Goal: Find specific page/section: Find specific page/section

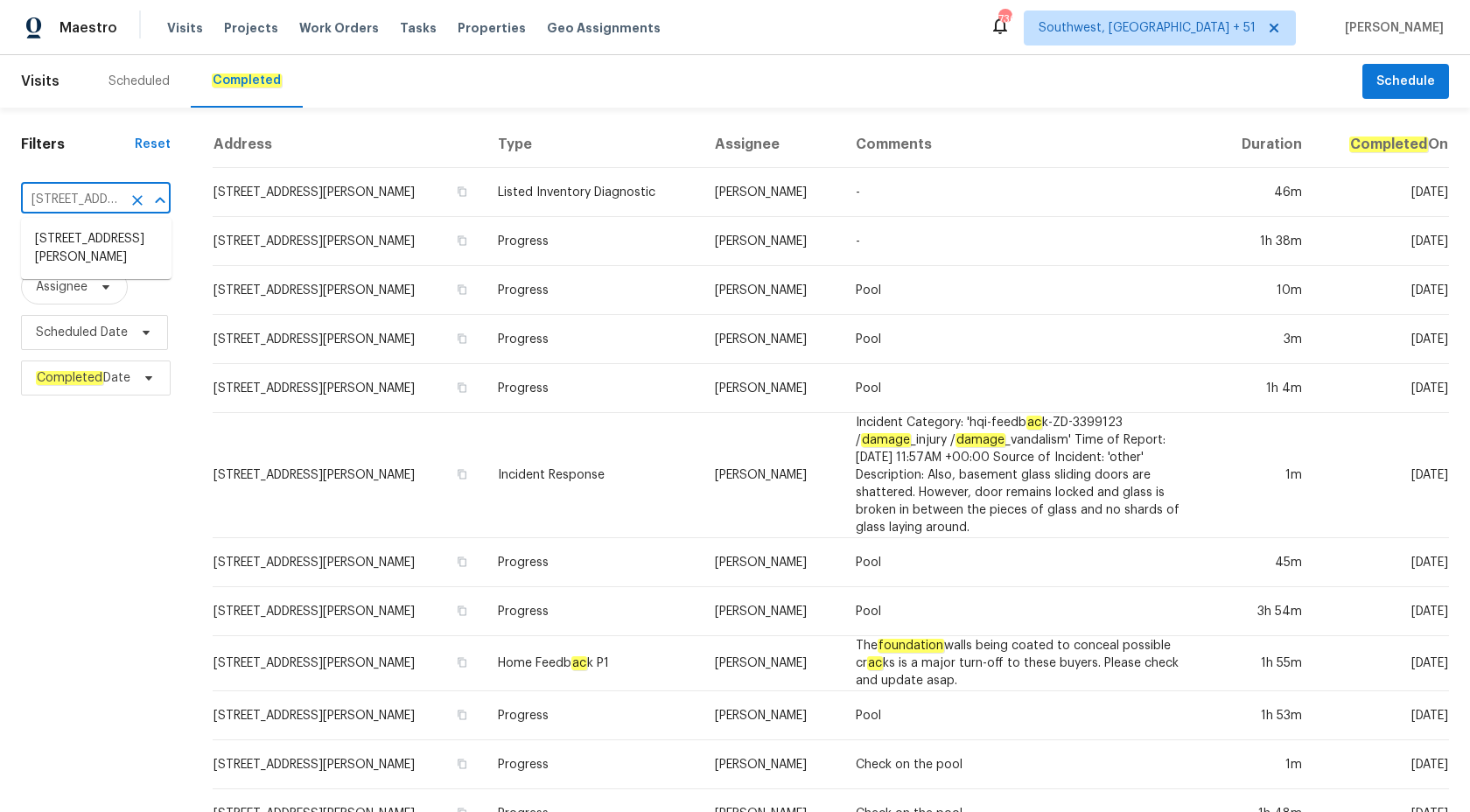
click at [105, 194] on input "4033 Treeshadow Dr, Saint Peters, MO 63376" at bounding box center [71, 200] width 101 height 27
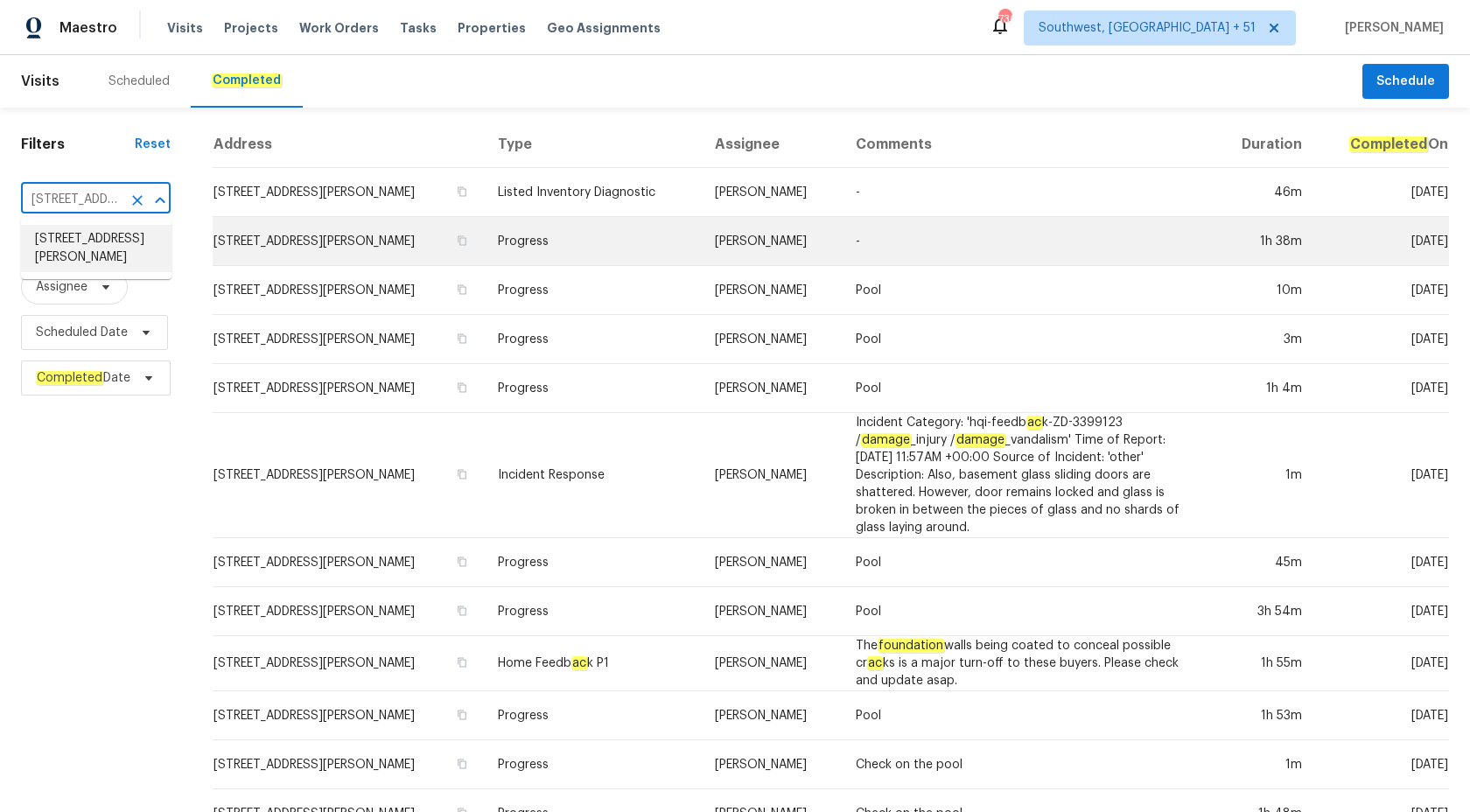
click at [691, 233] on td "Progress" at bounding box center [592, 241] width 217 height 49
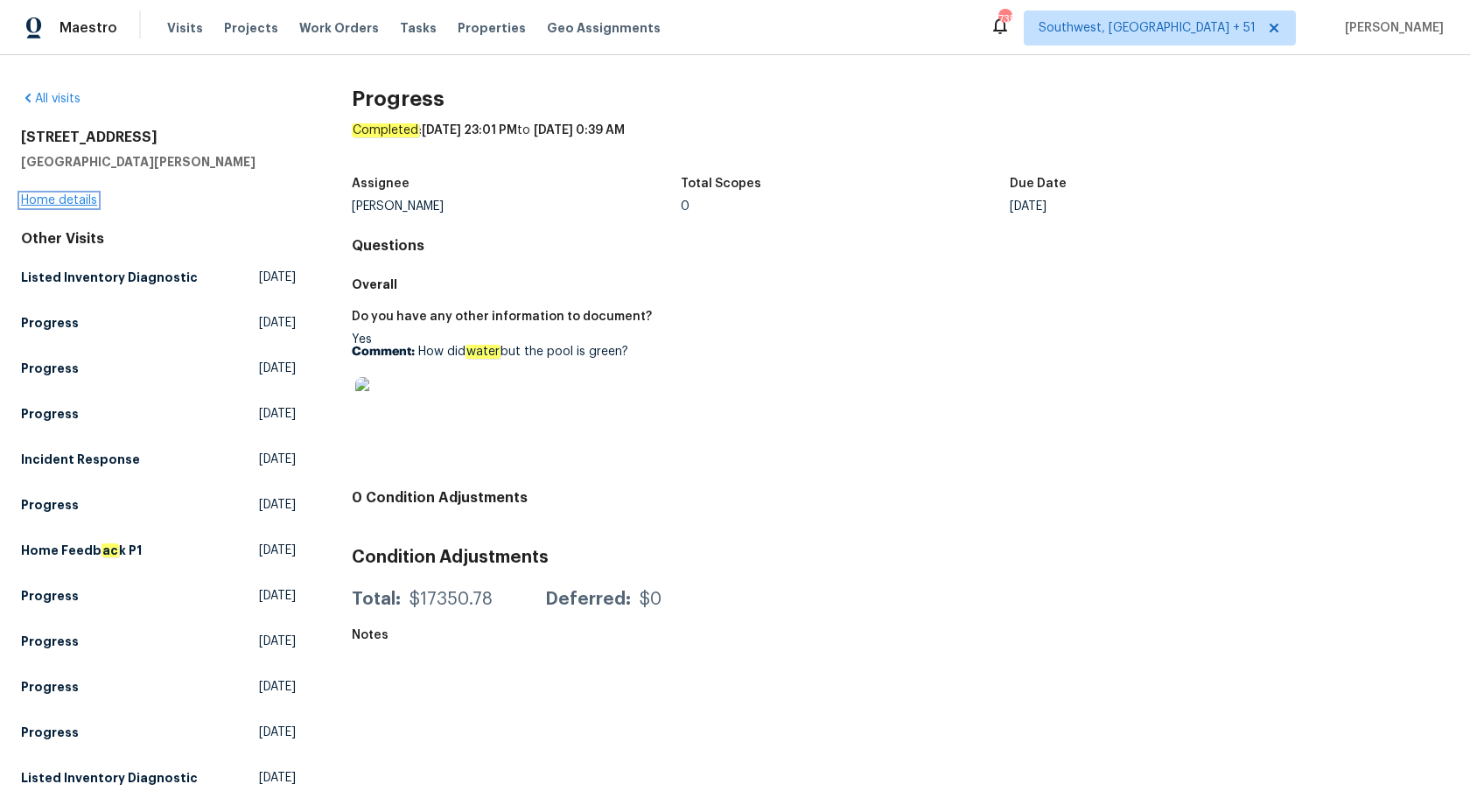
click at [69, 201] on link "Home details" at bounding box center [59, 201] width 76 height 12
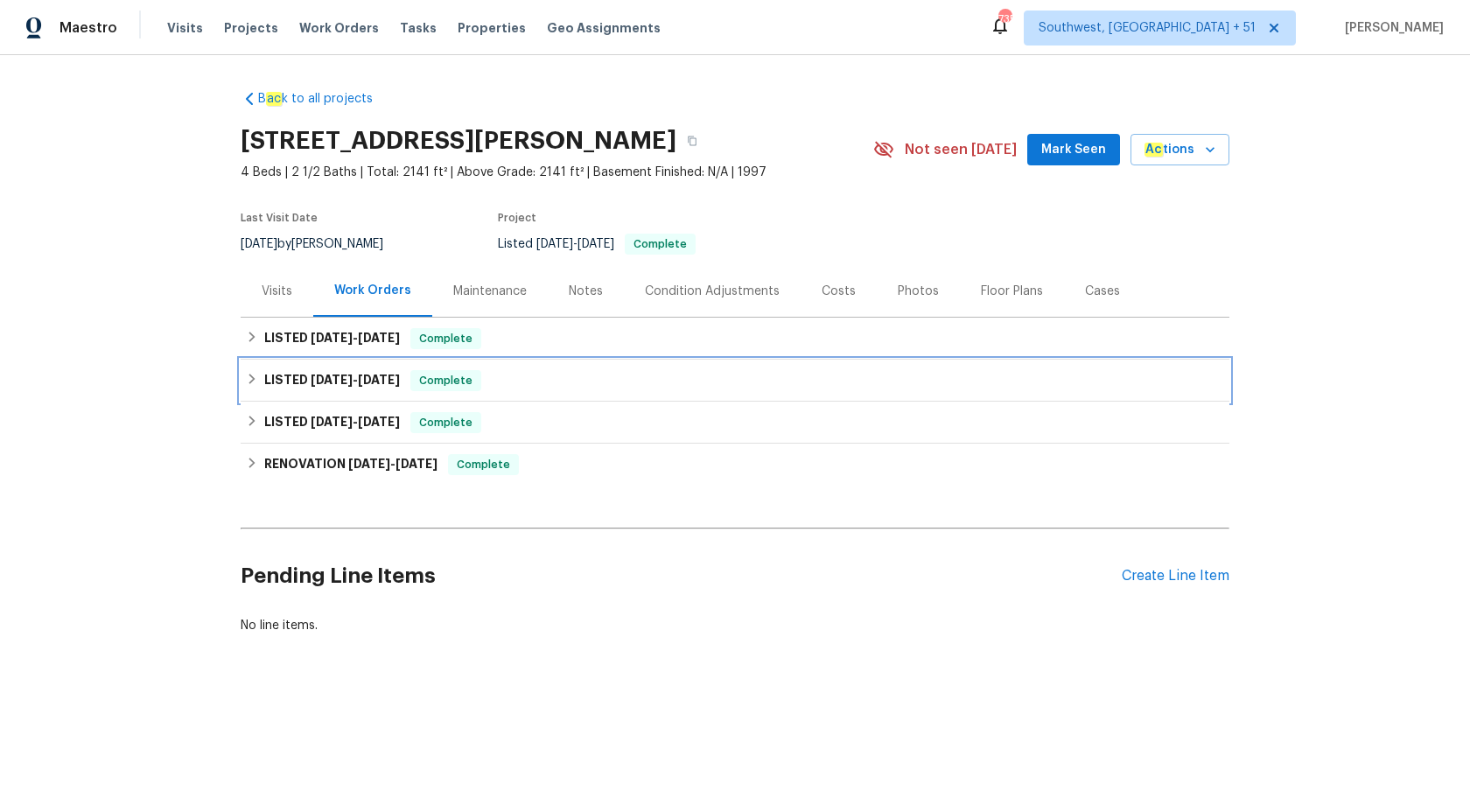
click at [429, 374] on span "Complete" at bounding box center [446, 381] width 68 height 18
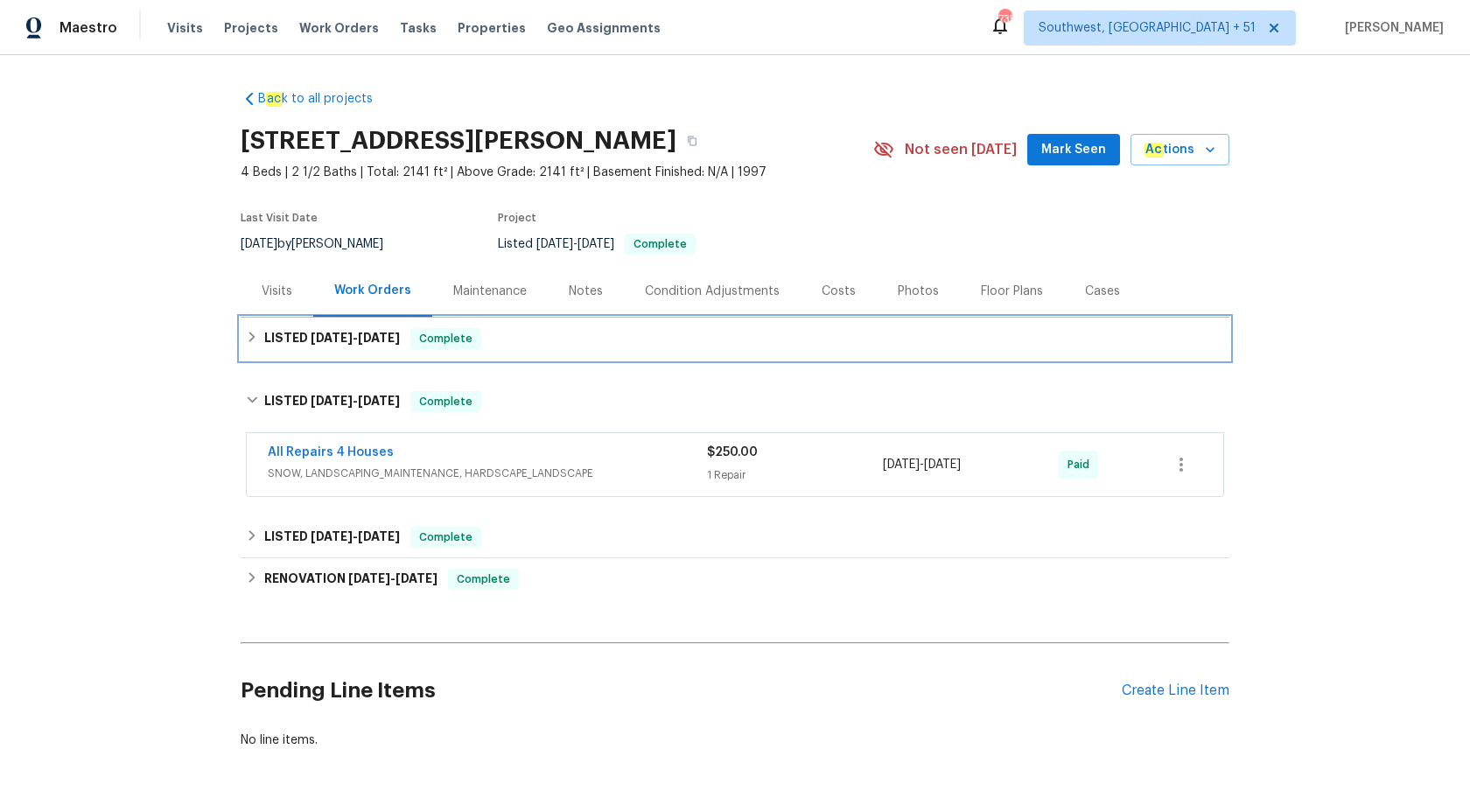
click at [437, 345] on span "Complete" at bounding box center [446, 338] width 68 height 18
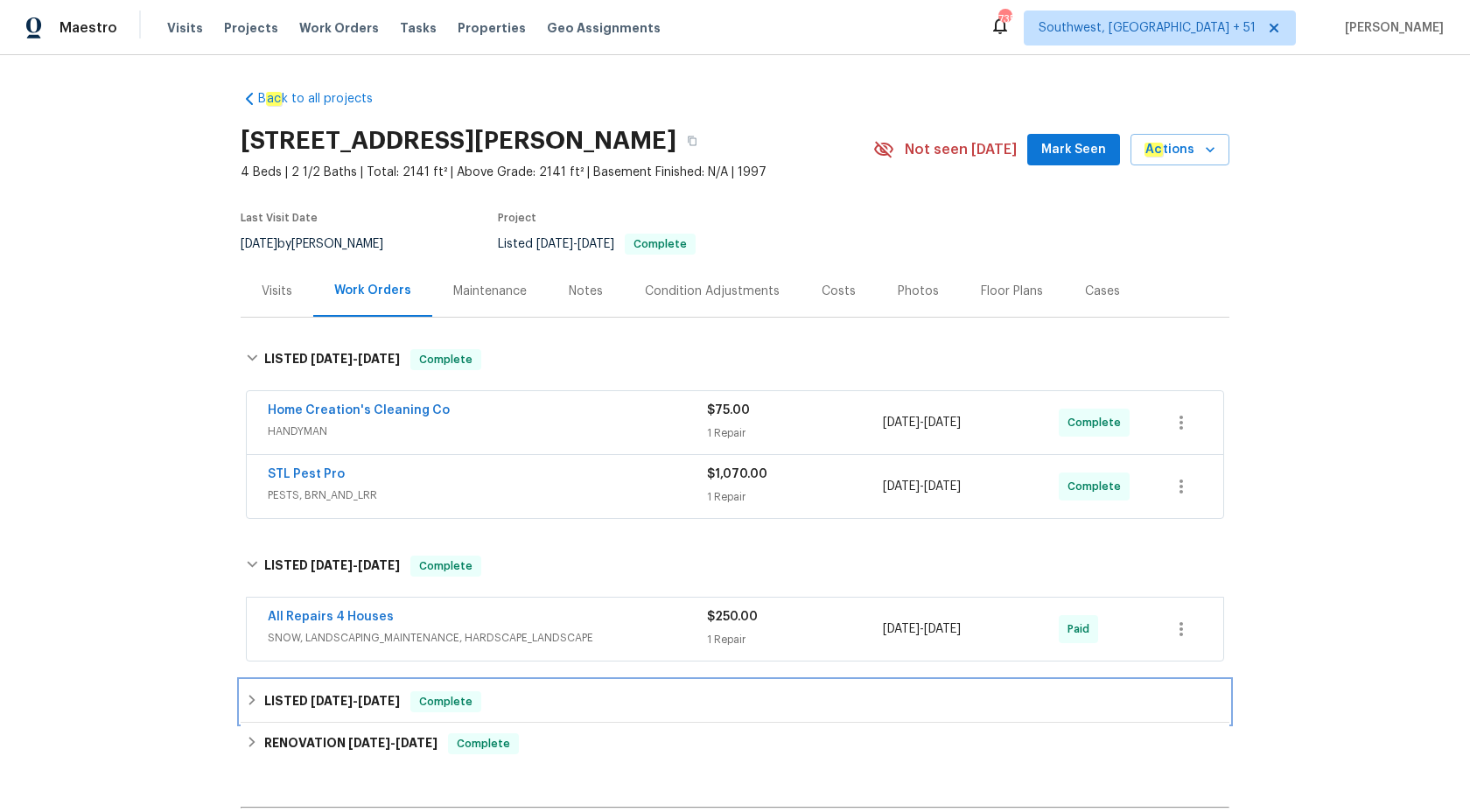
click at [454, 687] on div "LISTED 8/8/25 - 8/11/25 Complete" at bounding box center [735, 702] width 989 height 42
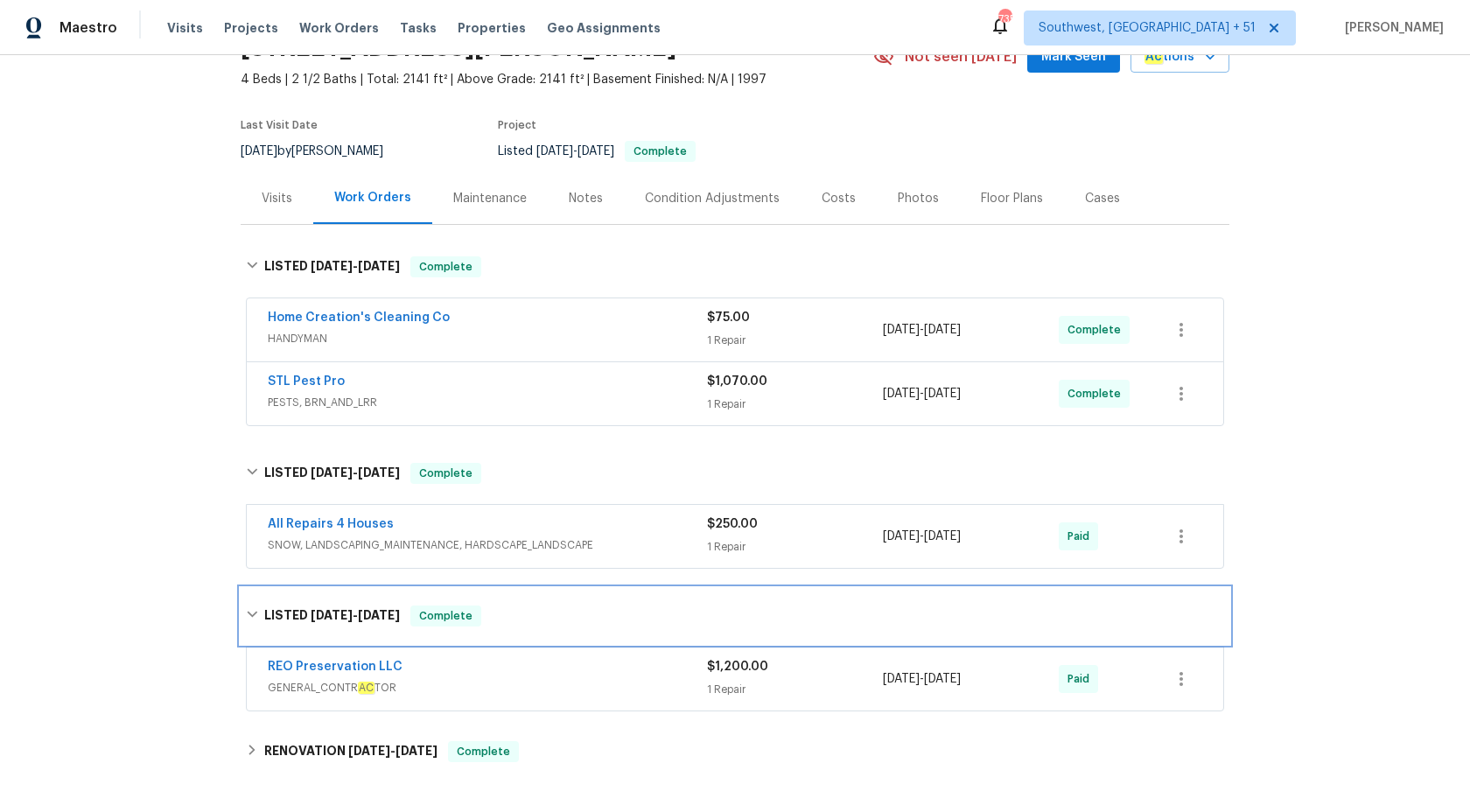
scroll to position [321, 0]
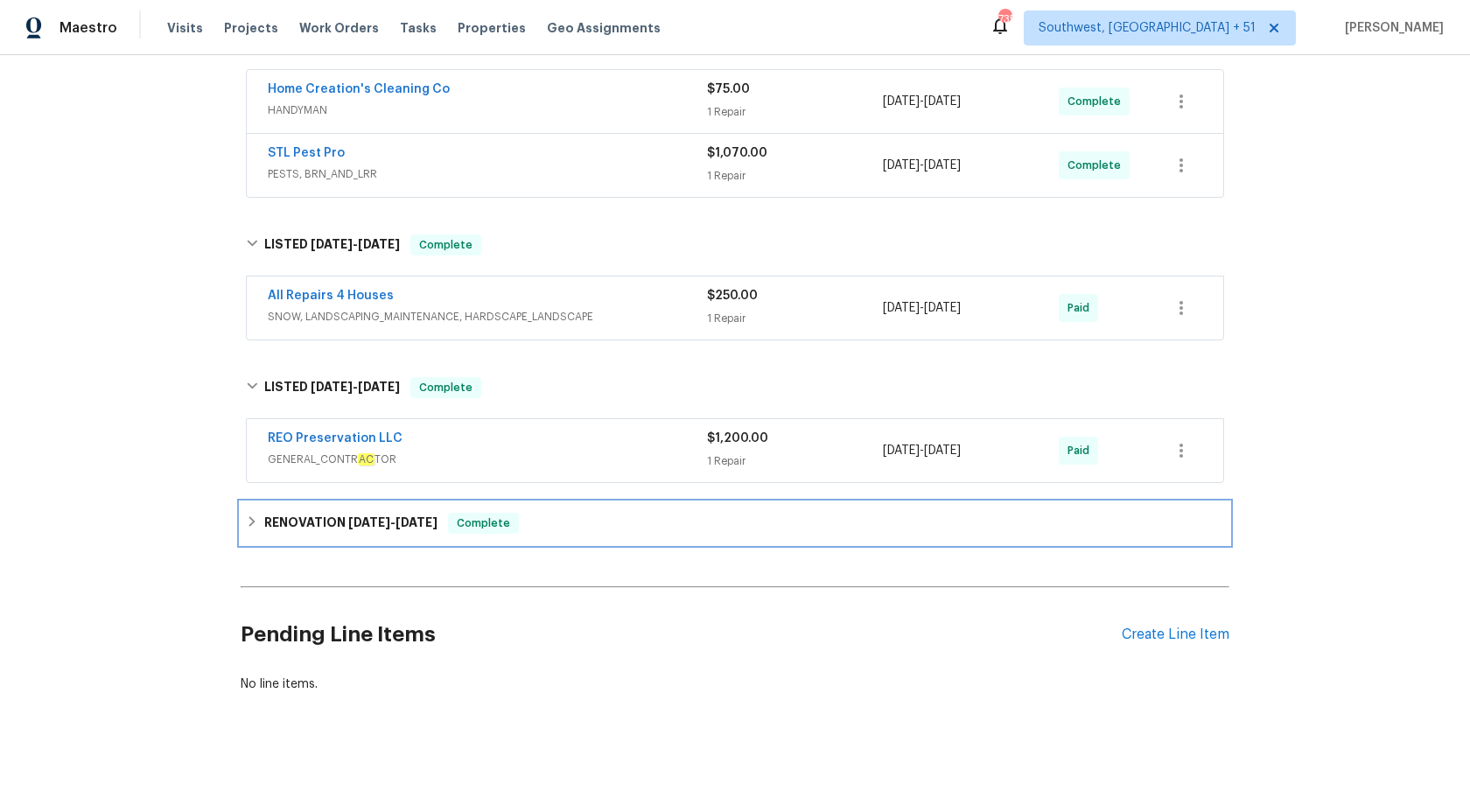
click at [509, 525] on span "Complete" at bounding box center [483, 524] width 68 height 18
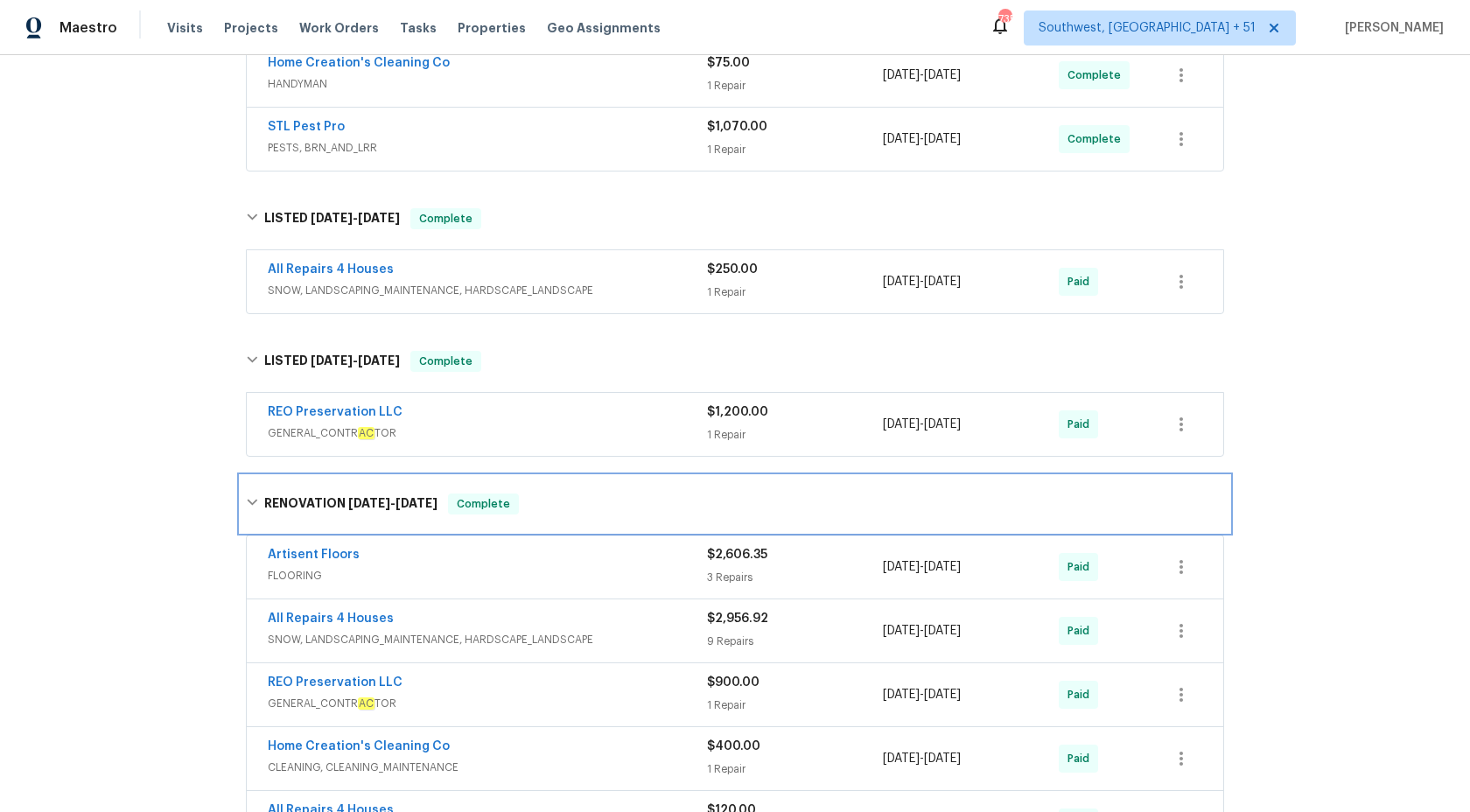
scroll to position [0, 0]
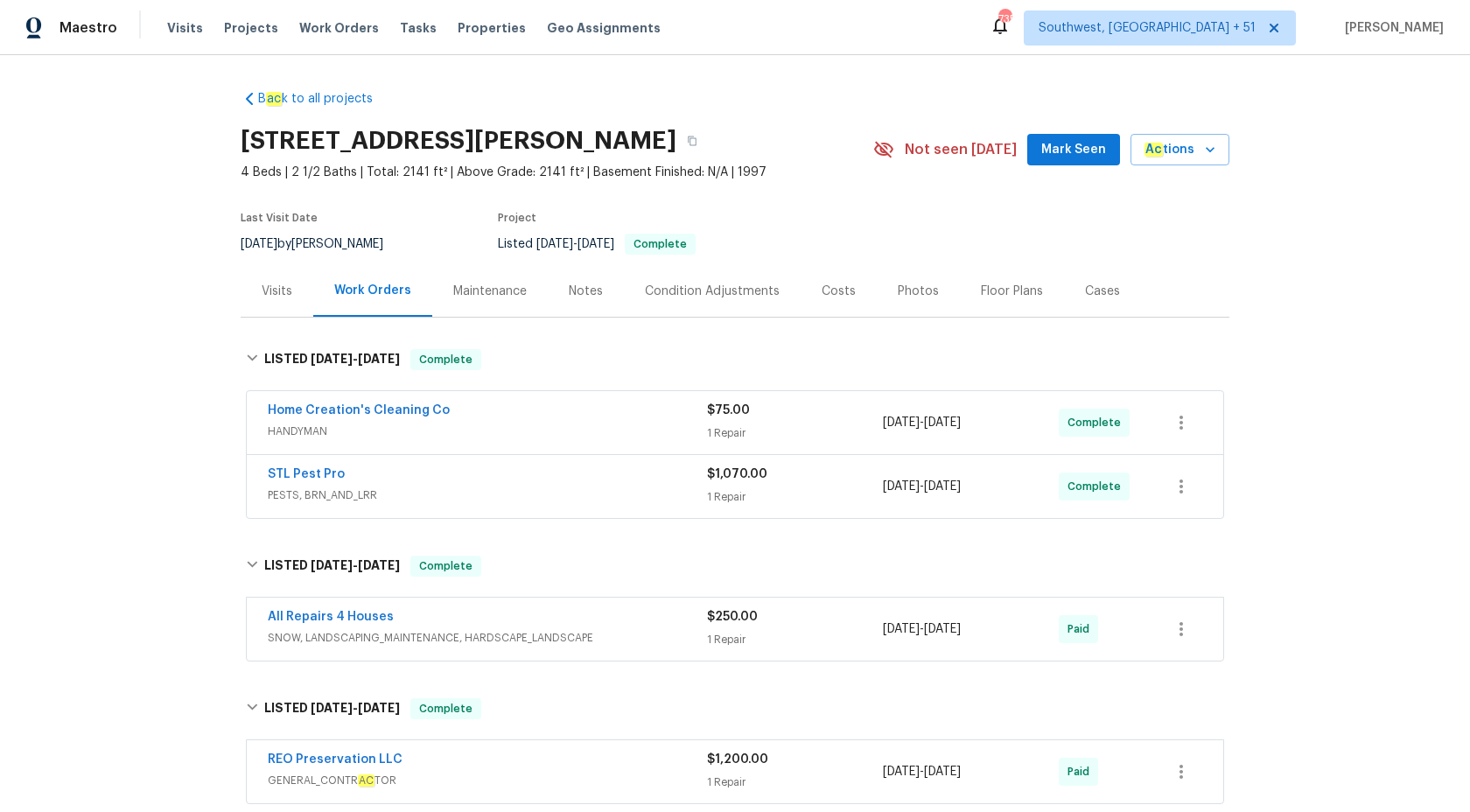
click at [464, 488] on span "PESTS, BRN_AND_LRR" at bounding box center [487, 495] width 439 height 18
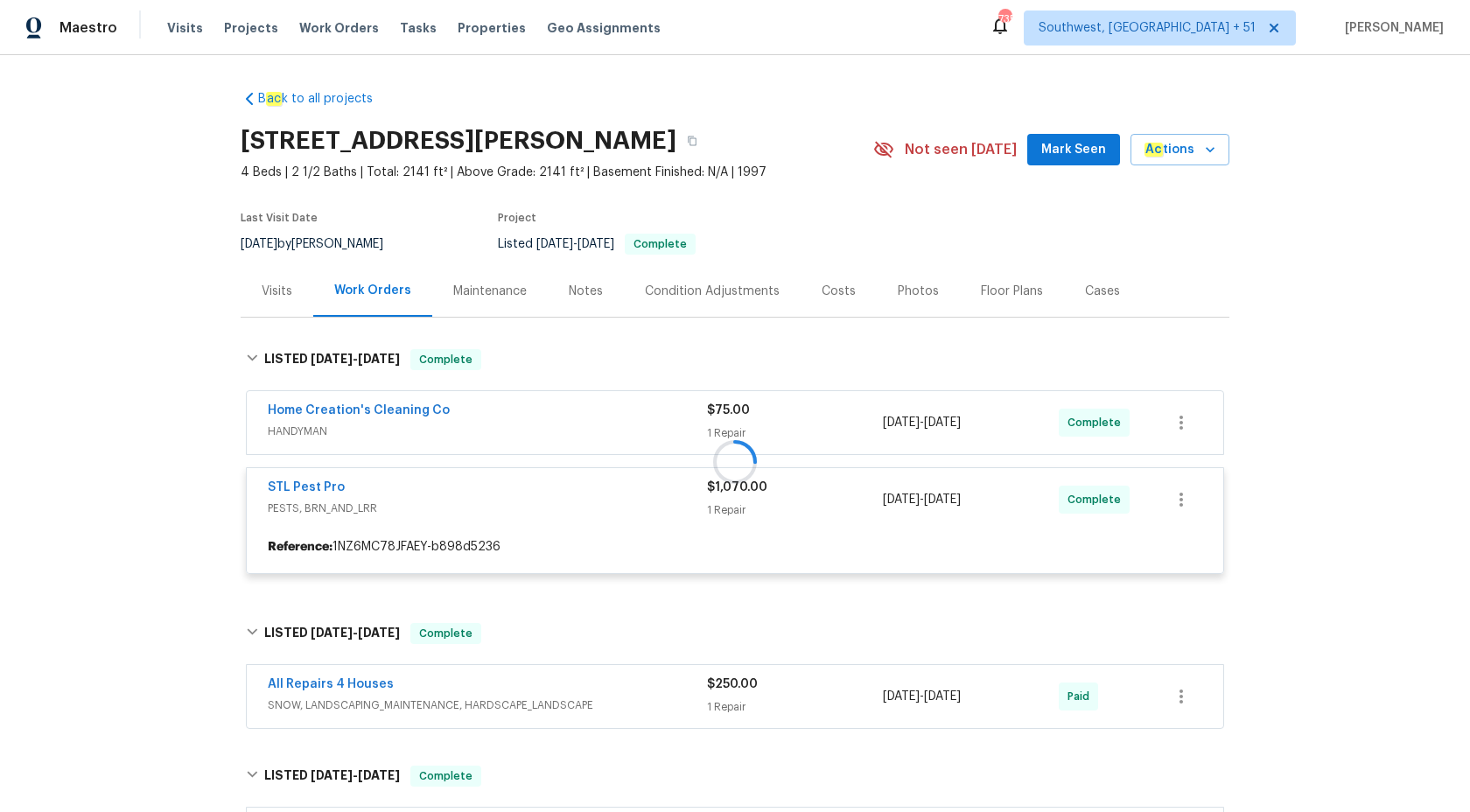
click at [513, 425] on div at bounding box center [735, 461] width 989 height 260
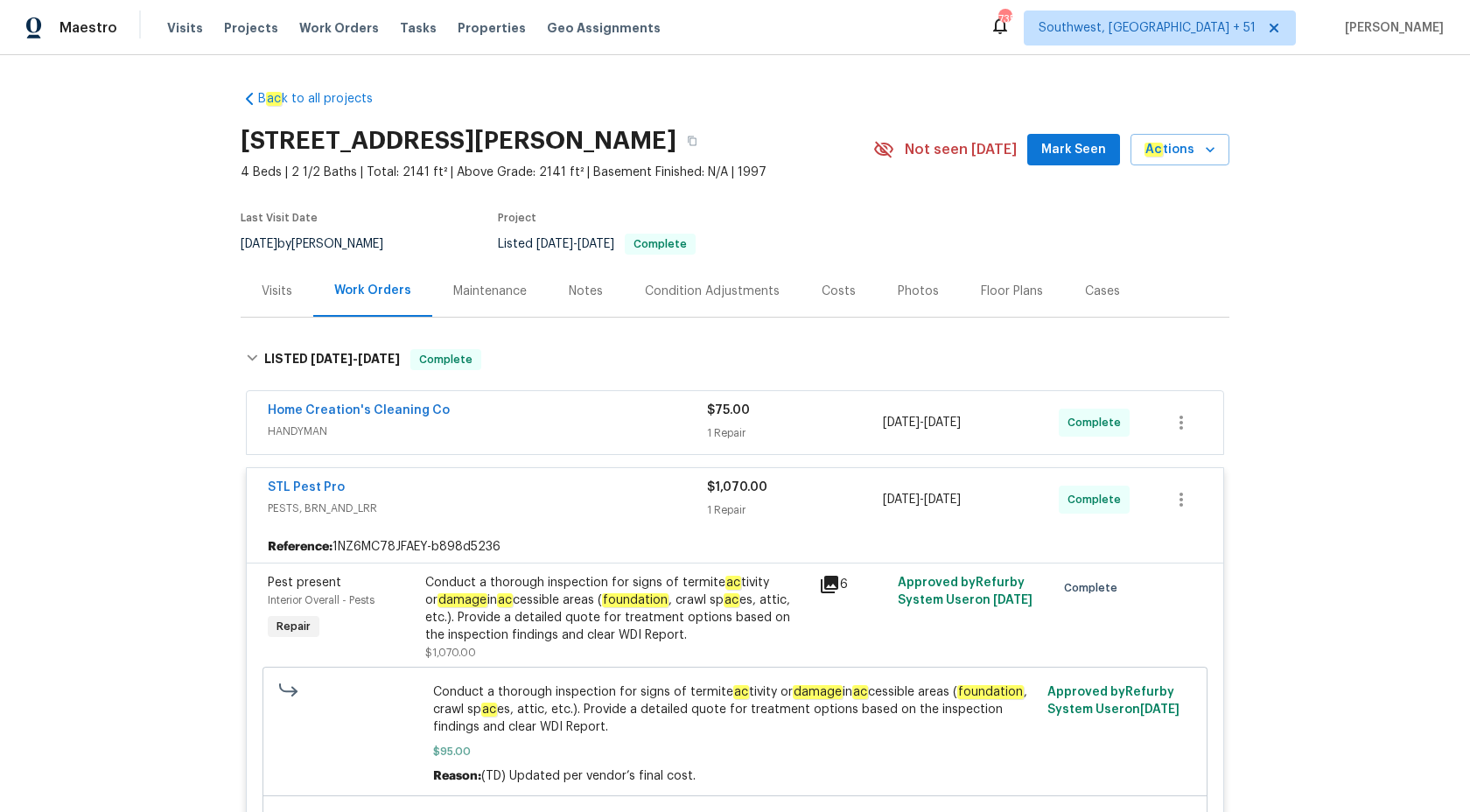
click at [513, 425] on span "HANDYMAN" at bounding box center [487, 431] width 439 height 18
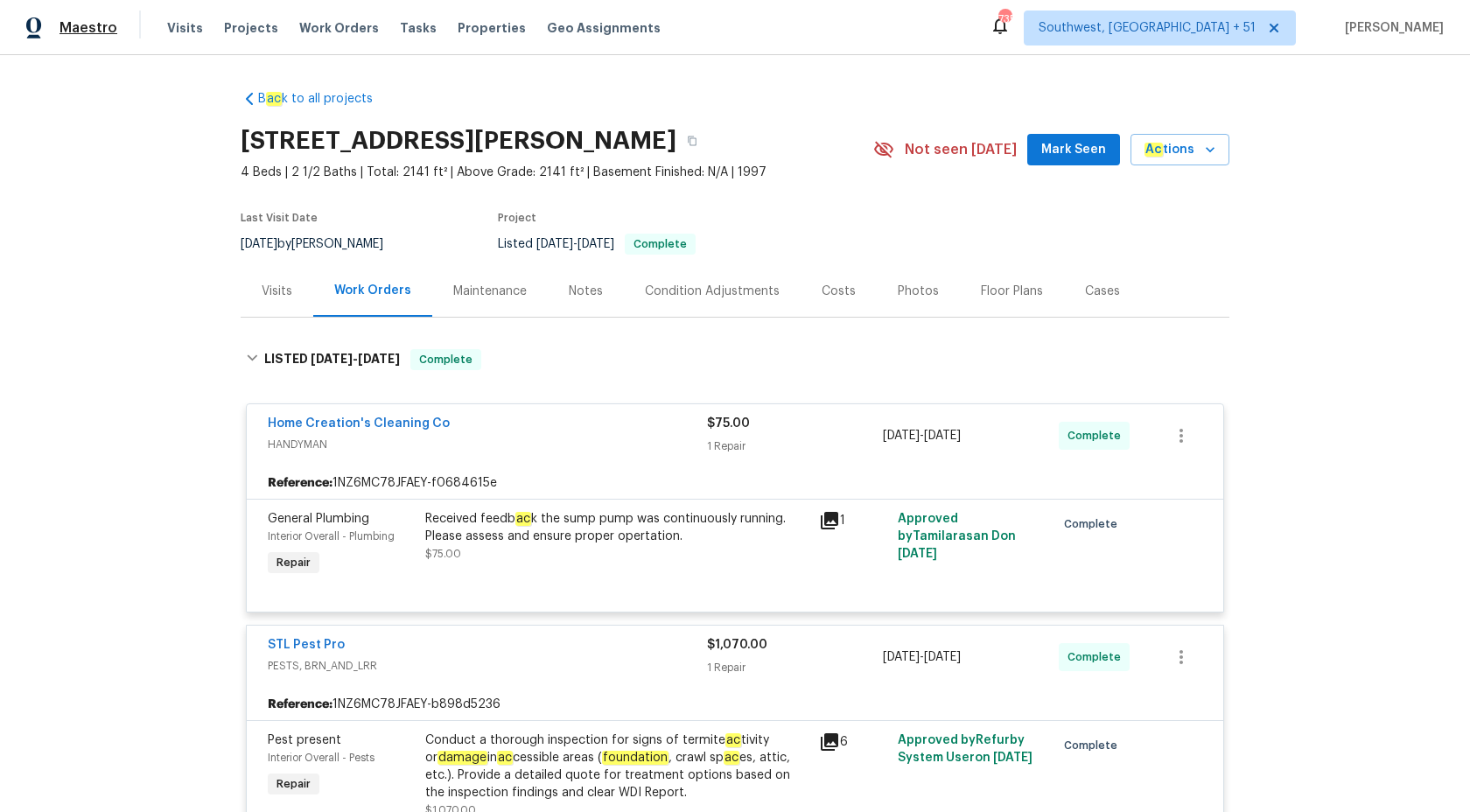
click at [65, 36] on span "Maestro" at bounding box center [89, 28] width 58 height 18
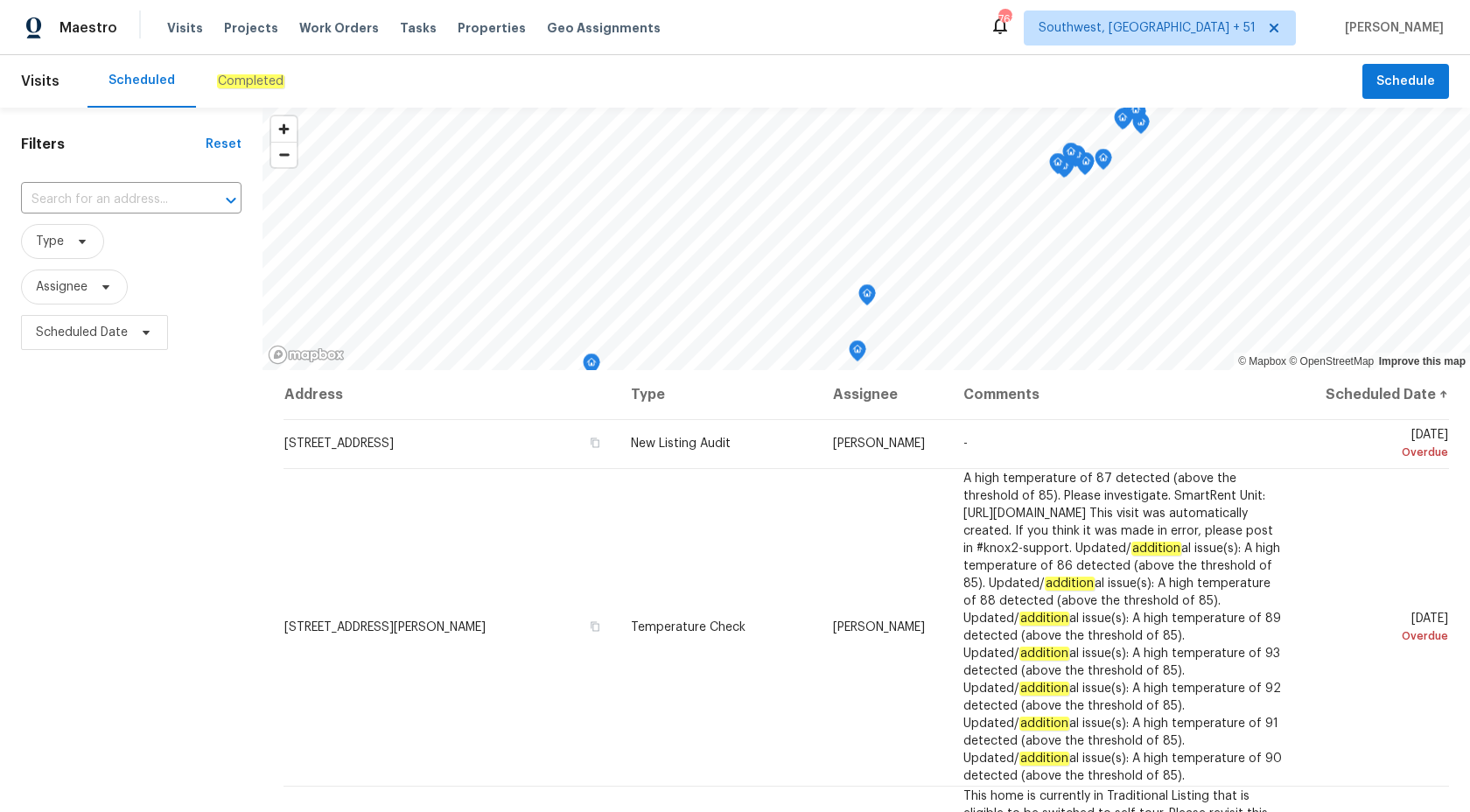
click at [225, 78] on em "Completed" at bounding box center [250, 82] width 68 height 14
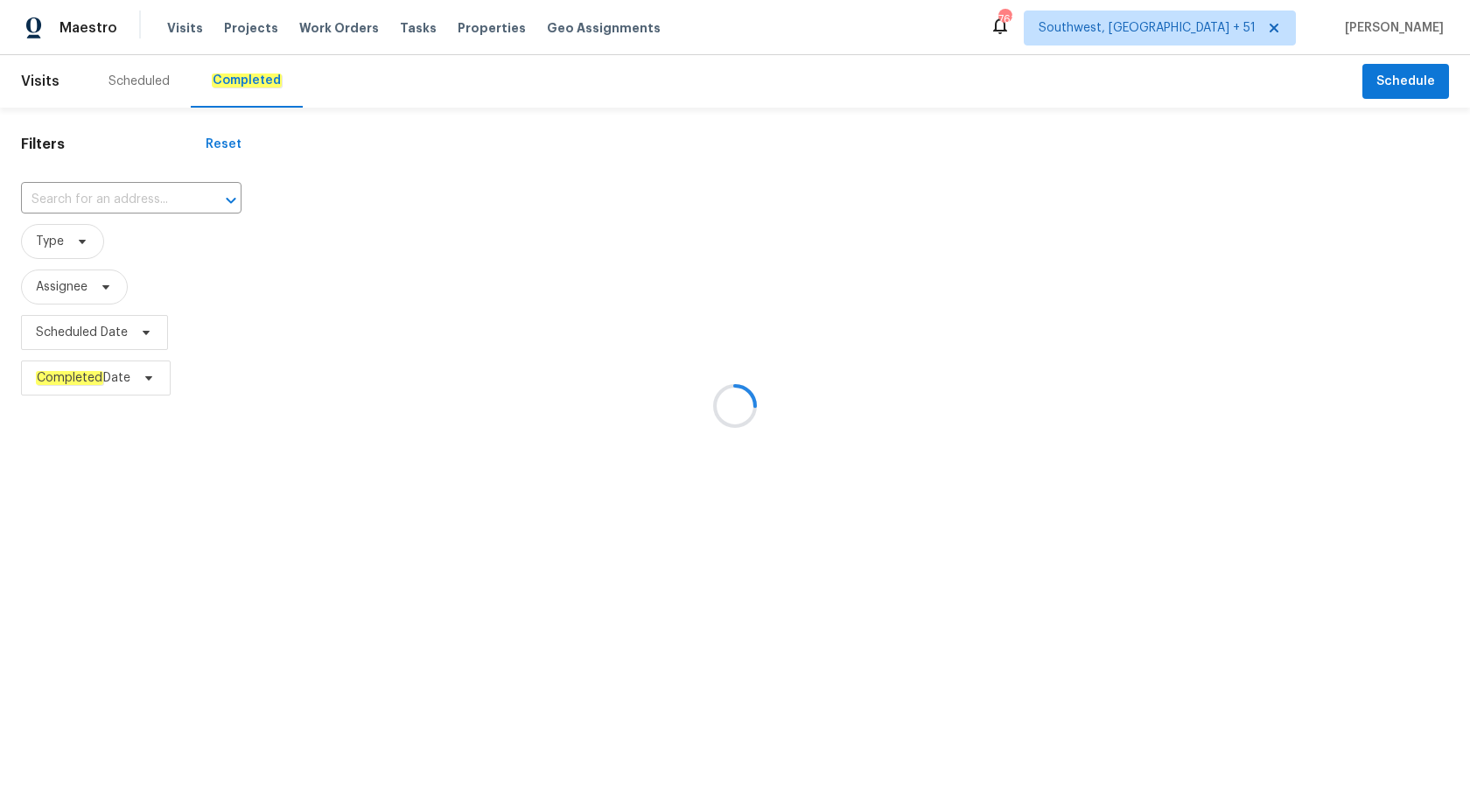
click at [84, 198] on div at bounding box center [735, 406] width 1470 height 812
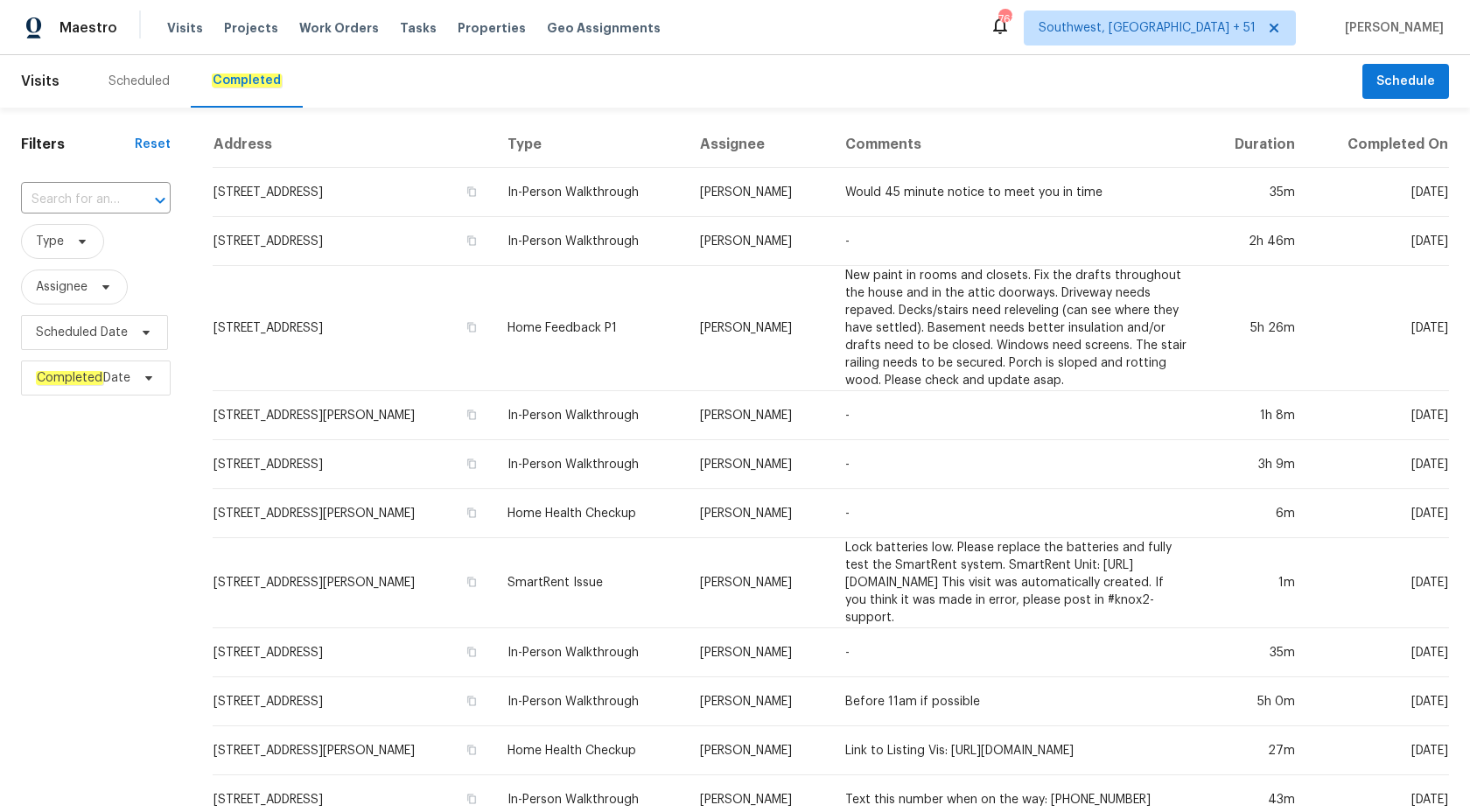
click at [84, 198] on input "text" at bounding box center [71, 200] width 101 height 27
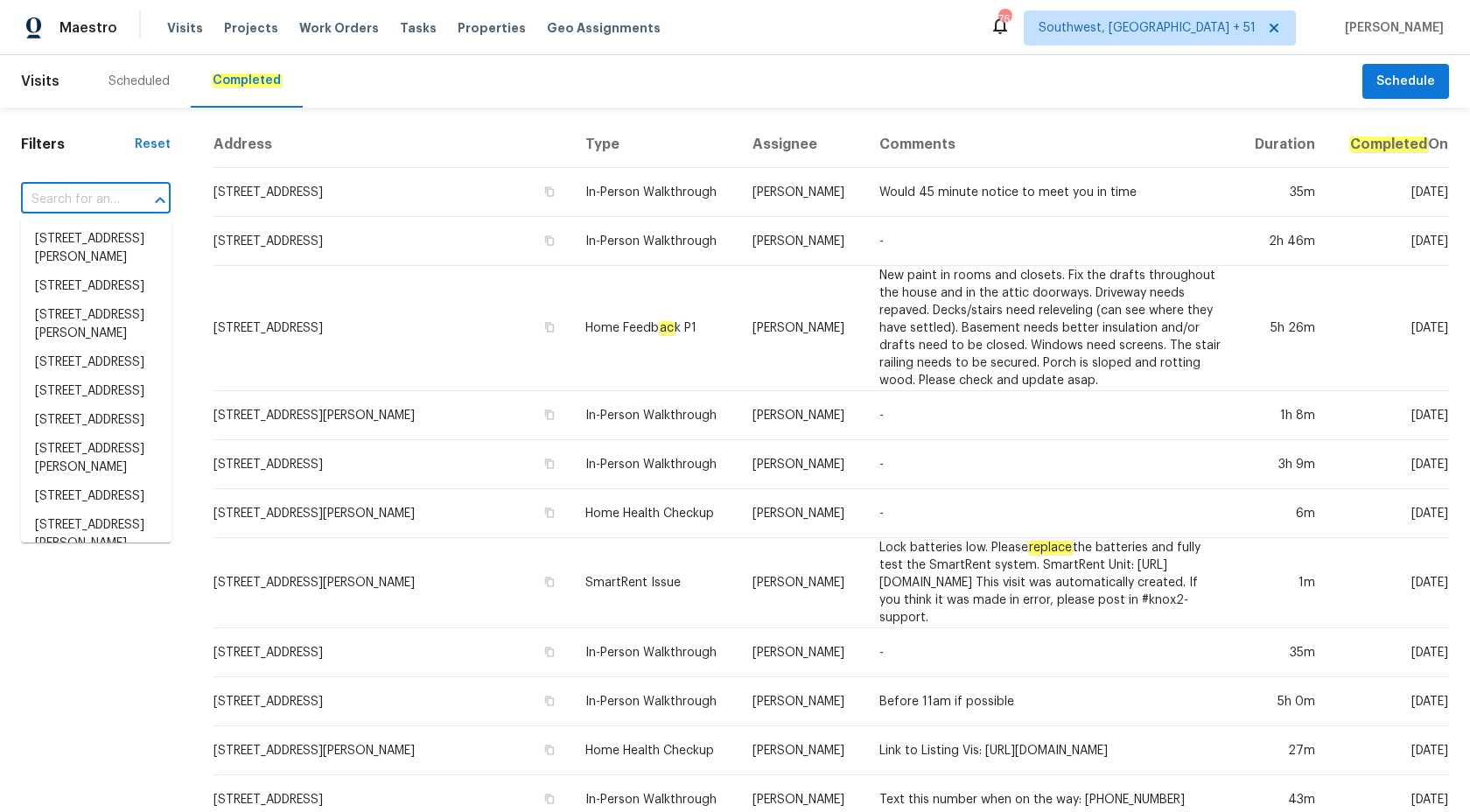
paste input "1157 Rutledge Landing Dr, Knightdale, NC 27545"
type input "1157 Rutledge Landing Dr, Knightdale, NC 27545"
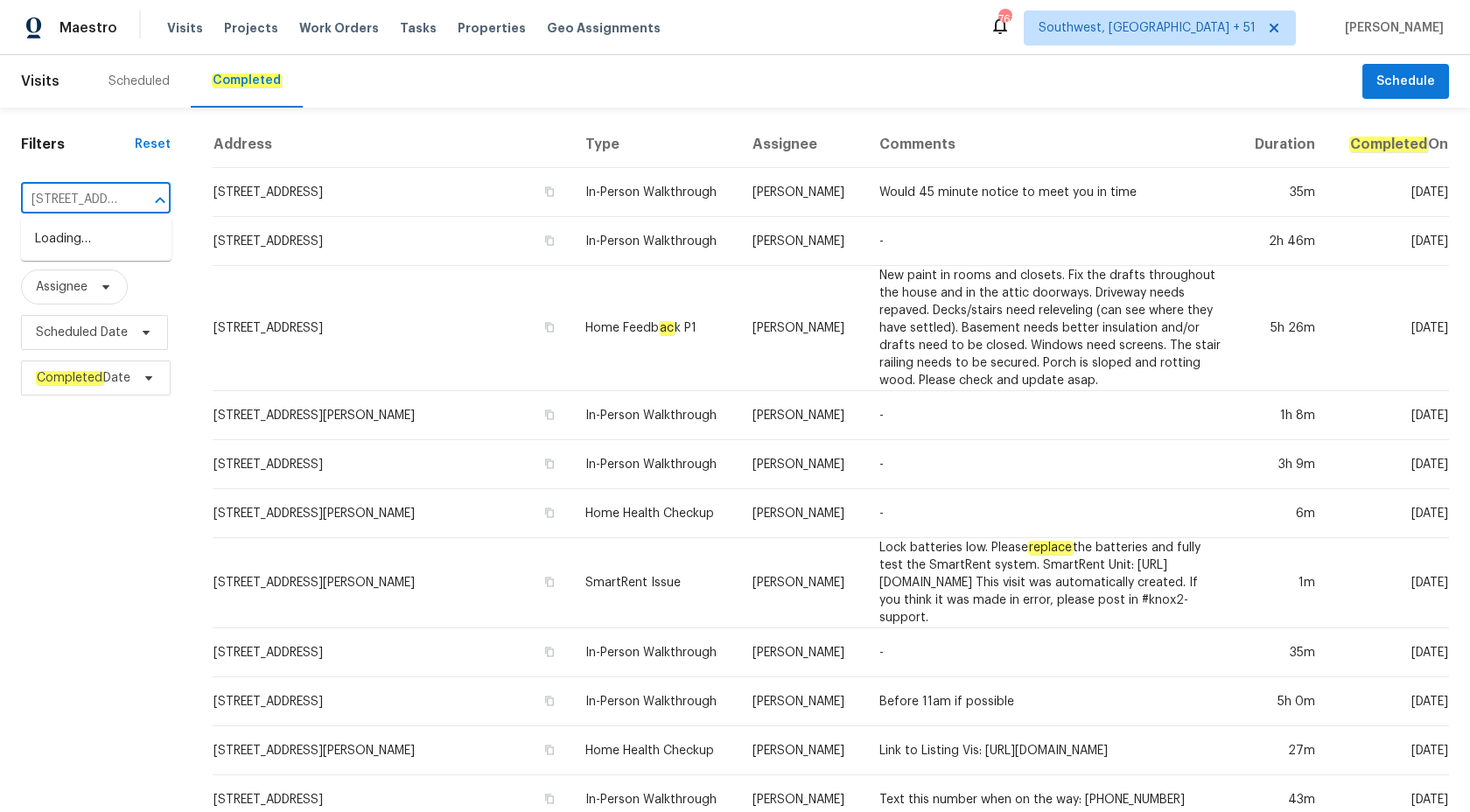
scroll to position [0, 209]
click at [99, 237] on li "1157 Rutledge Landing Dr, Knightdale, NC 27545" at bounding box center [96, 248] width 151 height 47
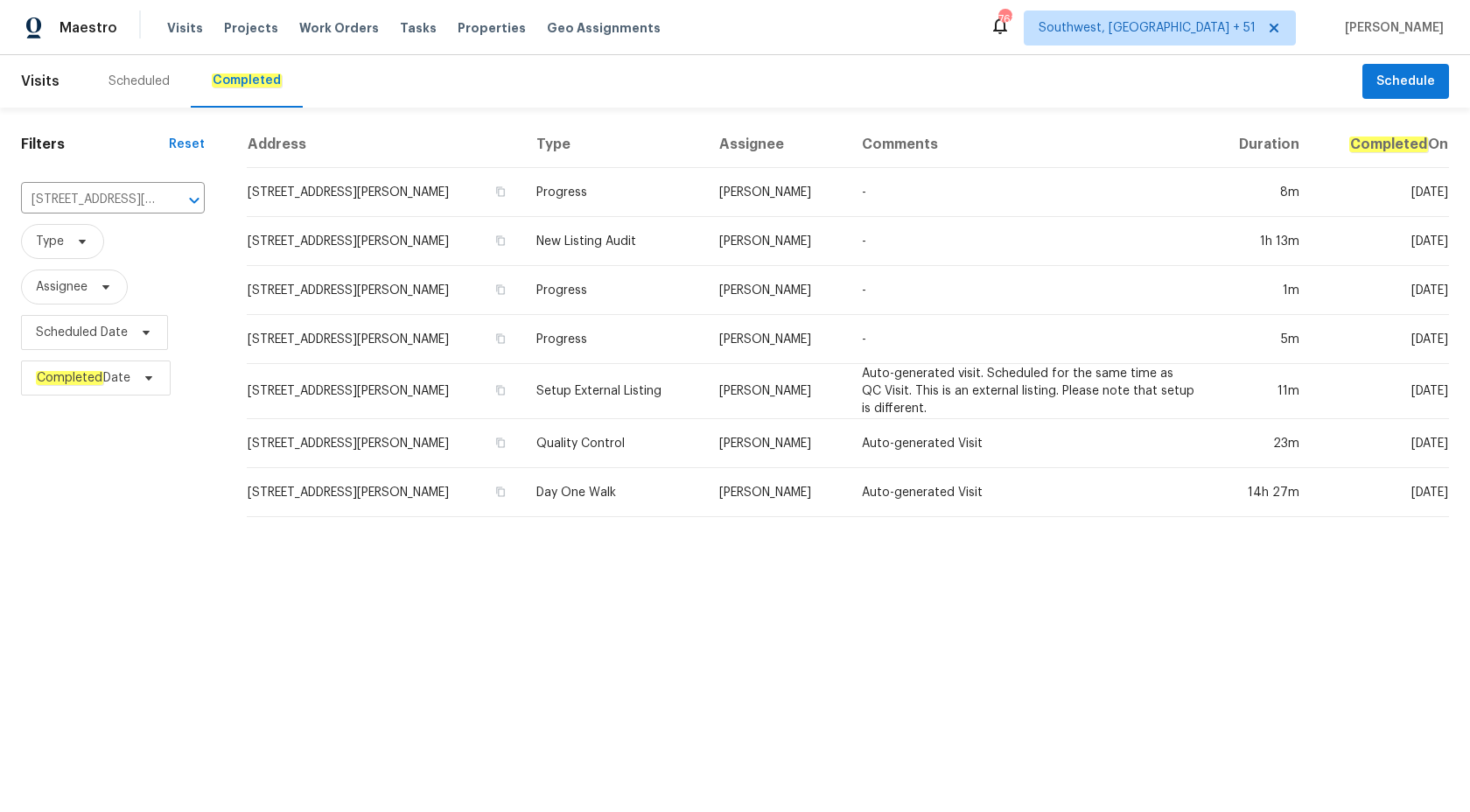
click at [704, 275] on td "Progress" at bounding box center [614, 290] width 182 height 49
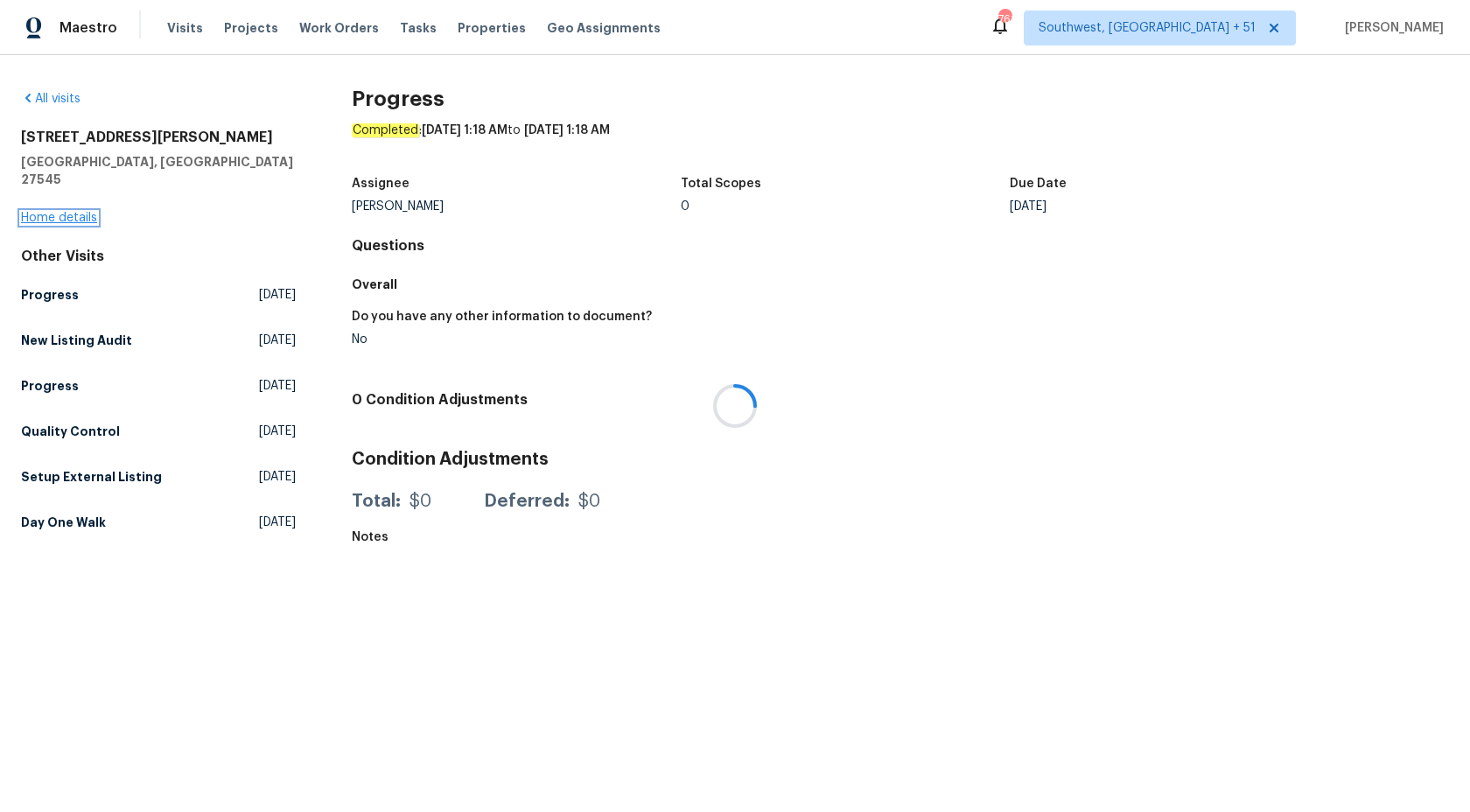
click at [27, 211] on link "Home details" at bounding box center [59, 217] width 76 height 12
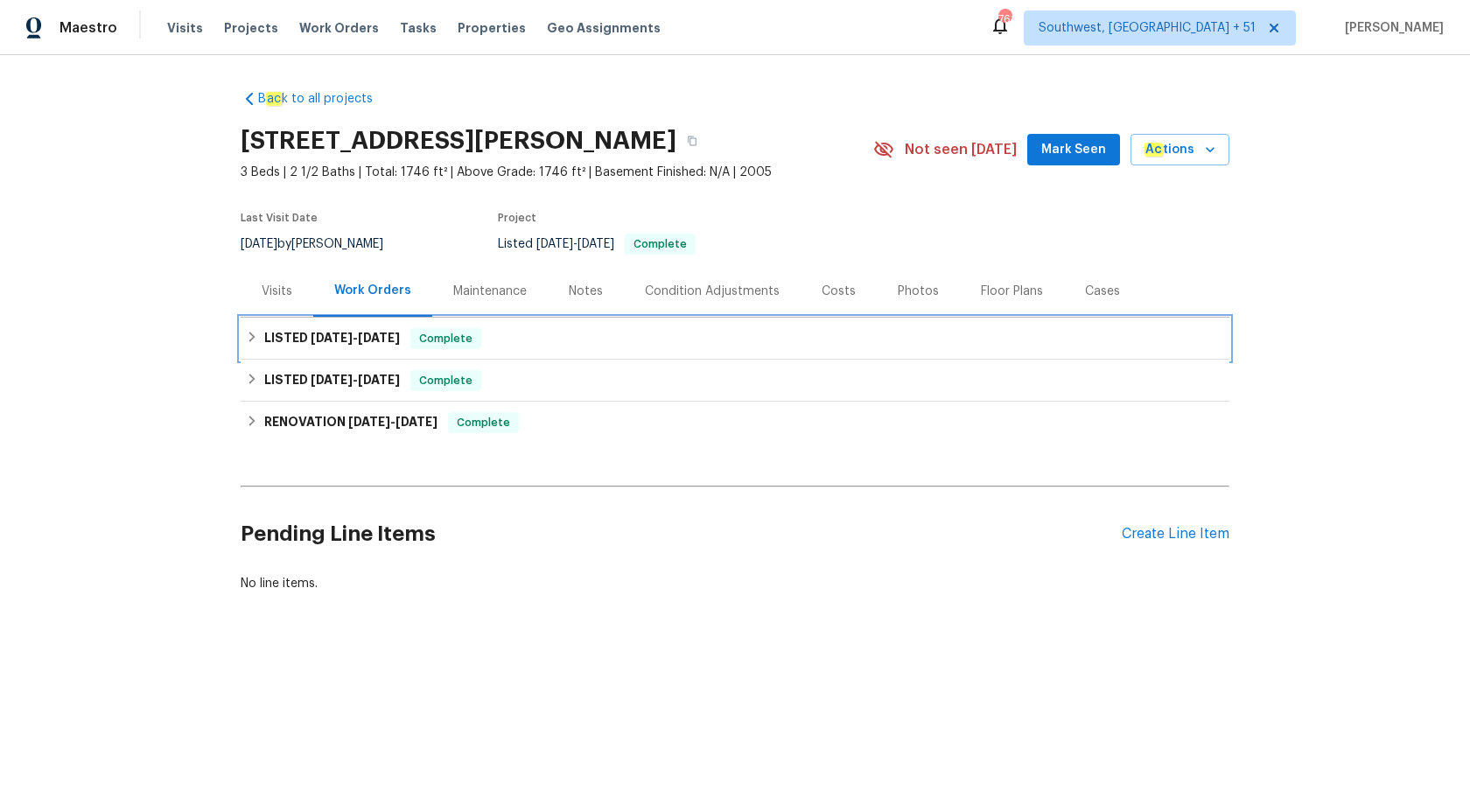
click at [409, 353] on div "LISTED 9/2/25 - 9/9/25 Complete" at bounding box center [735, 338] width 989 height 42
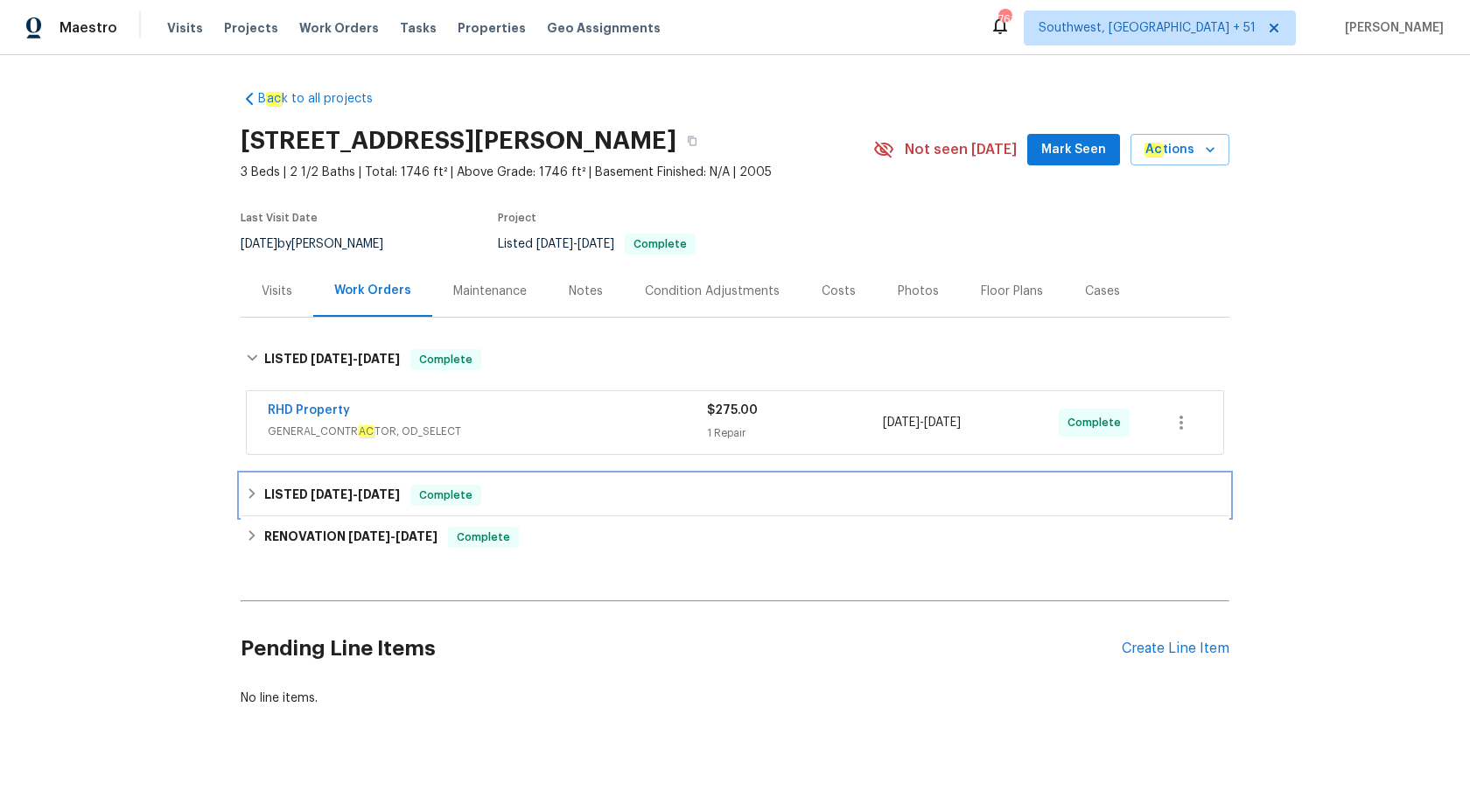
click at [359, 489] on span "8/20/25" at bounding box center [379, 495] width 42 height 12
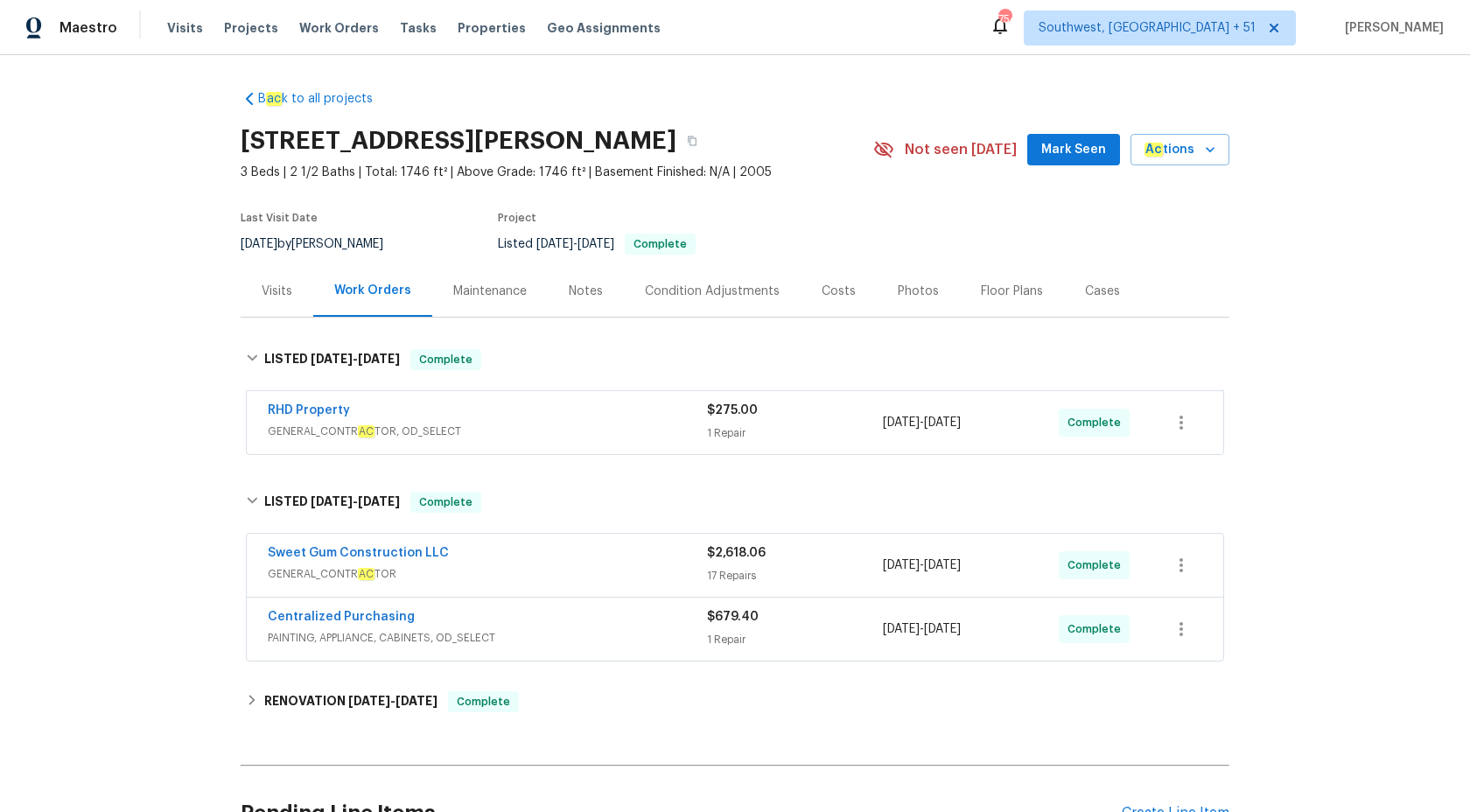
click at [639, 420] on div "RHD Property" at bounding box center [487, 412] width 439 height 21
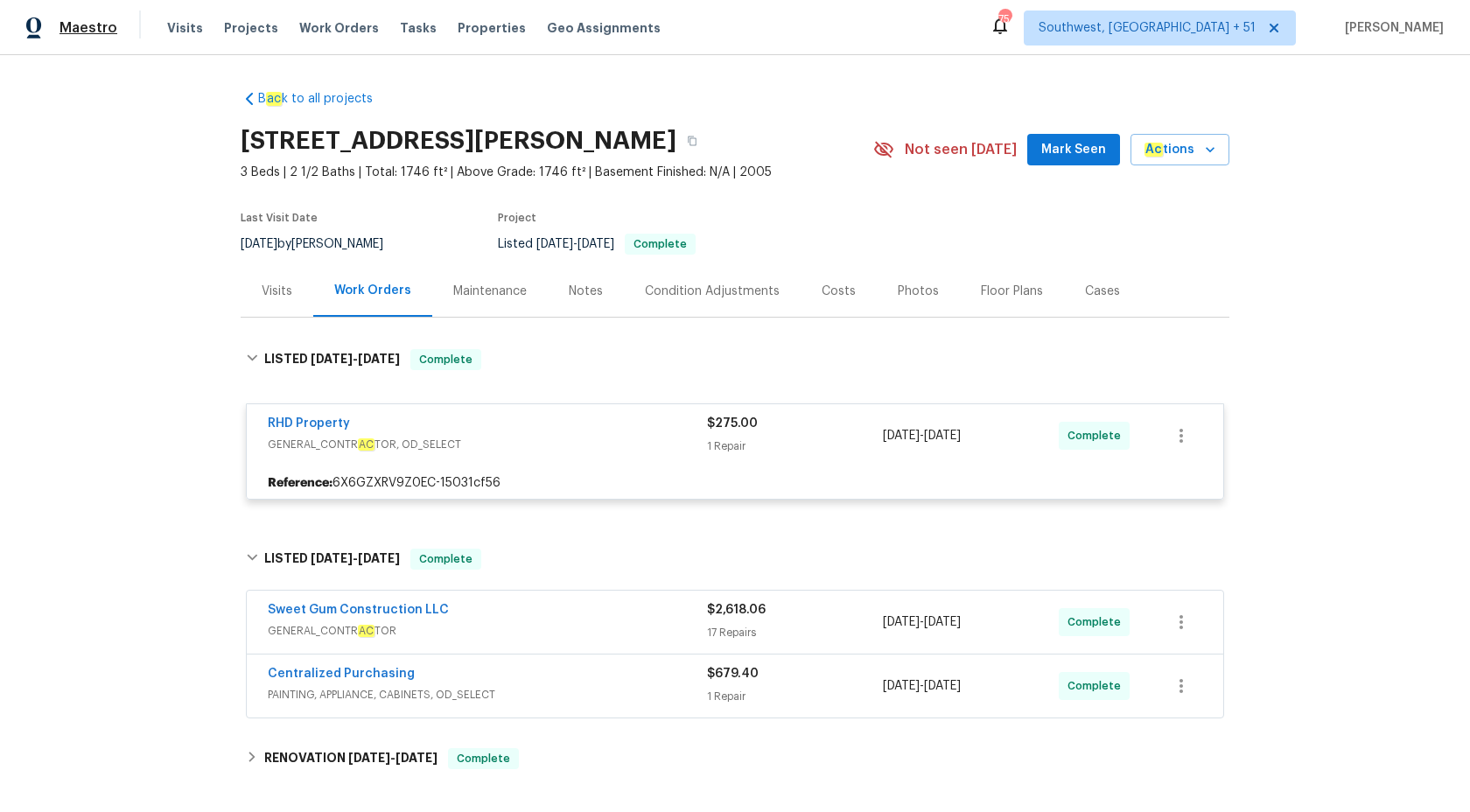
click at [92, 22] on span "Maestro" at bounding box center [89, 28] width 58 height 18
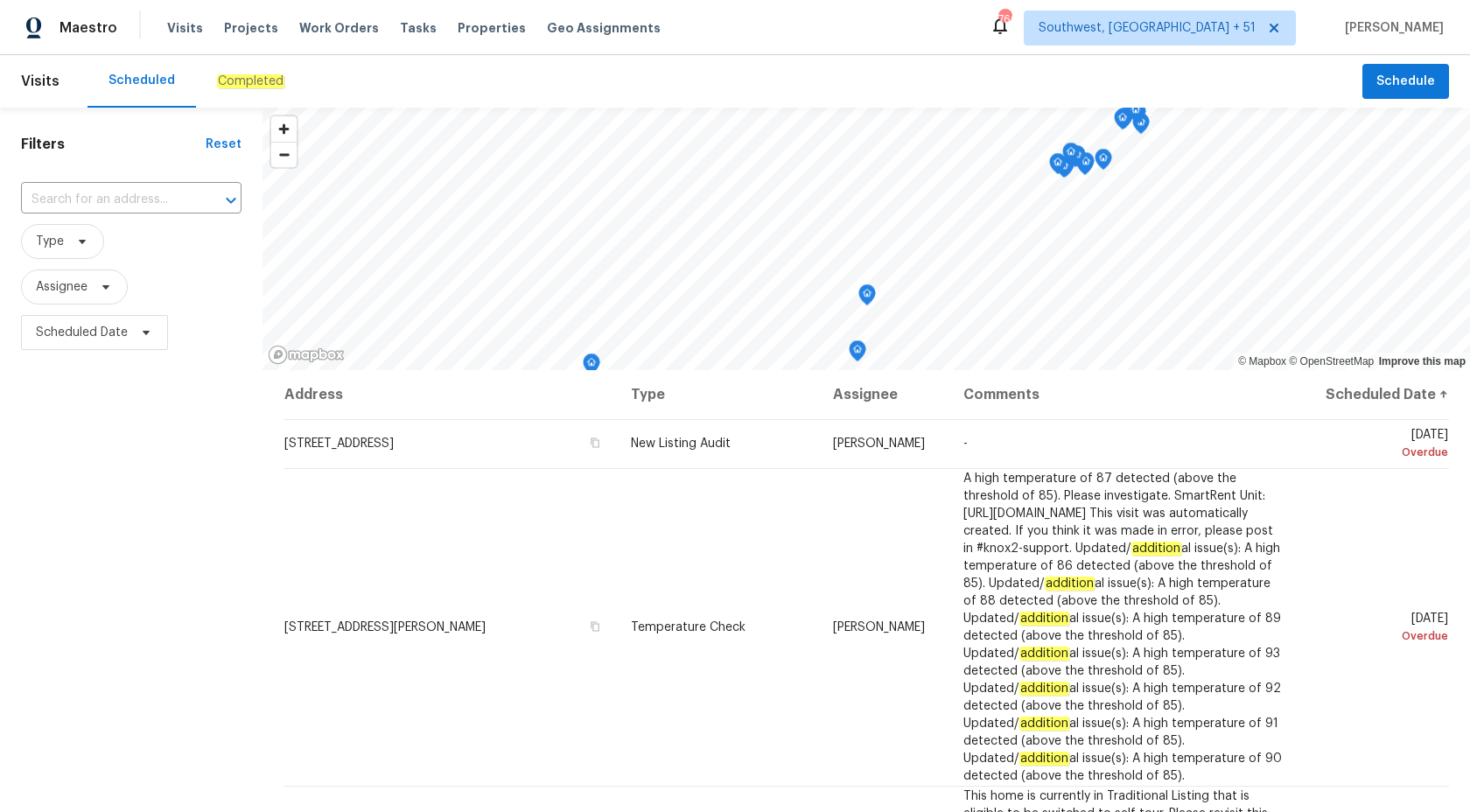
click at [242, 90] on div "Completed" at bounding box center [251, 82] width 110 height 53
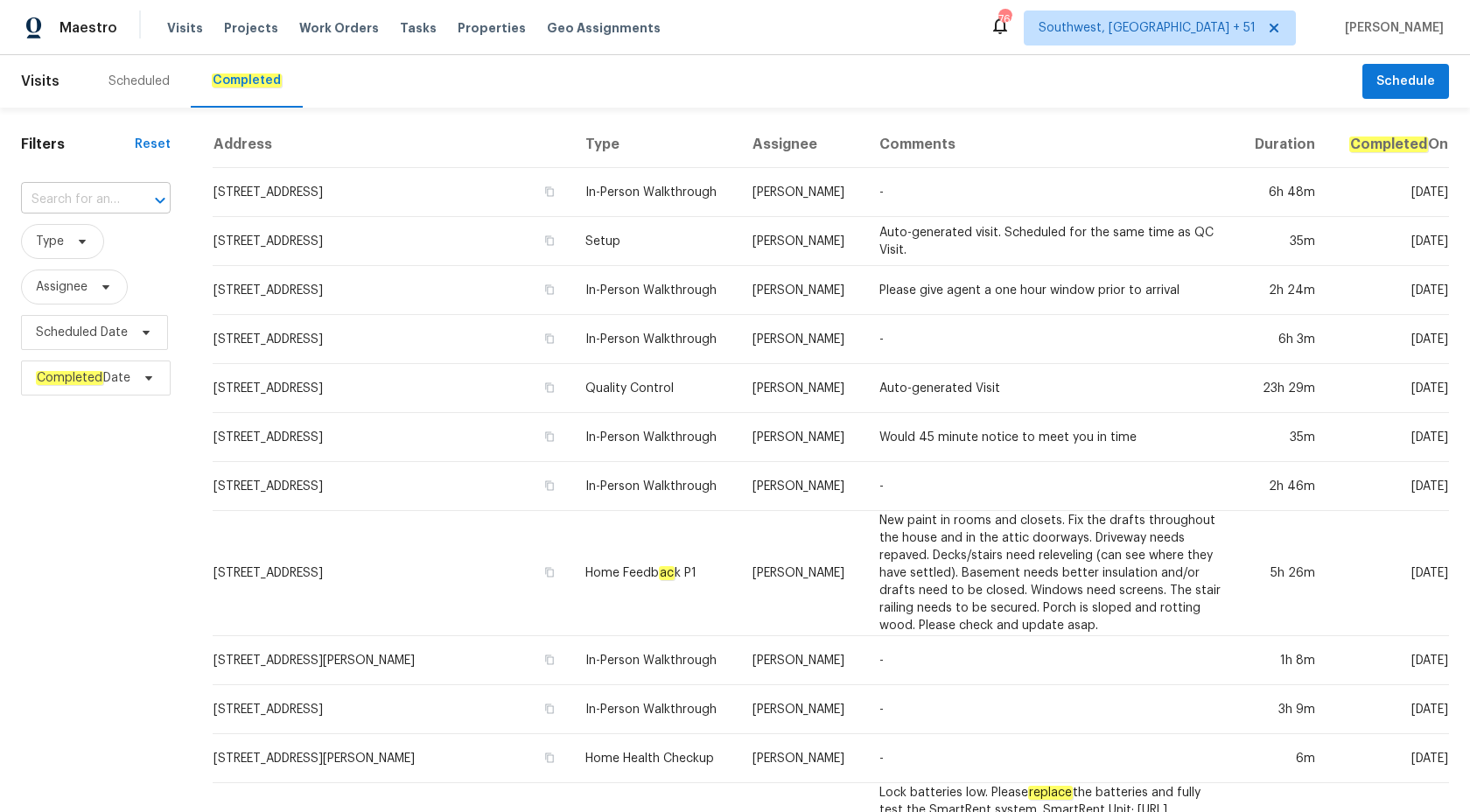
click at [57, 201] on input "text" at bounding box center [71, 200] width 101 height 27
paste input "1157 Rutledge Landing Dr Knightdale, NC 27545"
type input "1157 Rutledge Landing Dr Knightdale, NC 27545"
click at [77, 250] on li "[STREET_ADDRESS][PERSON_NAME]" at bounding box center [96, 248] width 151 height 47
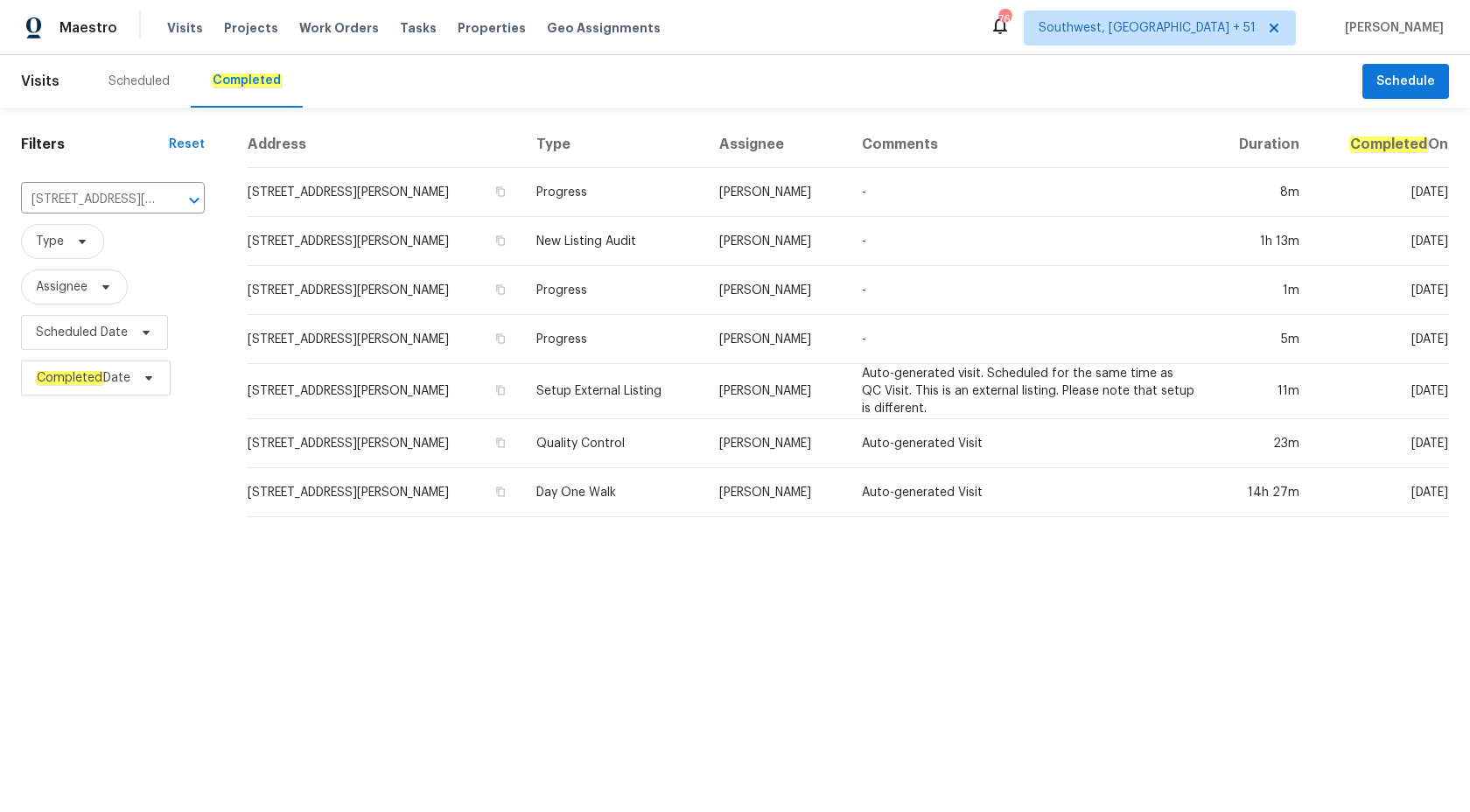
click at [655, 327] on td "Progress" at bounding box center [614, 339] width 182 height 49
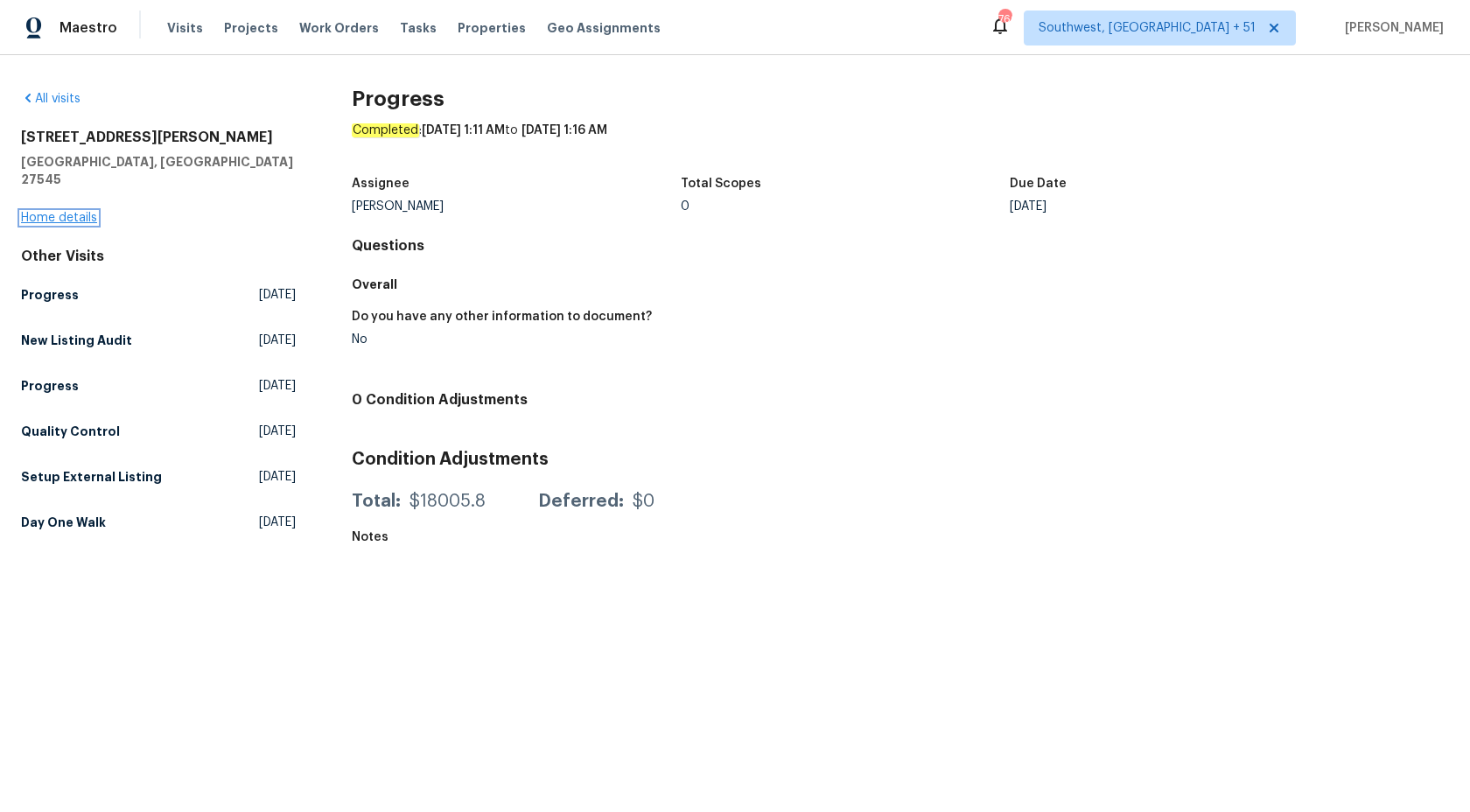
click at [60, 211] on link "Home details" at bounding box center [59, 217] width 76 height 12
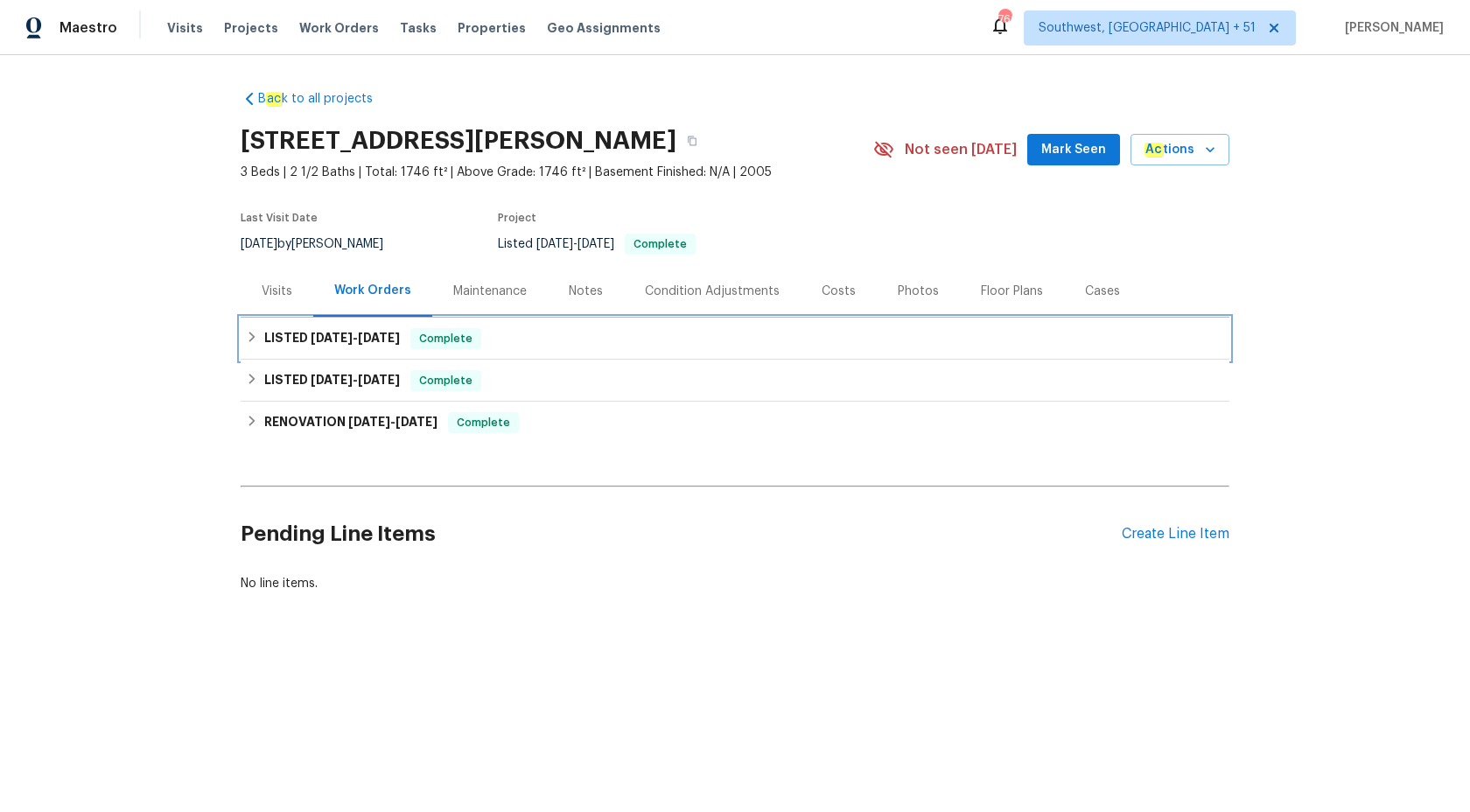
click at [385, 341] on span "9/9/25" at bounding box center [379, 338] width 42 height 12
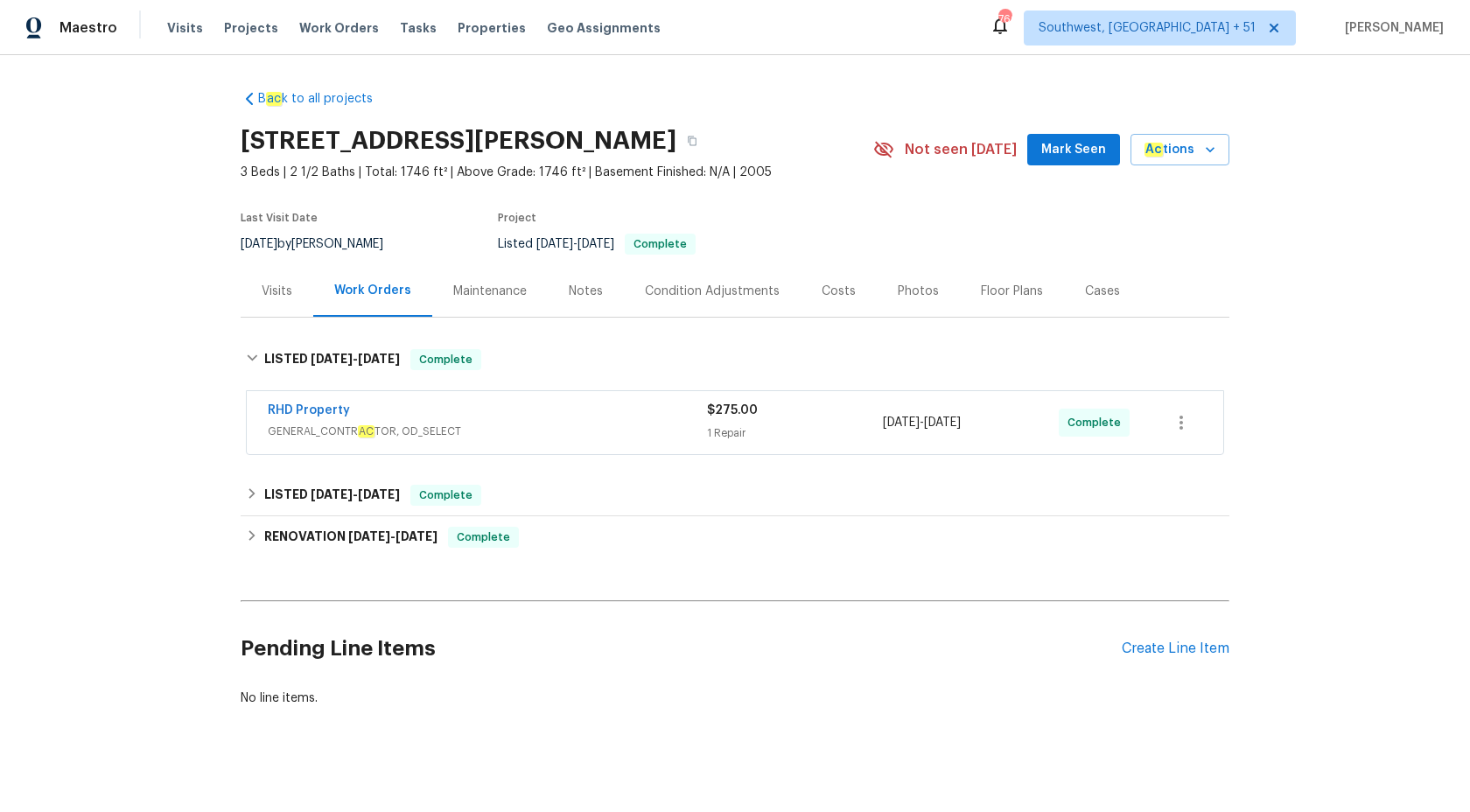
click at [626, 442] on div "RHD Property GENERAL_CONTR AC TOR, OD_SELECT" at bounding box center [487, 423] width 439 height 42
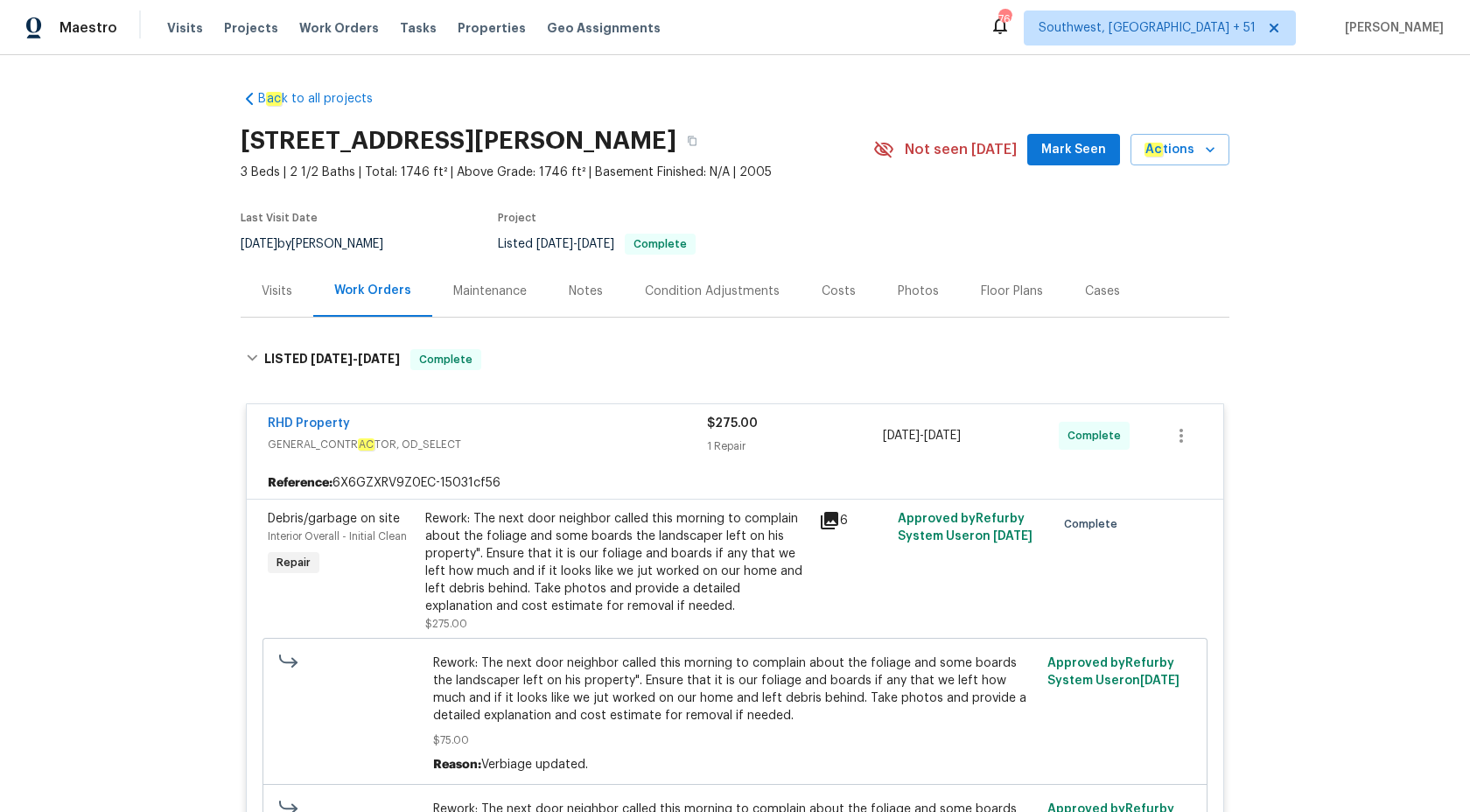
click at [626, 442] on span "GENERAL_CONTR AC TOR, OD_SELECT" at bounding box center [487, 445] width 439 height 18
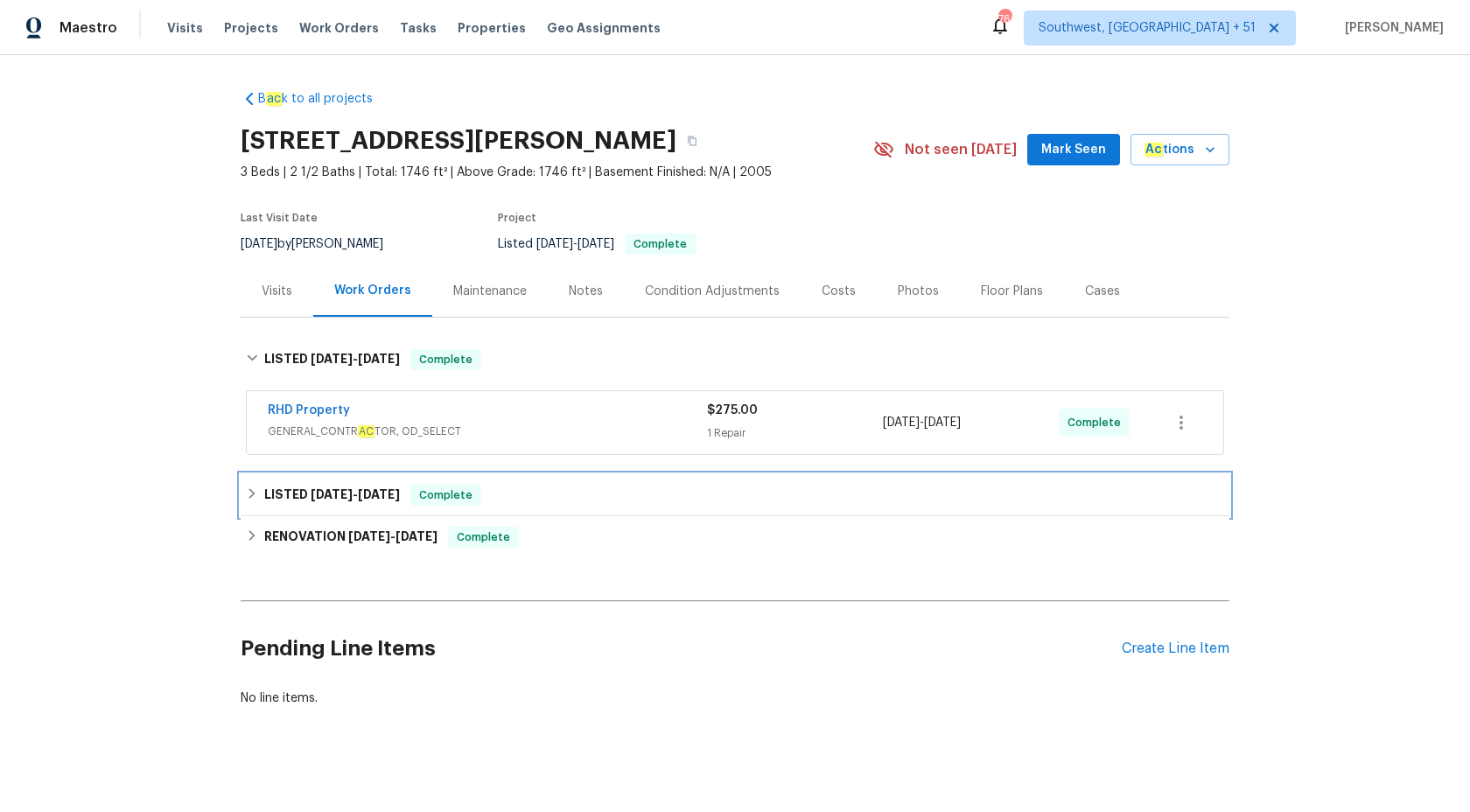
click at [603, 495] on div "LISTED 8/4/25 - 8/20/25 Complete" at bounding box center [735, 495] width 979 height 21
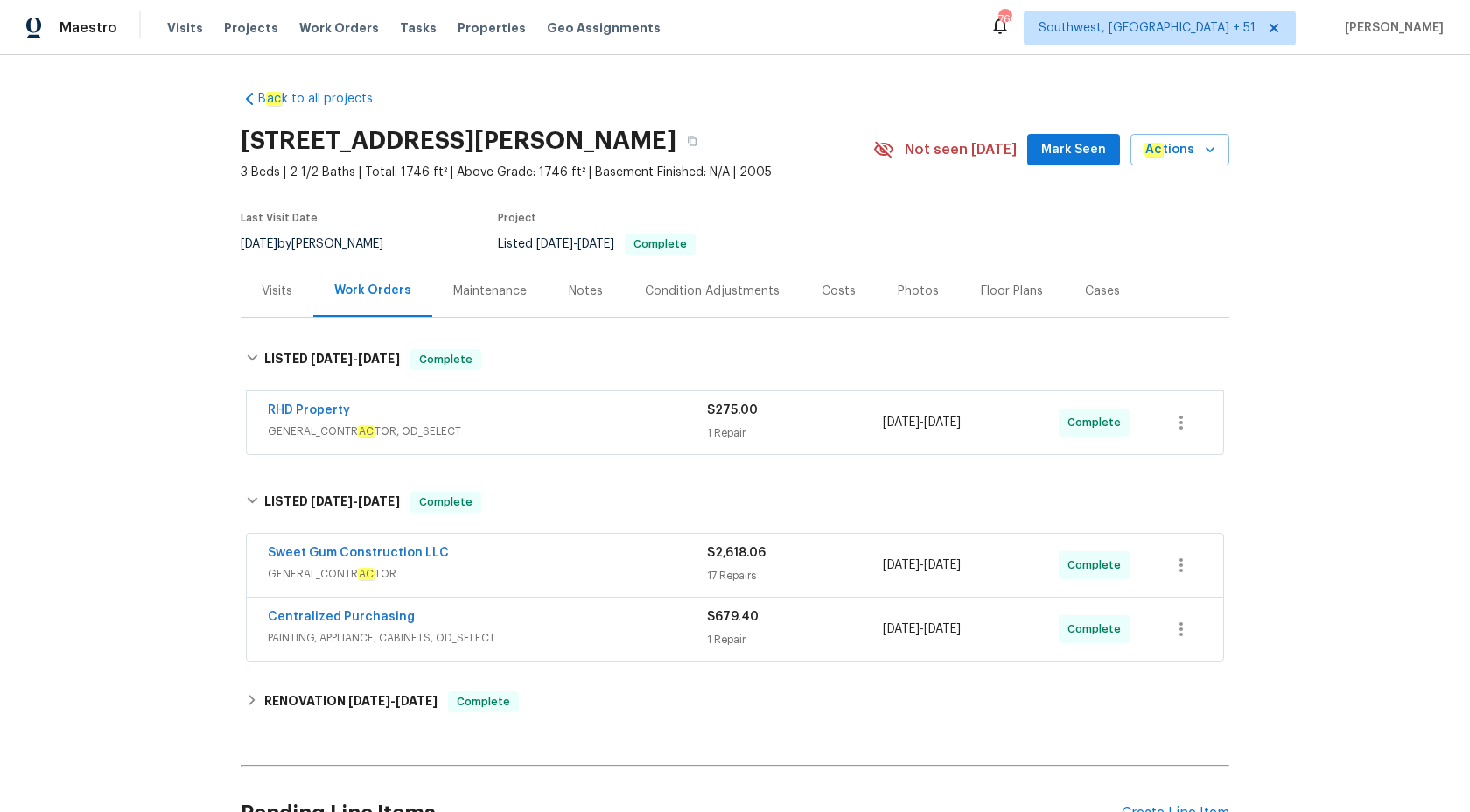
click at [633, 574] on span "GENERAL_CONTR AC TOR" at bounding box center [487, 574] width 439 height 18
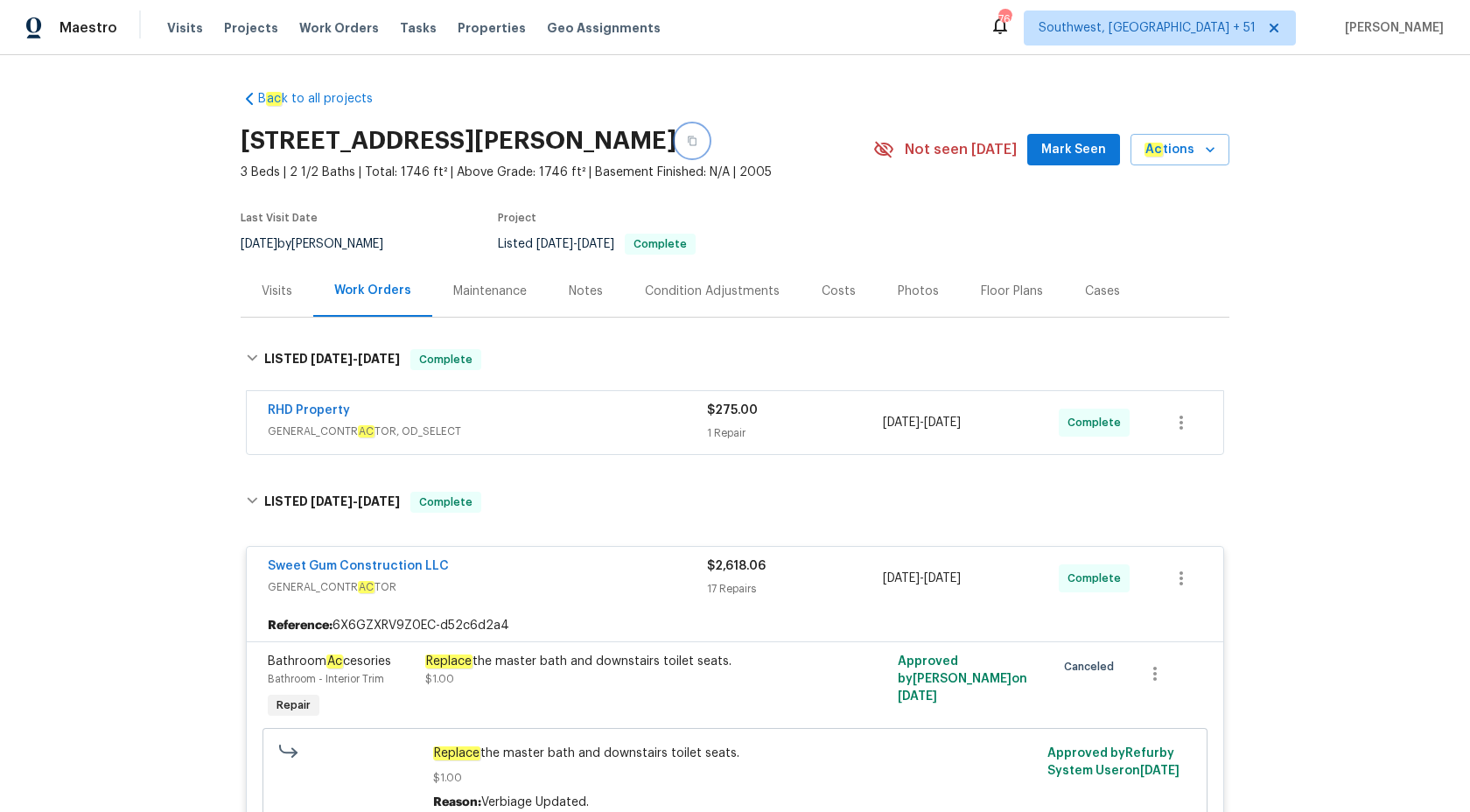
click at [708, 133] on button "button" at bounding box center [692, 141] width 32 height 32
click at [80, 44] on div "Maestro" at bounding box center [59, 28] width 118 height 35
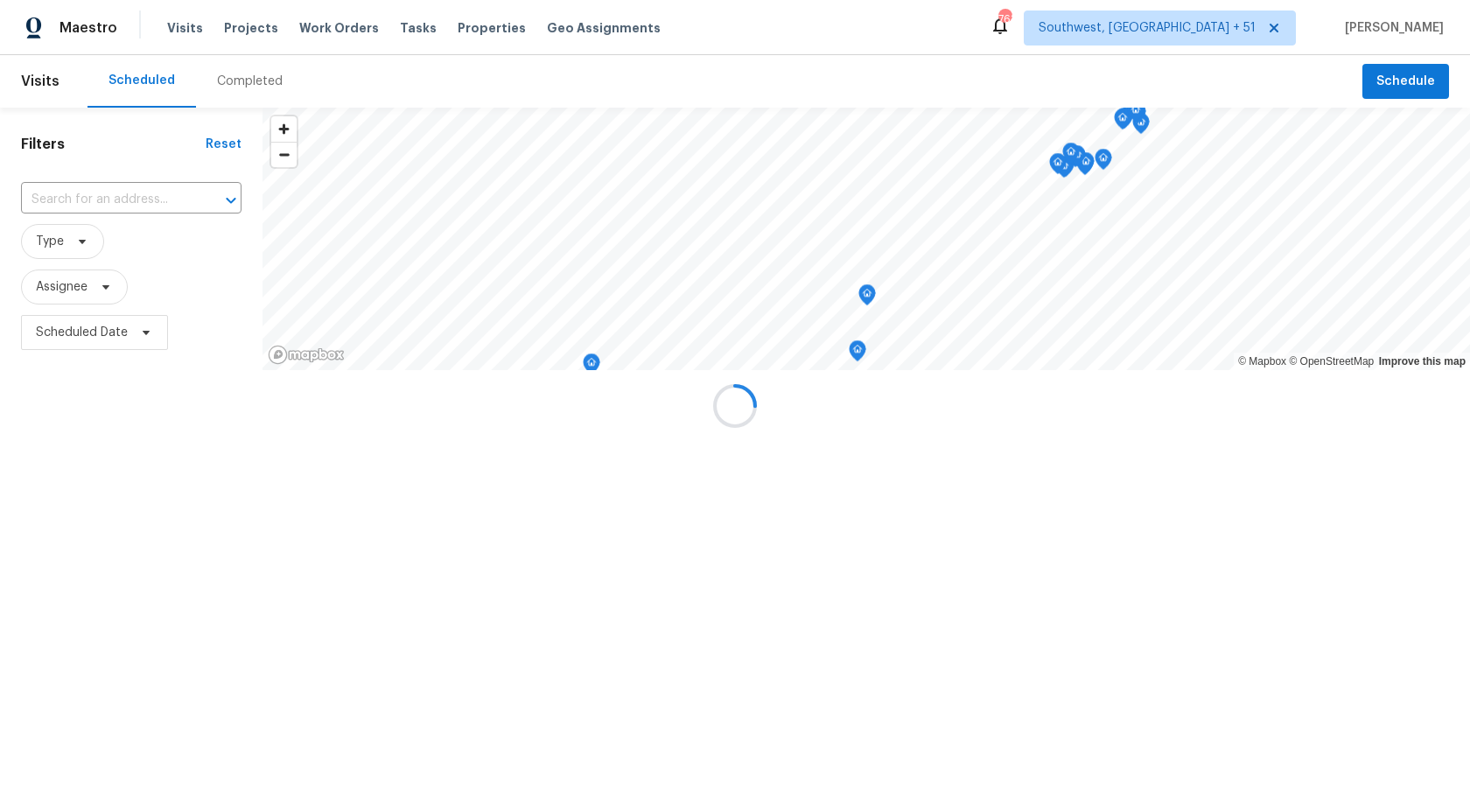
click at [88, 27] on div at bounding box center [735, 406] width 1470 height 812
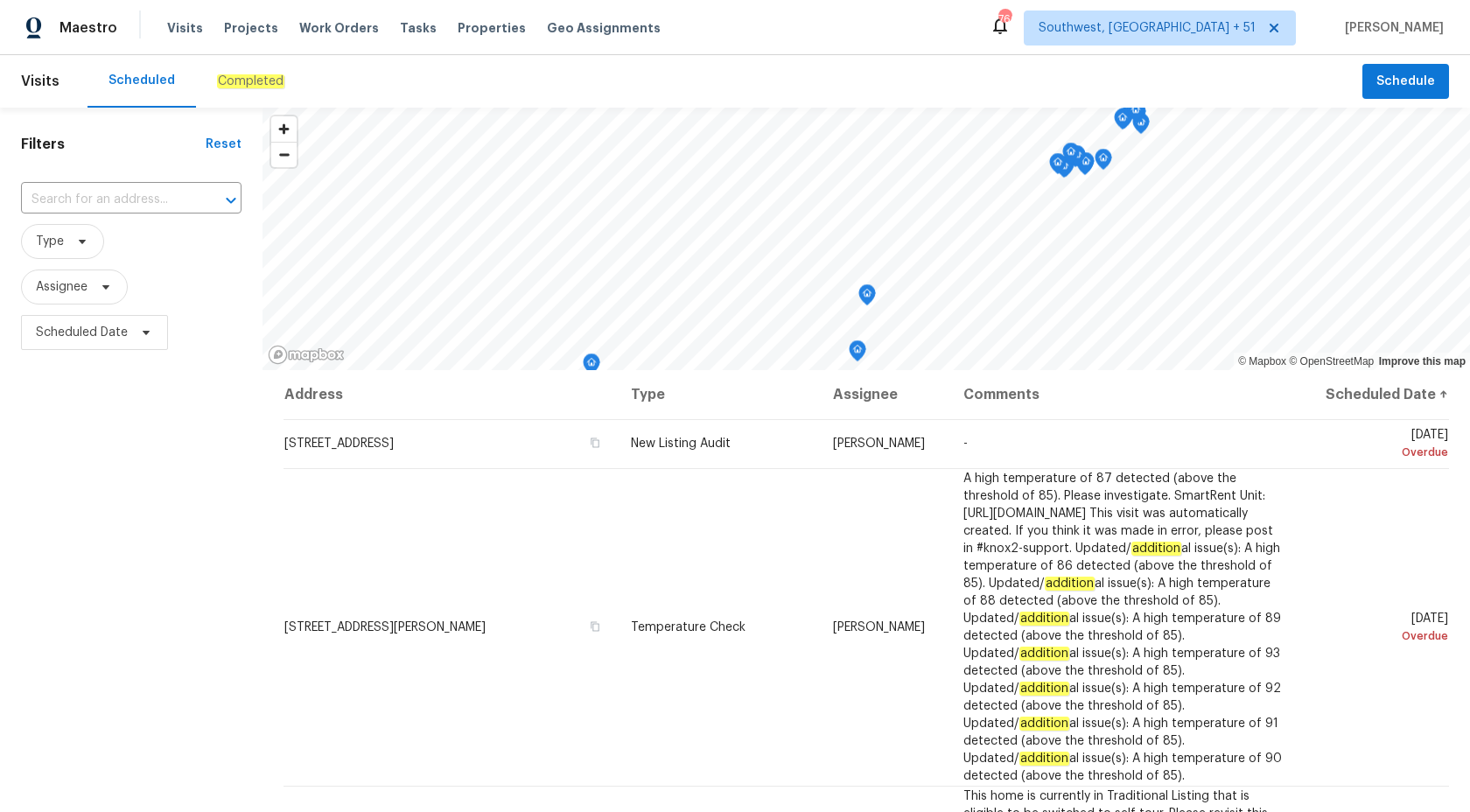
click at [250, 63] on div "Completed" at bounding box center [251, 82] width 110 height 53
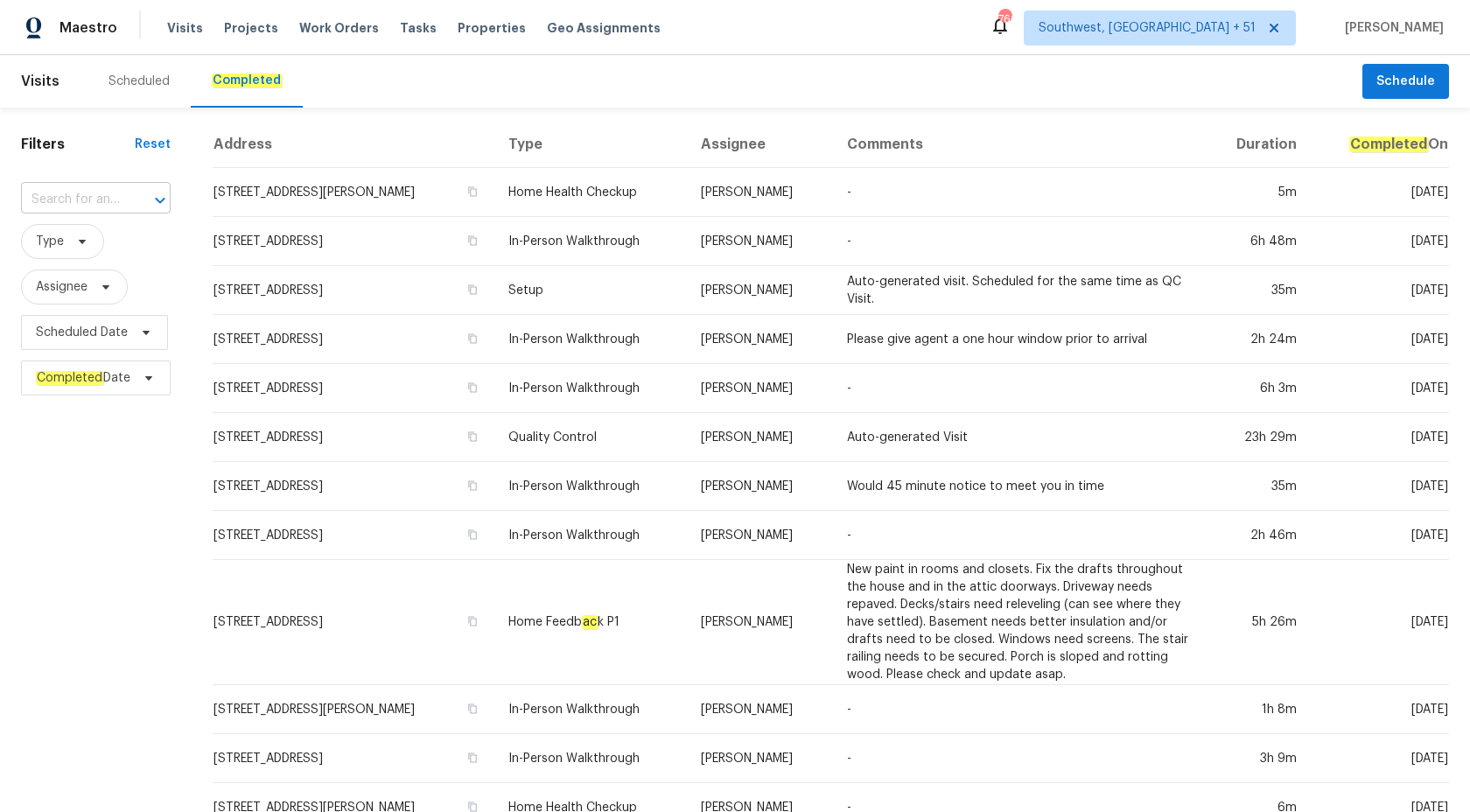
click at [105, 195] on input "text" at bounding box center [71, 200] width 101 height 27
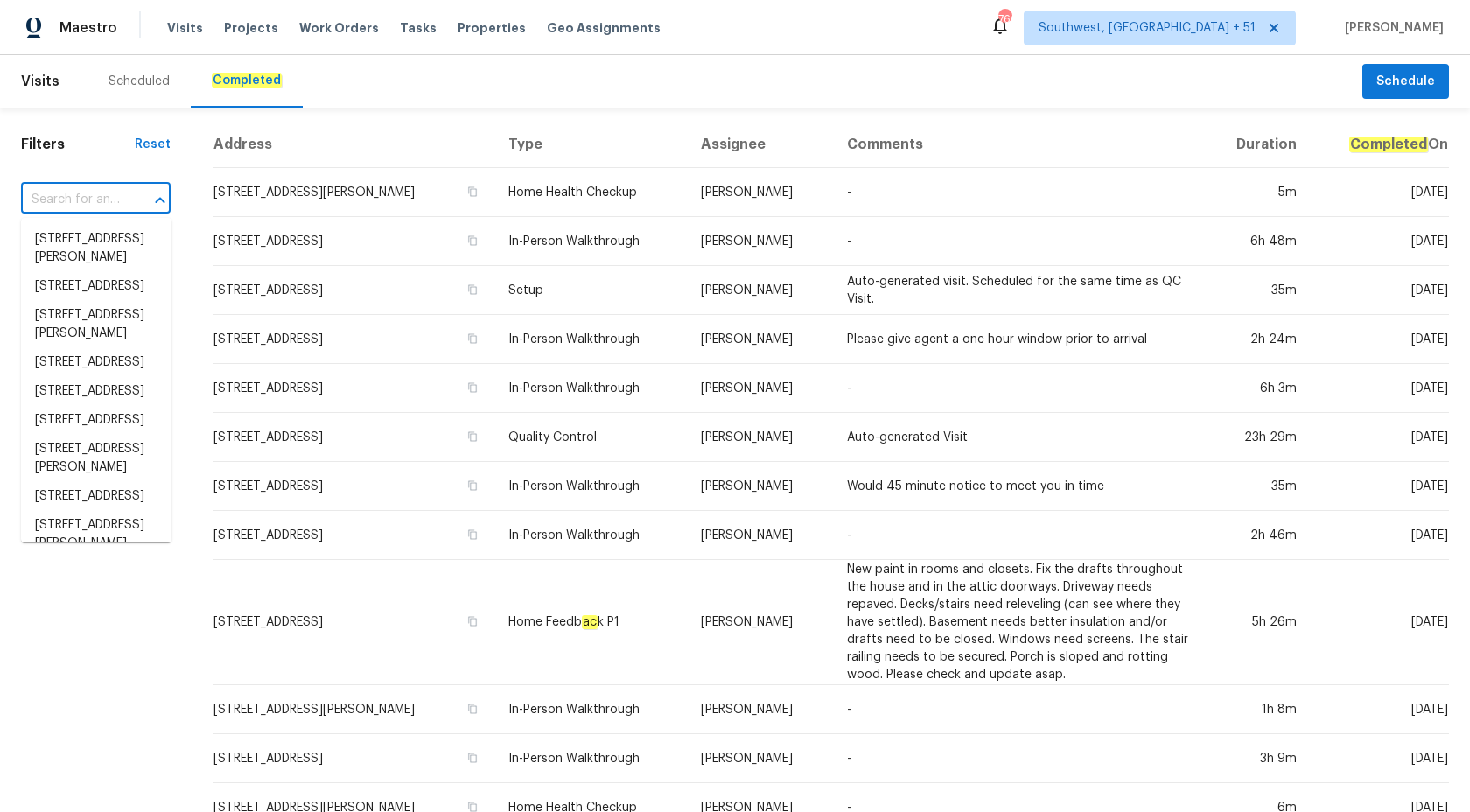
paste input "3671 W 4700 S, Roy, UT 84067"
type input "3671 W 4700 S, Roy, UT 84067"
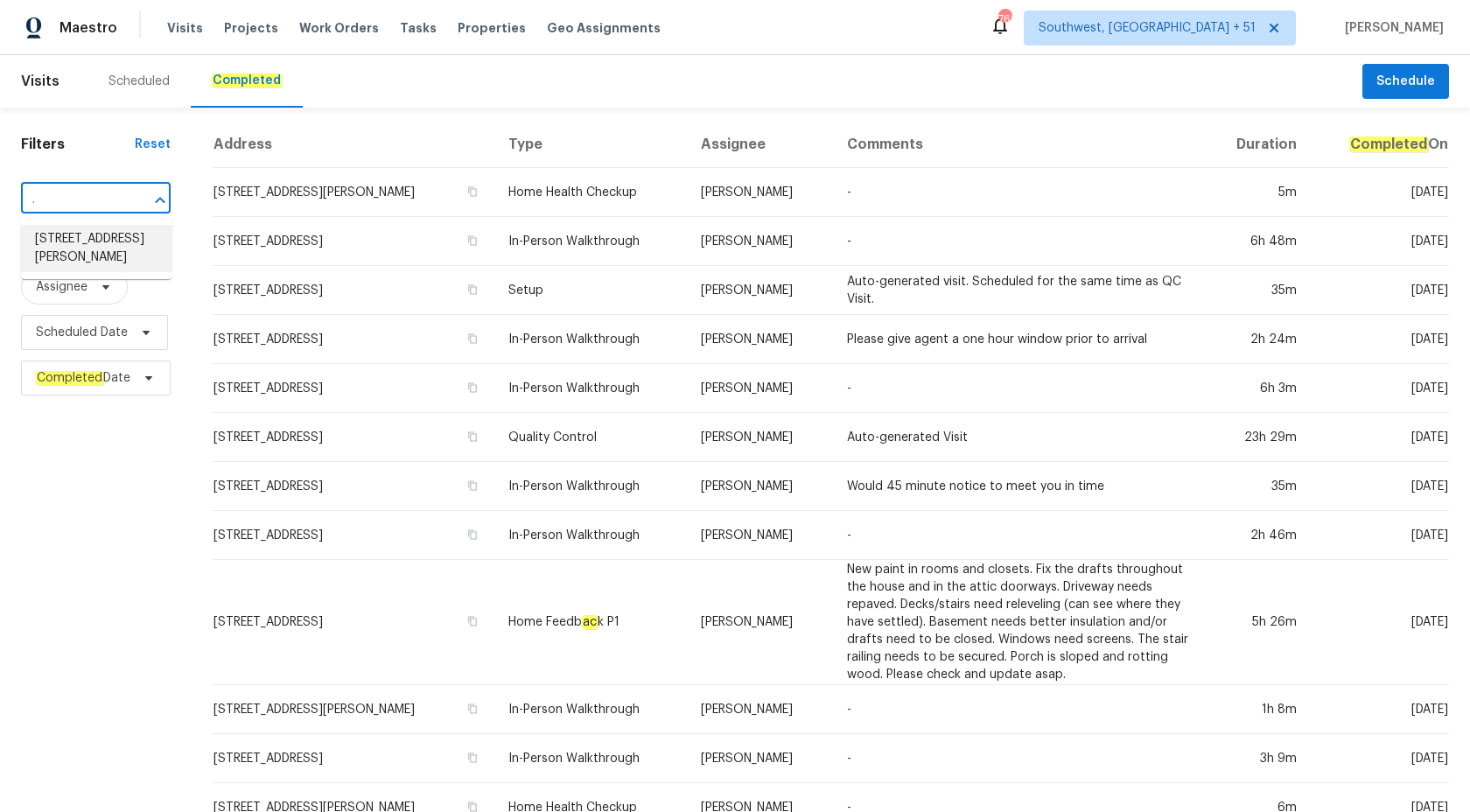
click at [105, 254] on li "3671 W 4700 S, Roy, UT 84067" at bounding box center [96, 248] width 151 height 47
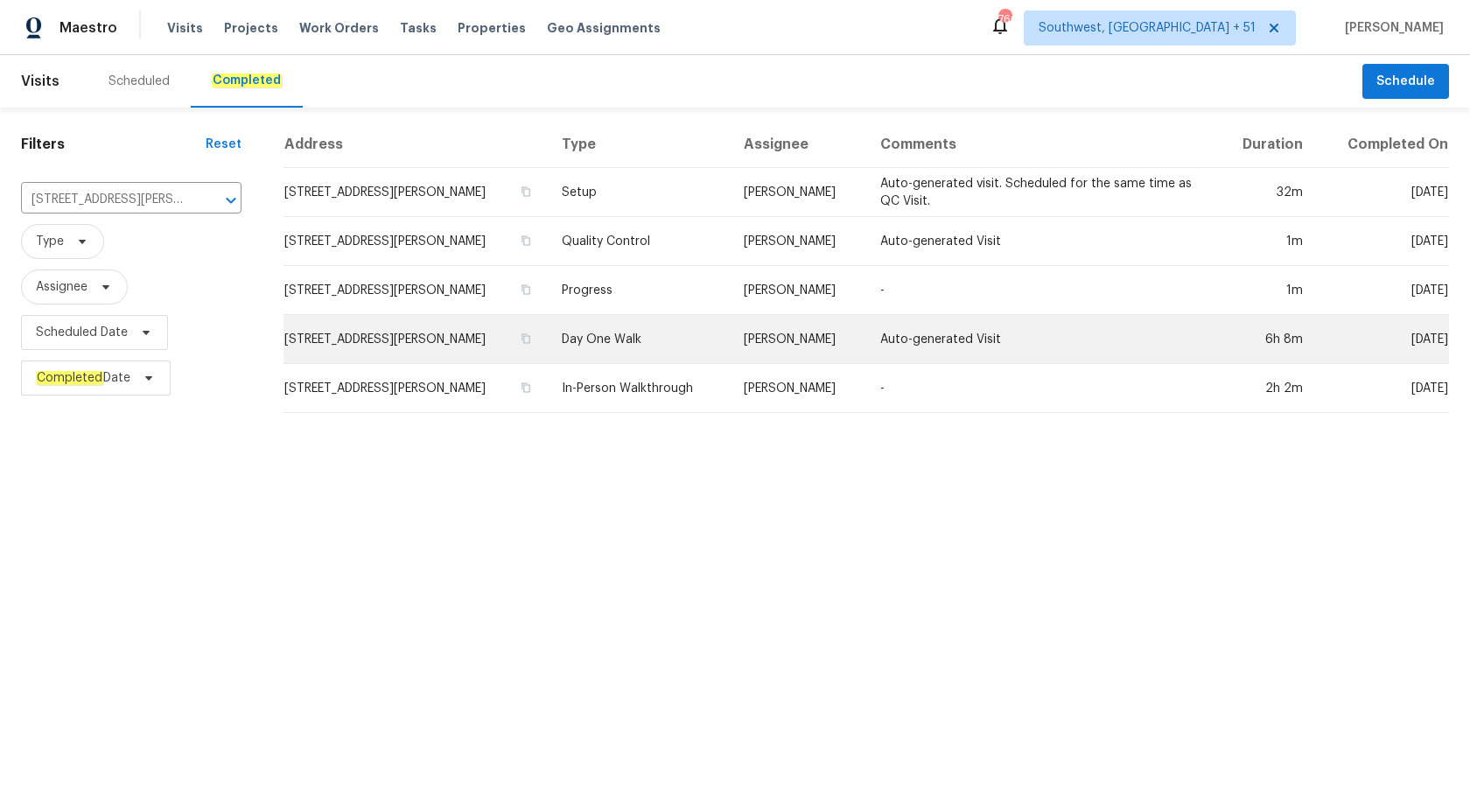
click at [753, 360] on td "Scott Beirdneau" at bounding box center [798, 339] width 137 height 49
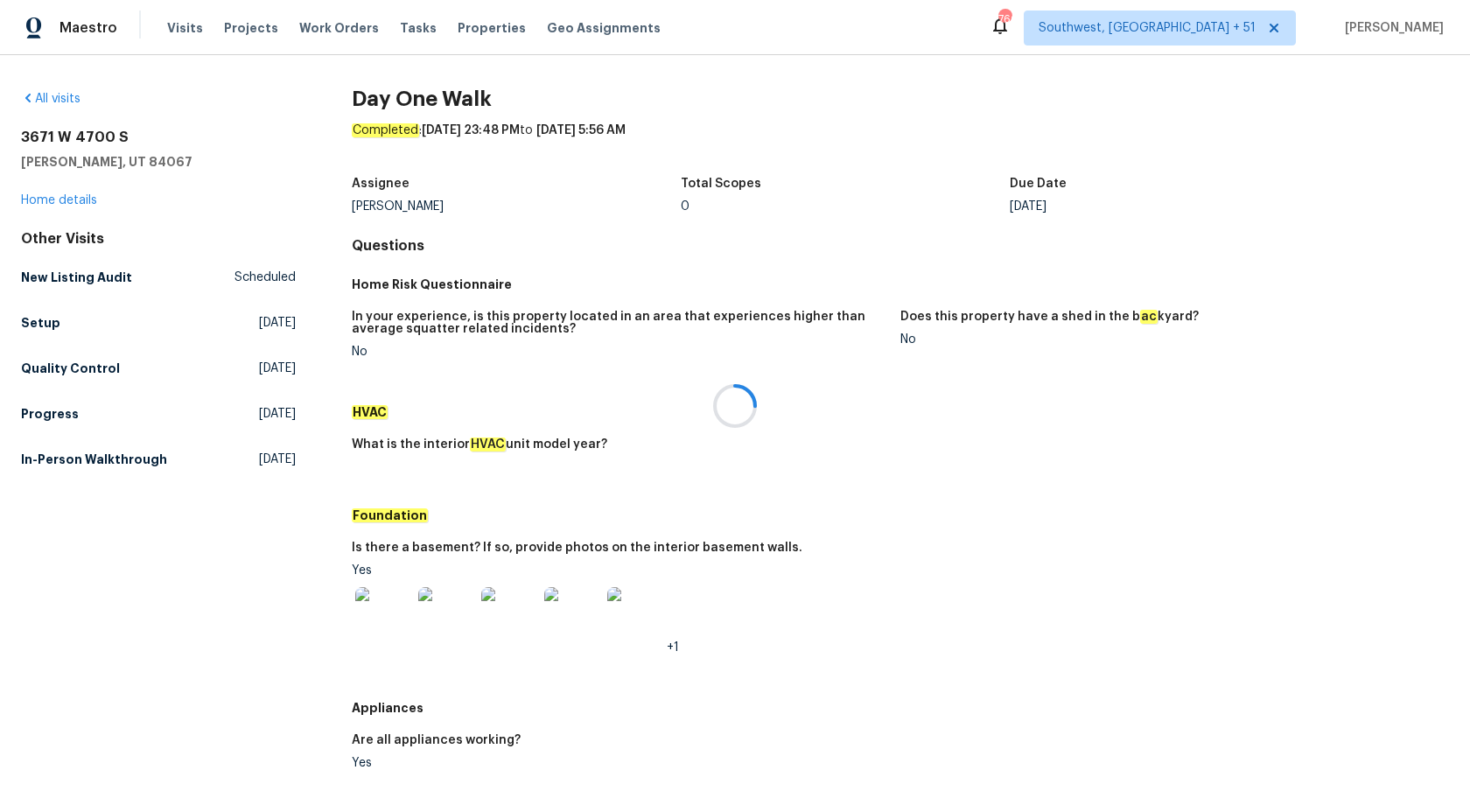
click at [46, 204] on div at bounding box center [735, 406] width 1470 height 812
click at [46, 204] on link "Home details" at bounding box center [59, 201] width 76 height 12
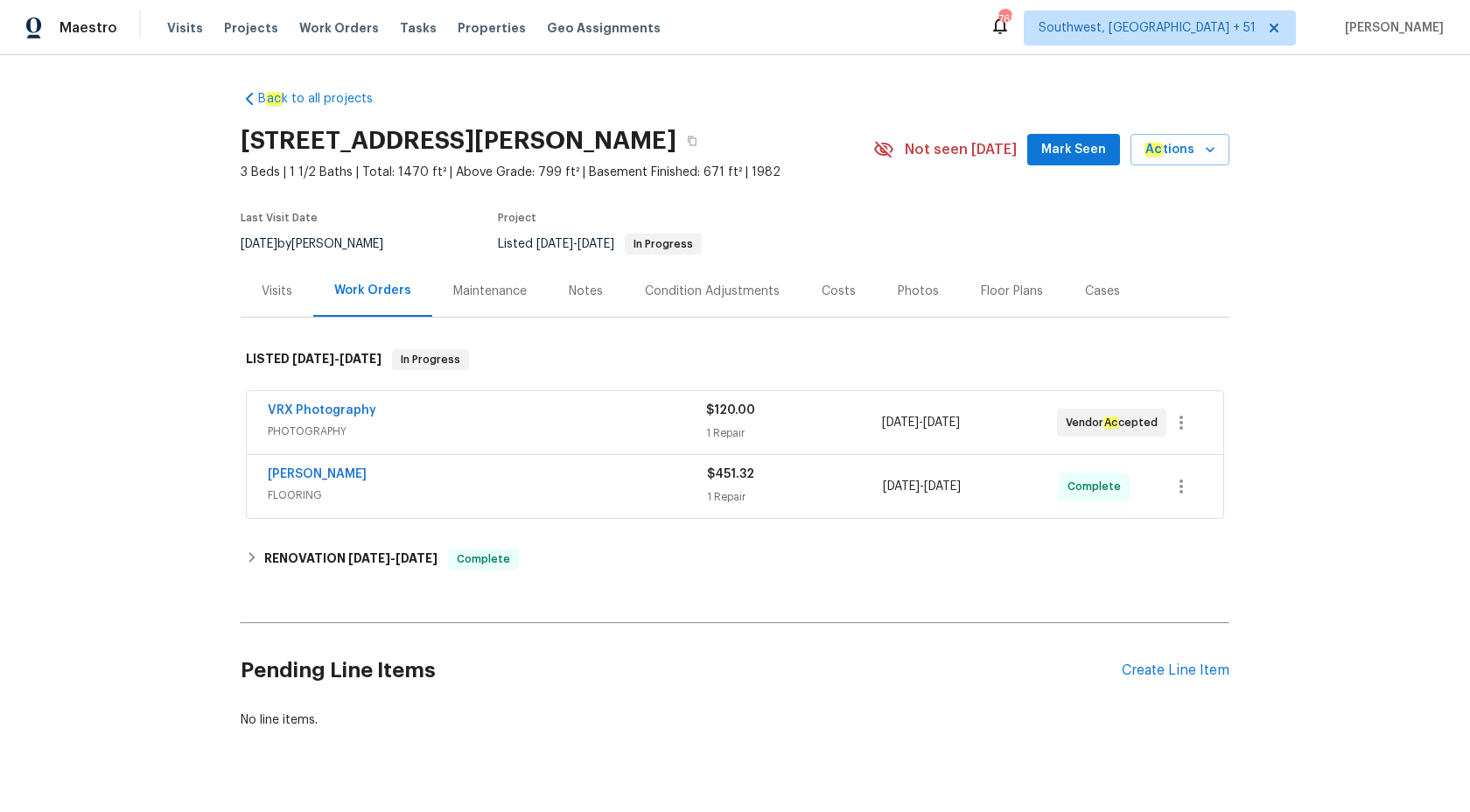
click at [579, 493] on span "FLOORING" at bounding box center [487, 495] width 439 height 18
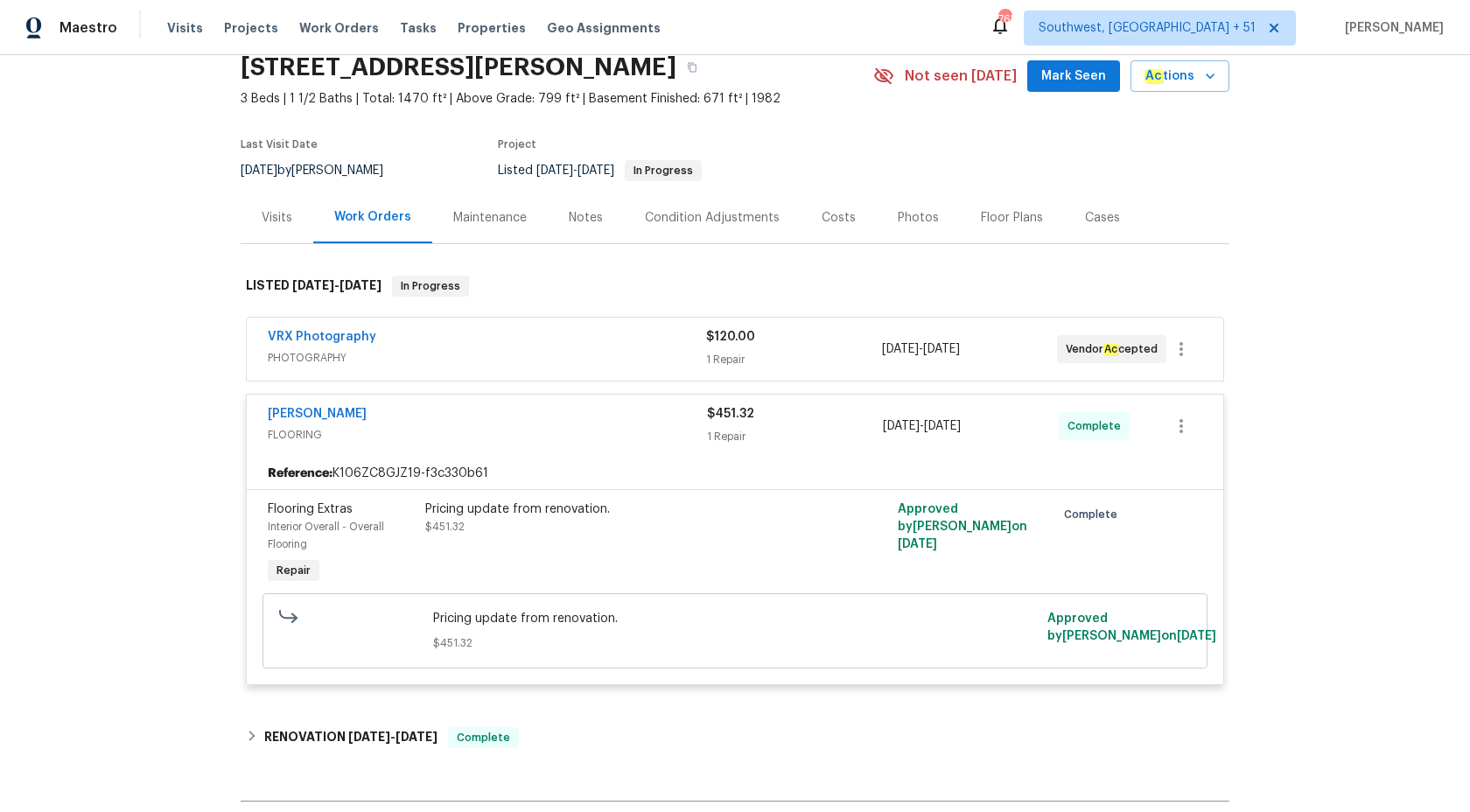
scroll to position [75, 0]
click at [674, 350] on span "PHOTOGRAPHY" at bounding box center [487, 356] width 439 height 18
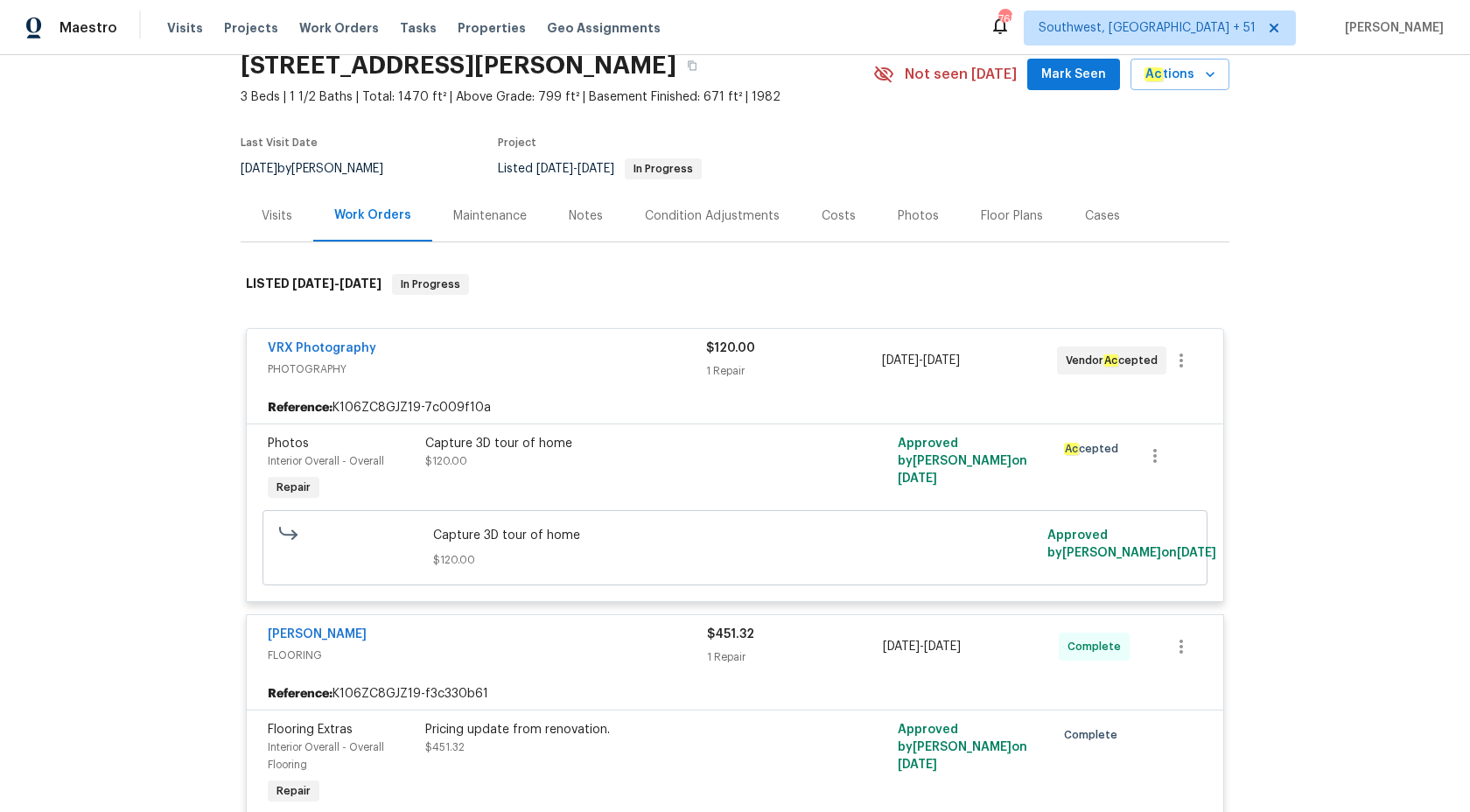
click at [673, 350] on div "VRX Photography" at bounding box center [487, 350] width 439 height 21
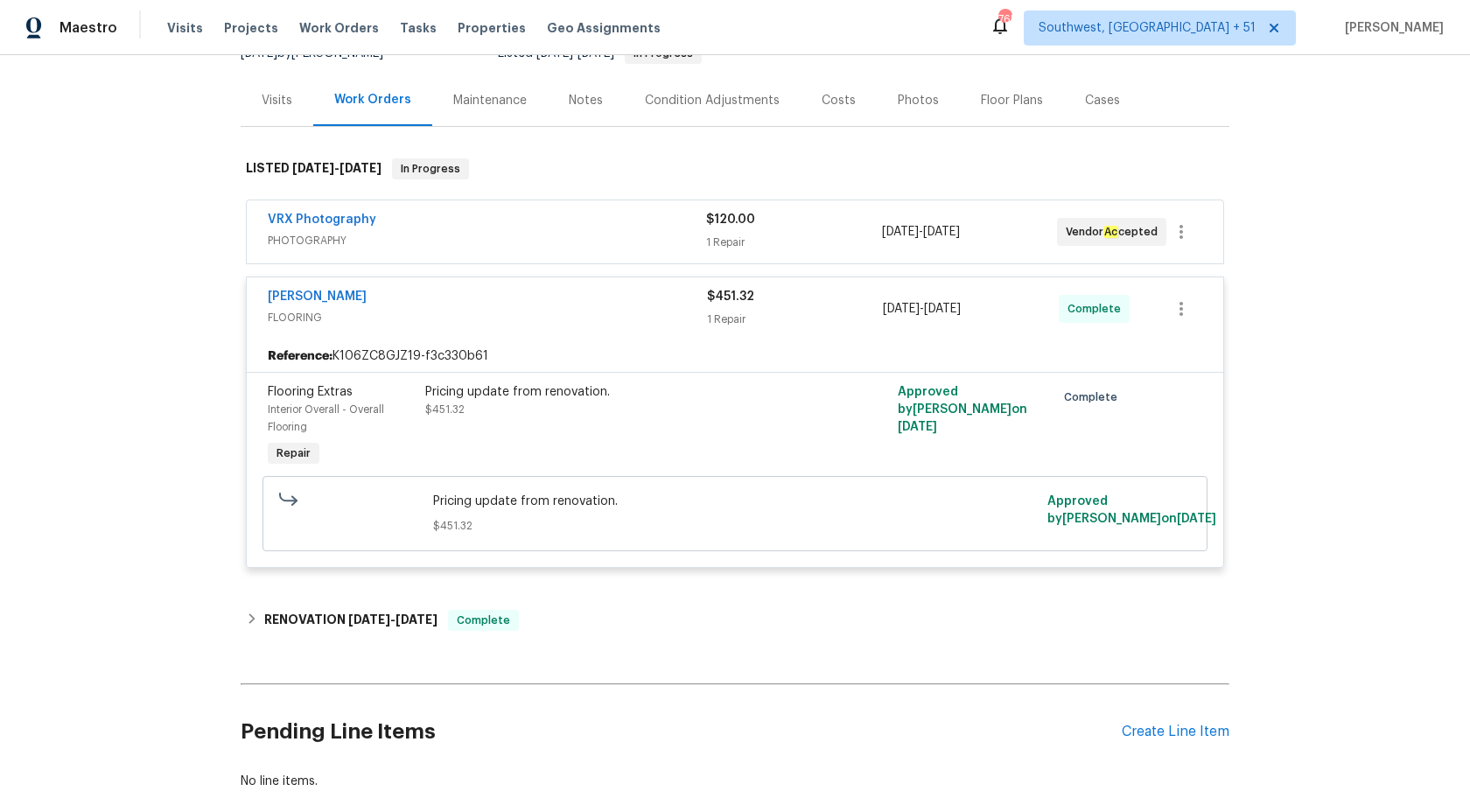
scroll to position [196, 0]
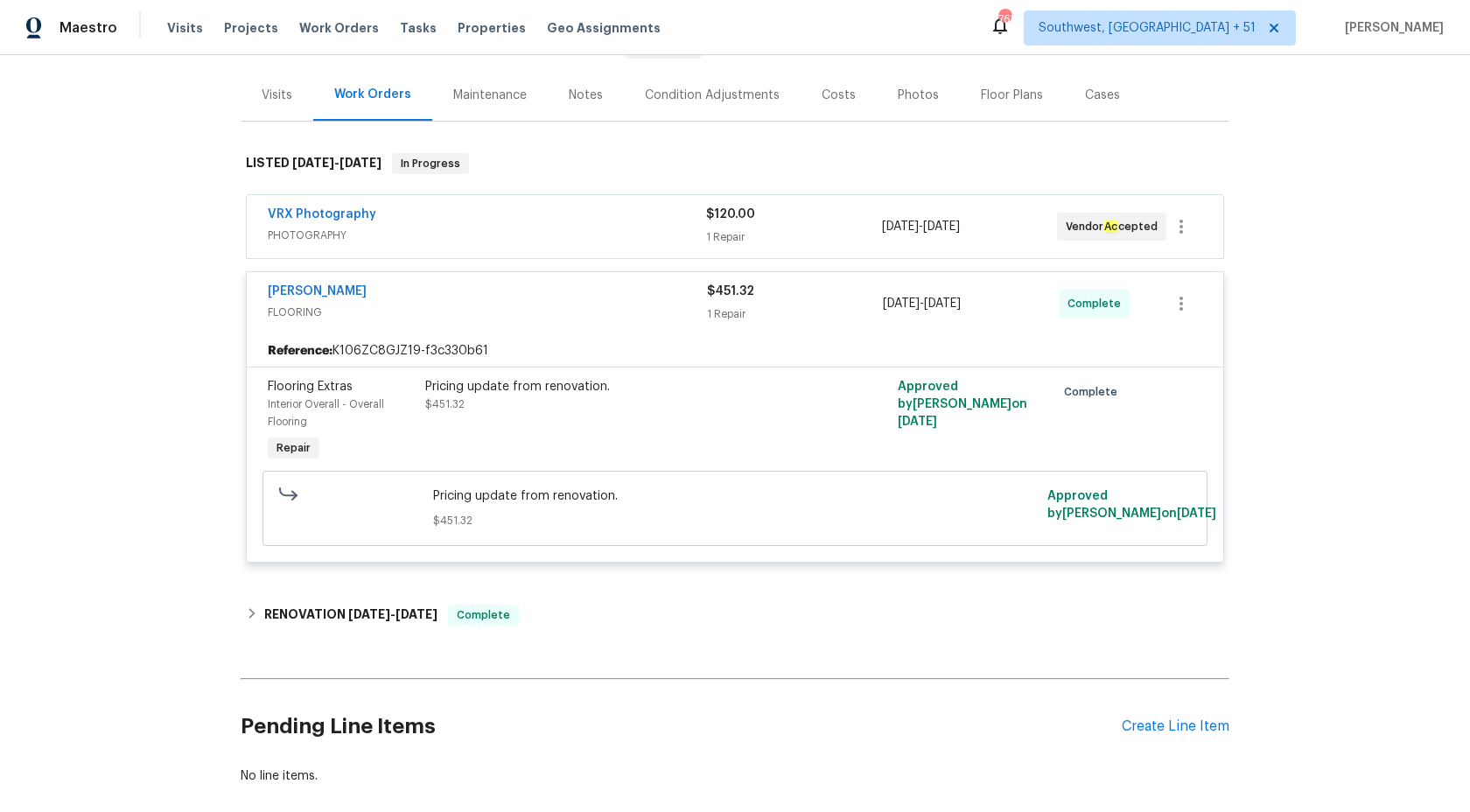
click at [731, 317] on div "1 Repair" at bounding box center [795, 314] width 176 height 18
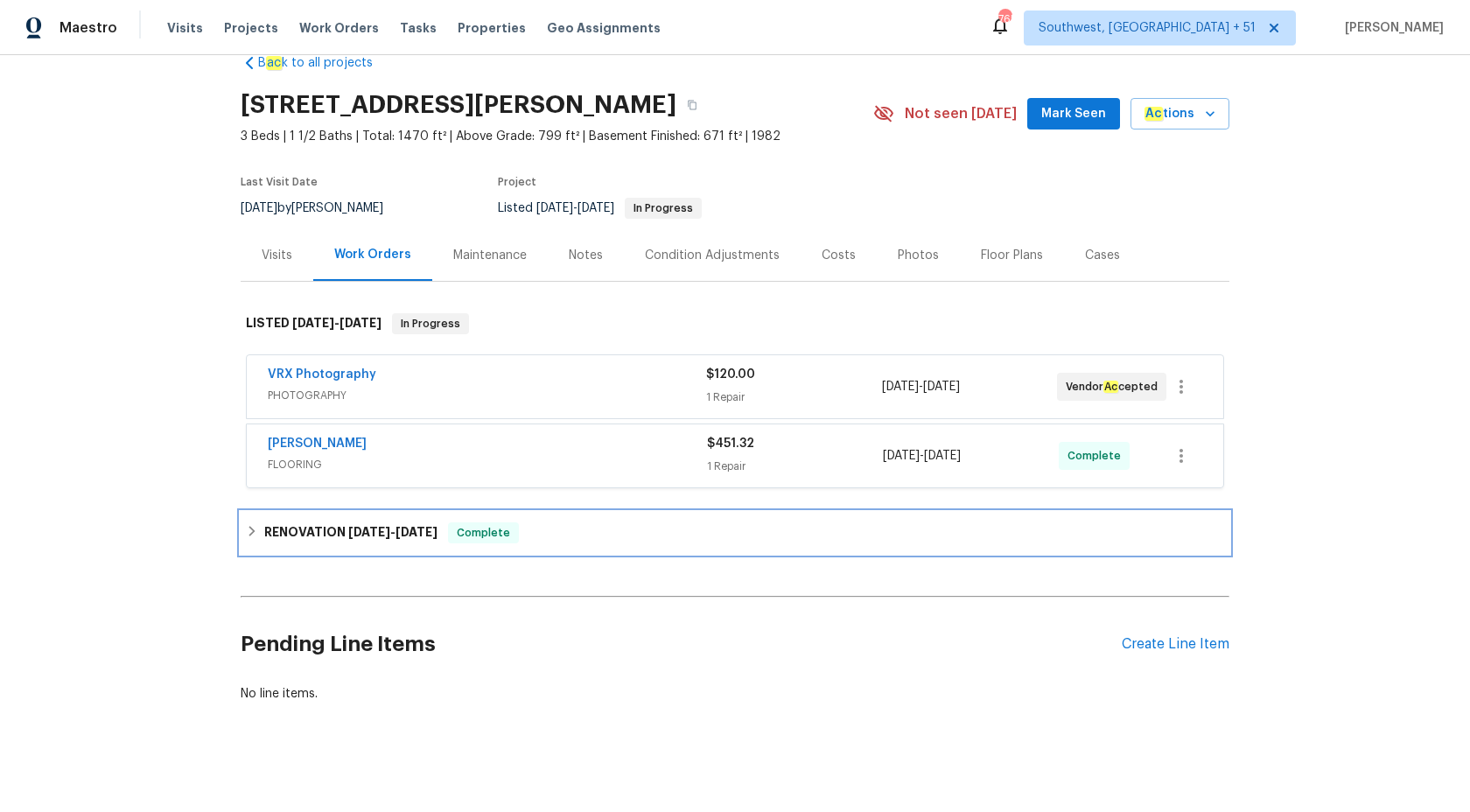
click at [457, 533] on div "Complete" at bounding box center [483, 533] width 71 height 21
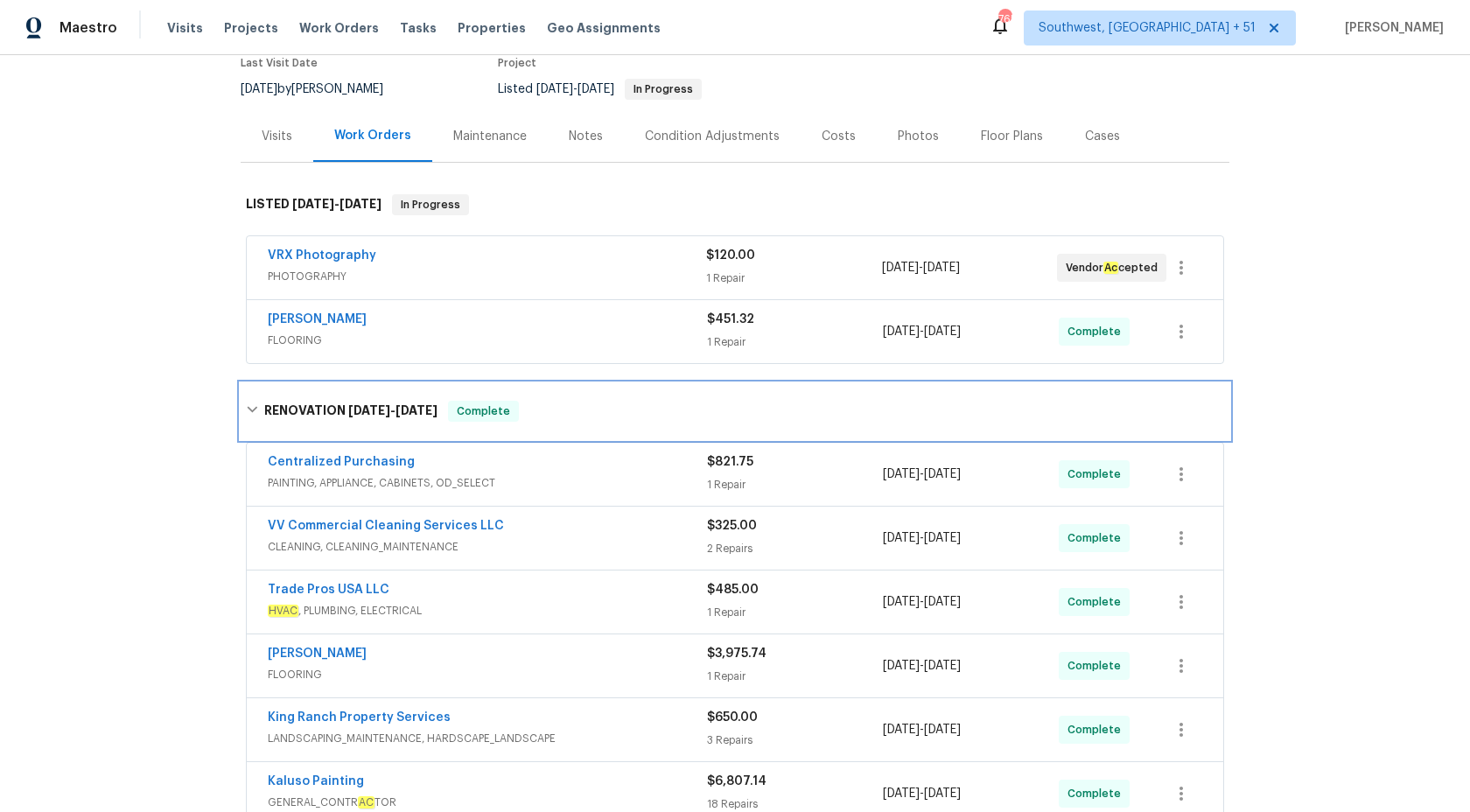
scroll to position [157, 0]
click at [592, 543] on span "CLEANING, CLEANING_MAINTENANCE" at bounding box center [487, 545] width 439 height 18
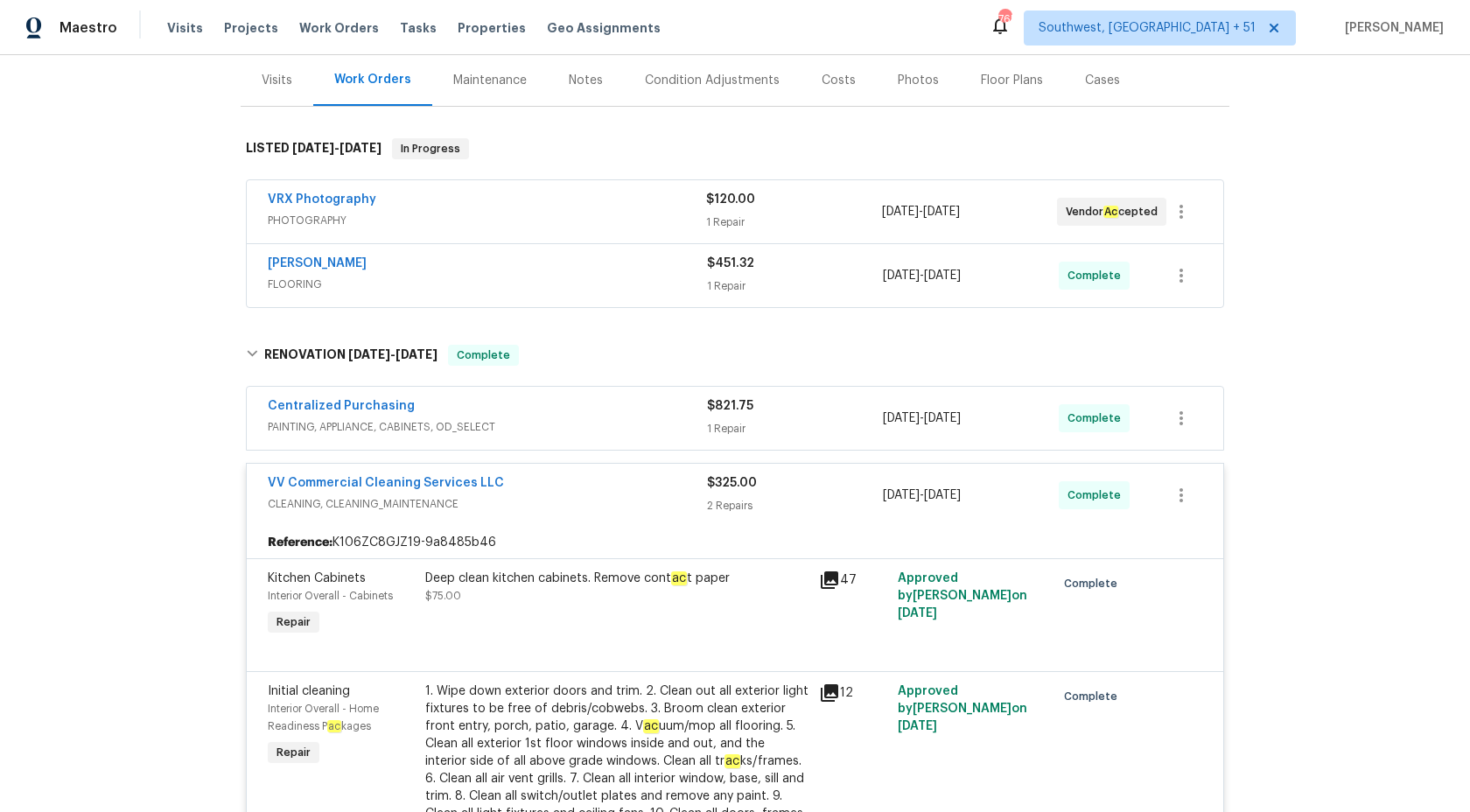
click at [666, 495] on span "CLEANING, CLEANING_MAINTENANCE" at bounding box center [487, 504] width 439 height 18
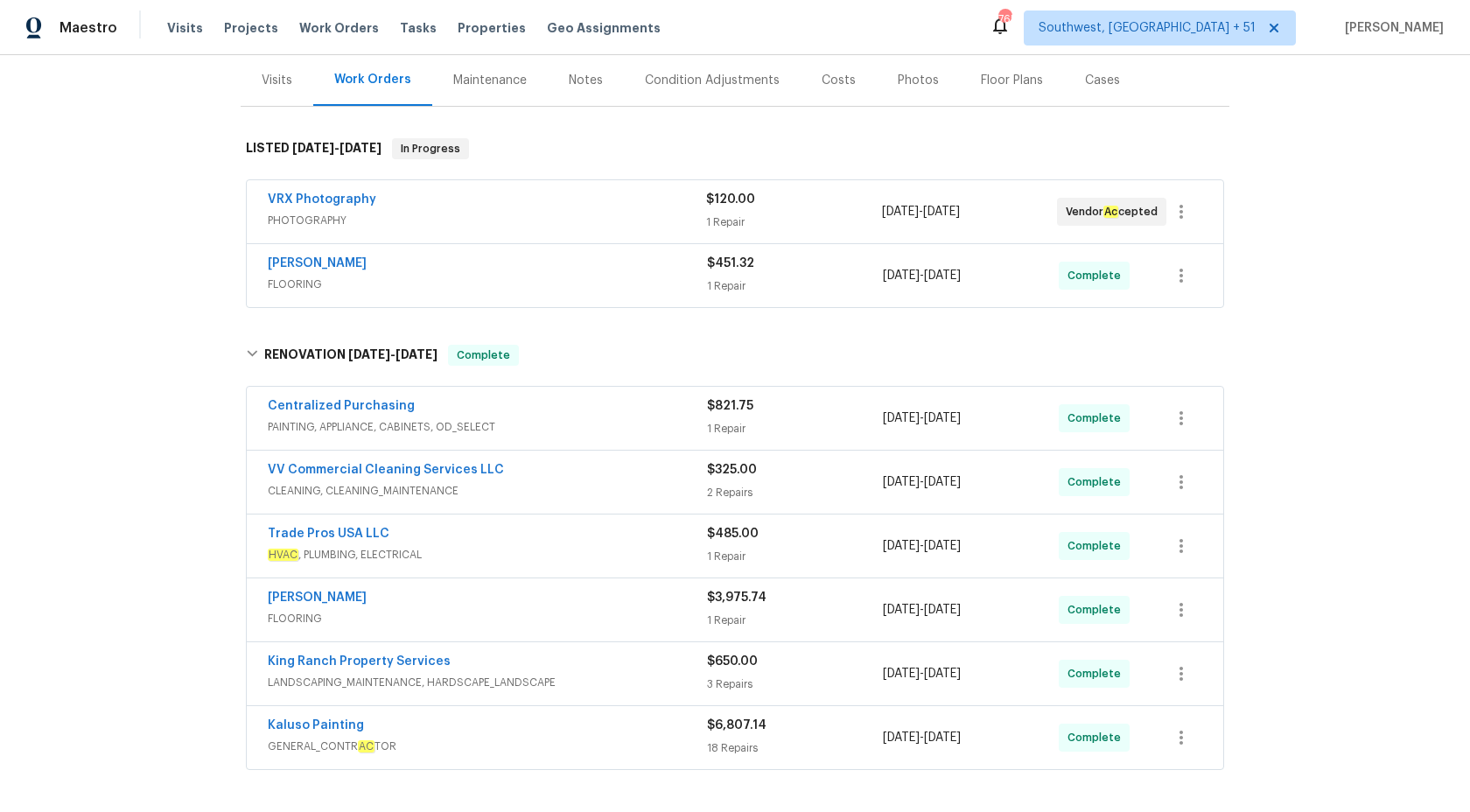
scroll to position [442, 0]
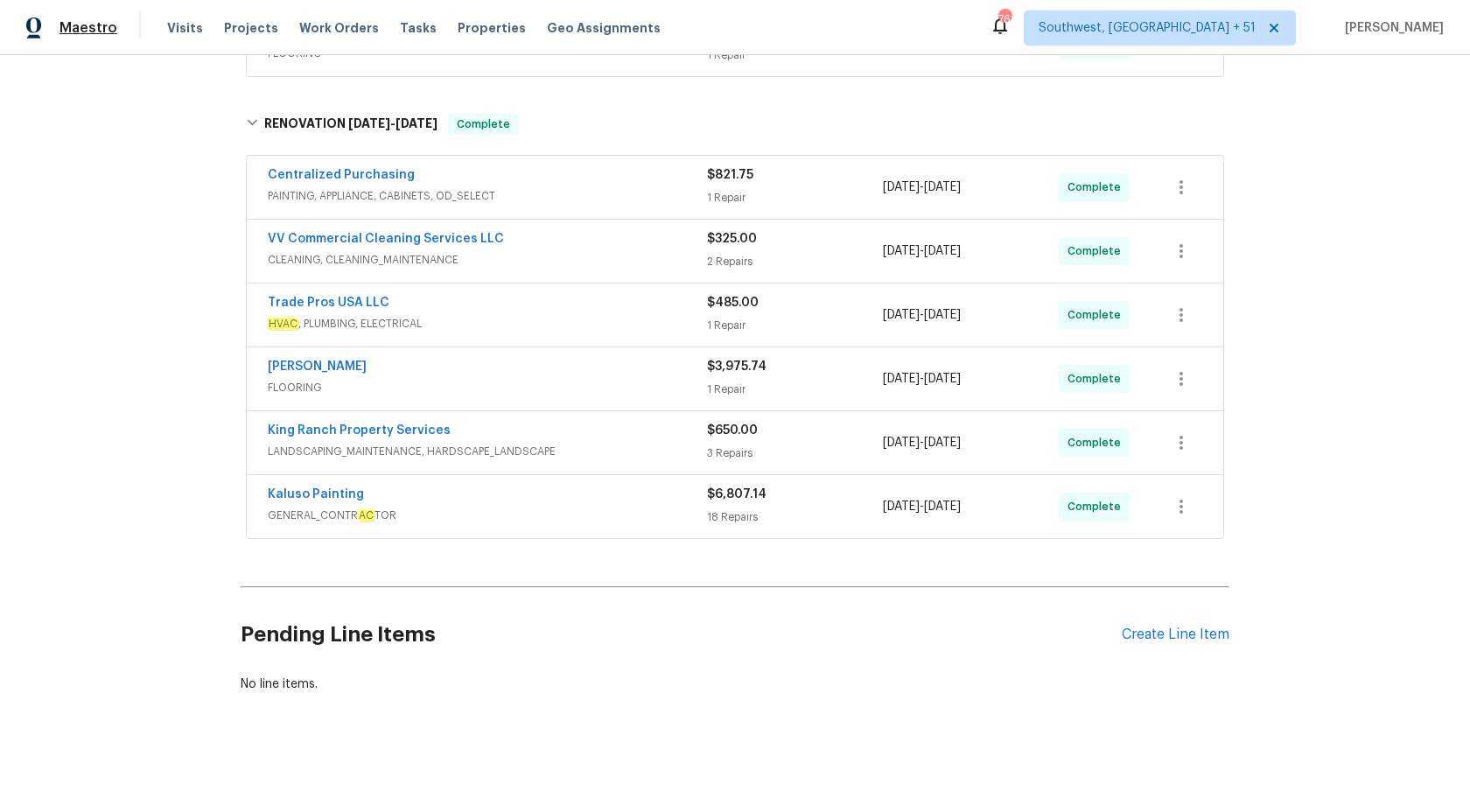
click at [91, 29] on span "Maestro" at bounding box center [89, 28] width 58 height 18
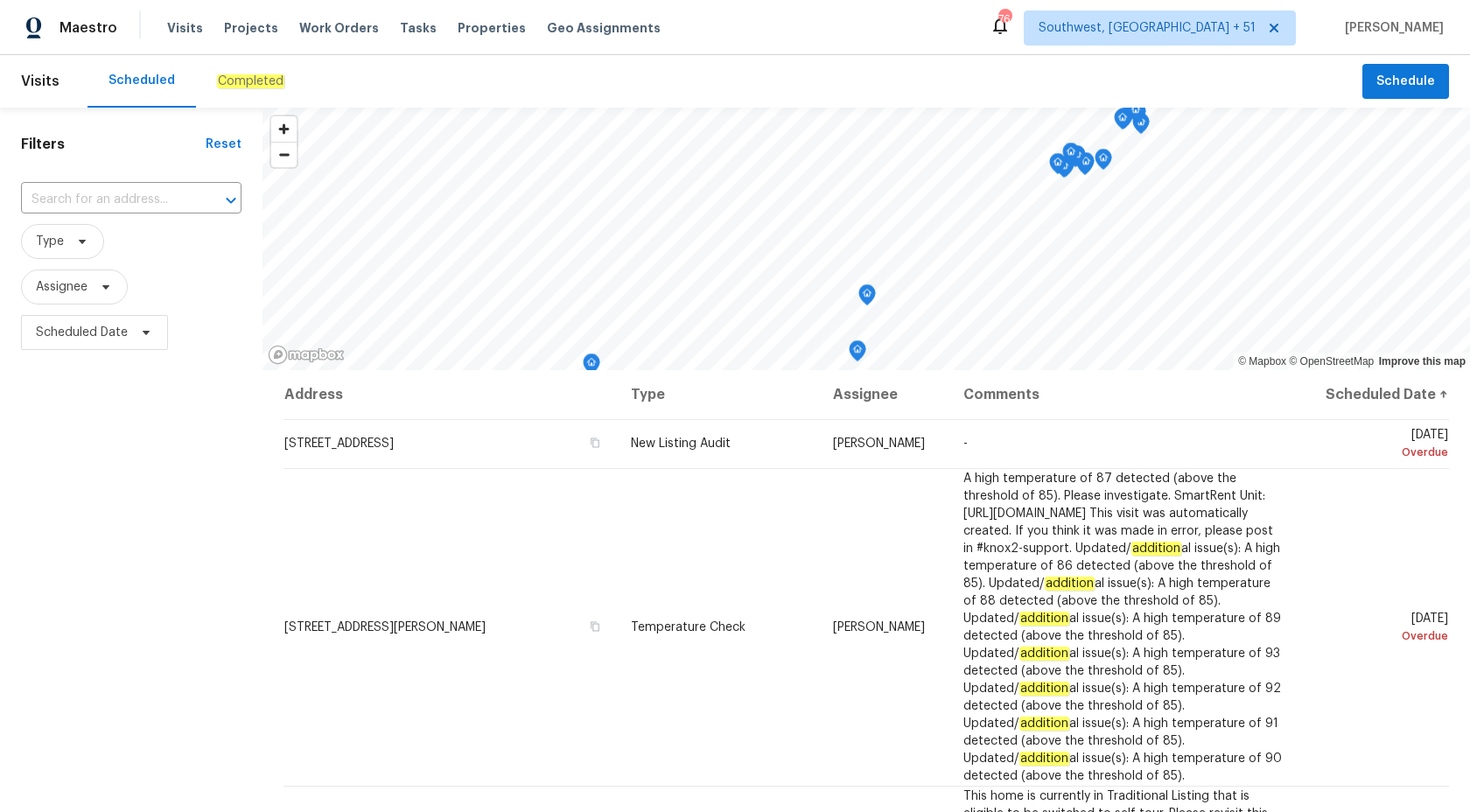
click at [239, 82] on em "Completed" at bounding box center [250, 82] width 68 height 14
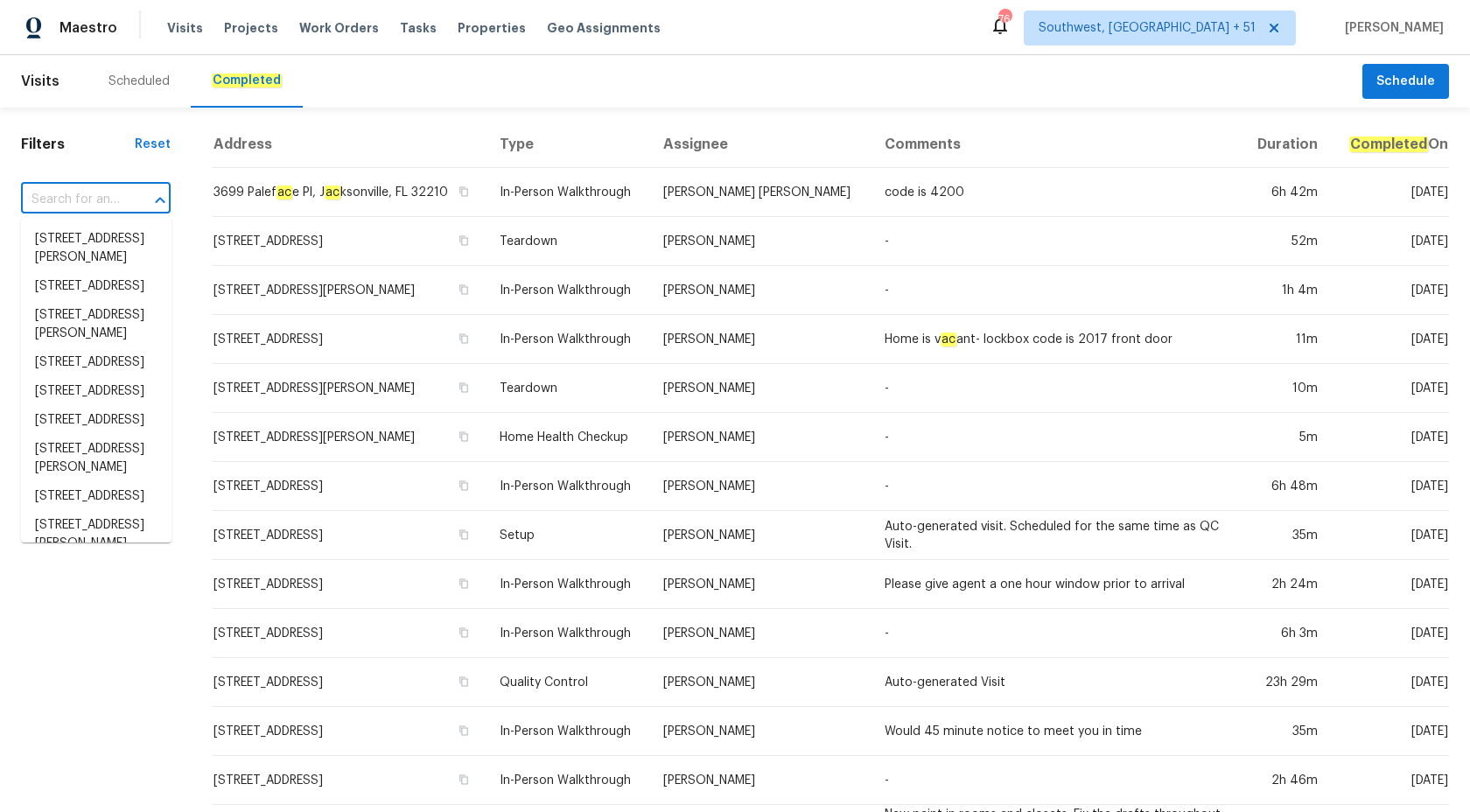
click at [79, 206] on input "text" at bounding box center [71, 200] width 101 height 27
paste input "783 Parade Ct, Clarksville, TN 37040"
type input "783 Parade Ct, Clarksville, TN 37040"
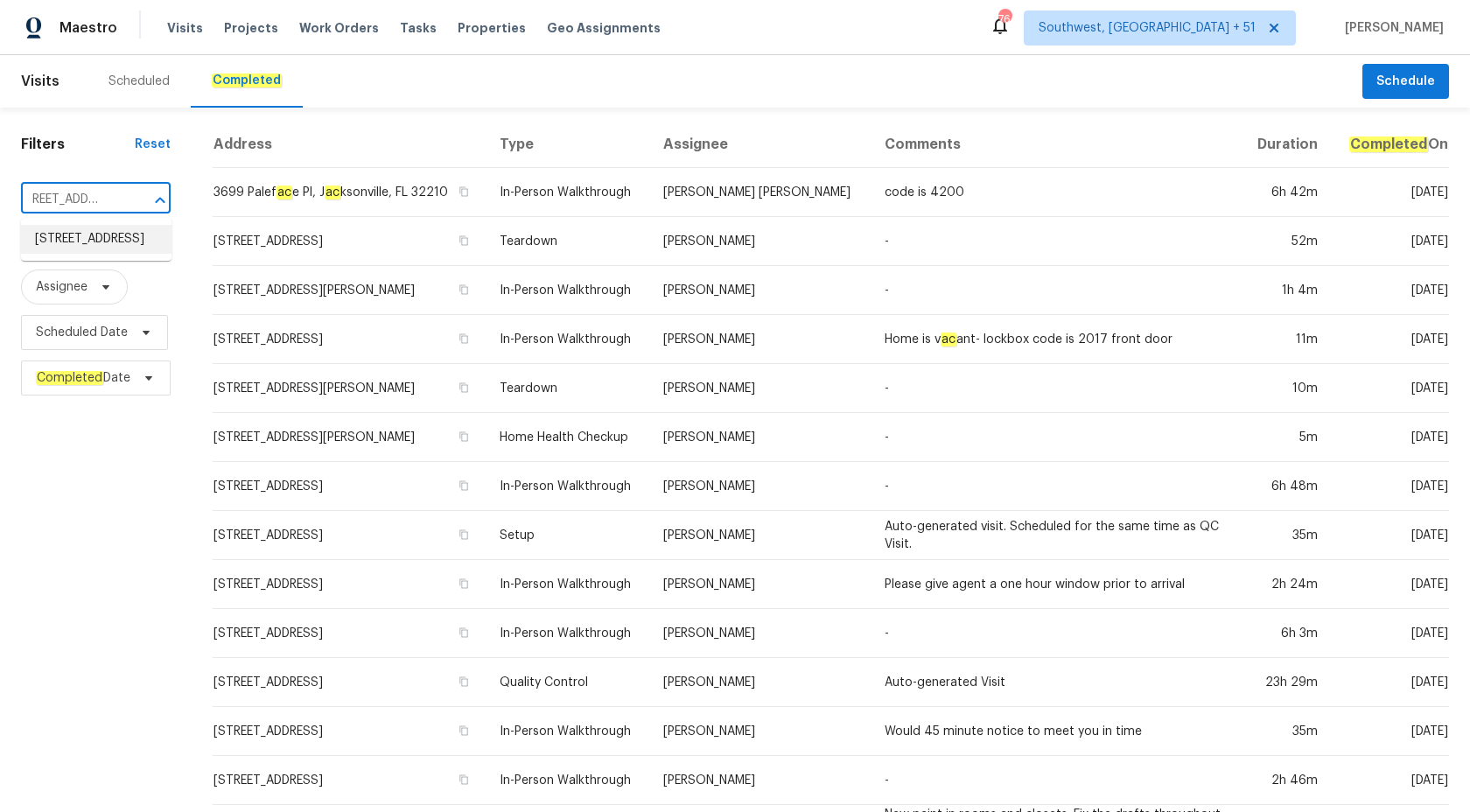
click at [79, 226] on li "783 Parade Ct, Clarksville, TN 37040" at bounding box center [96, 239] width 151 height 29
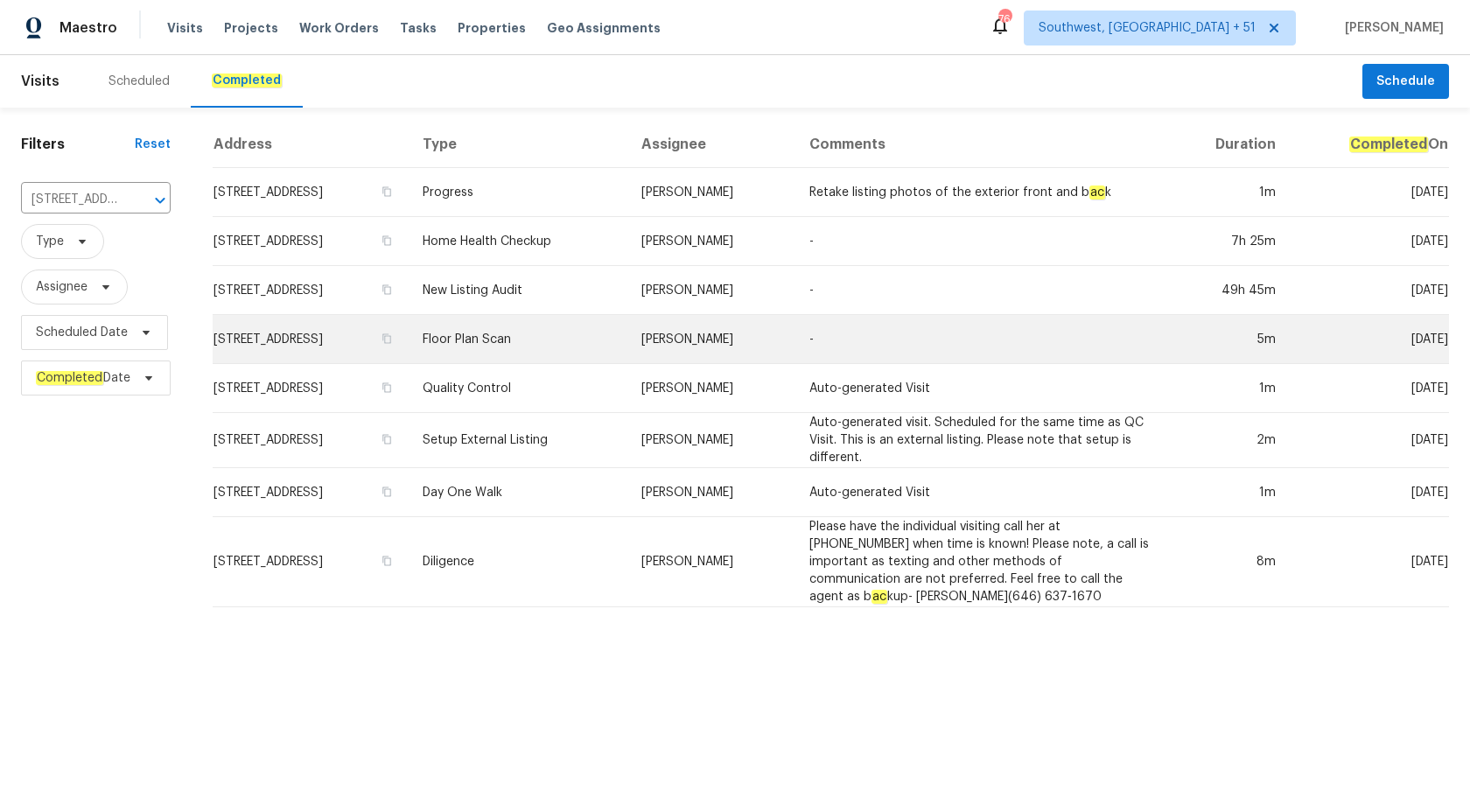
click at [544, 322] on td "Floor Plan Scan" at bounding box center [517, 339] width 218 height 49
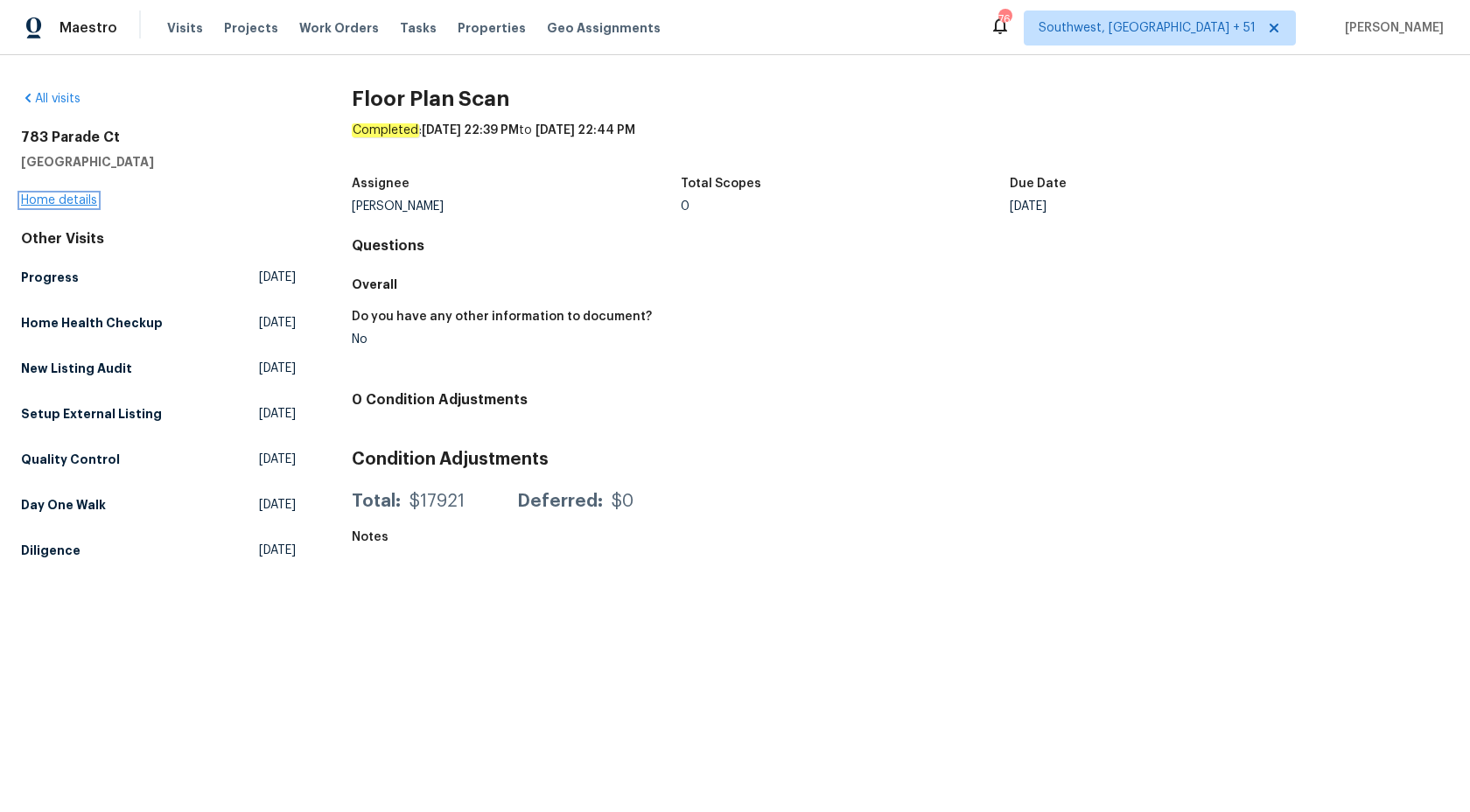
click at [61, 203] on link "Home details" at bounding box center [59, 201] width 76 height 12
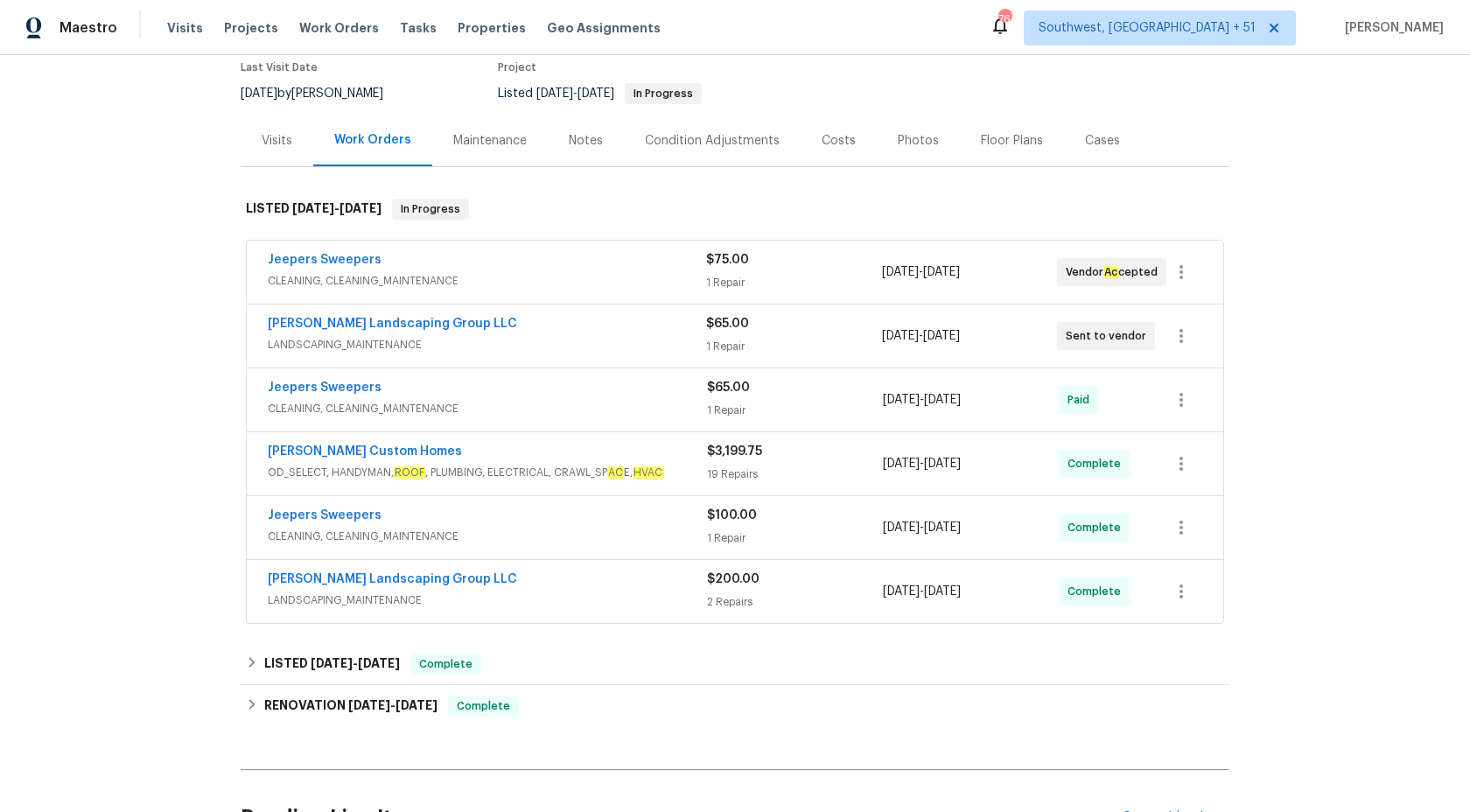
scroll to position [166, 0]
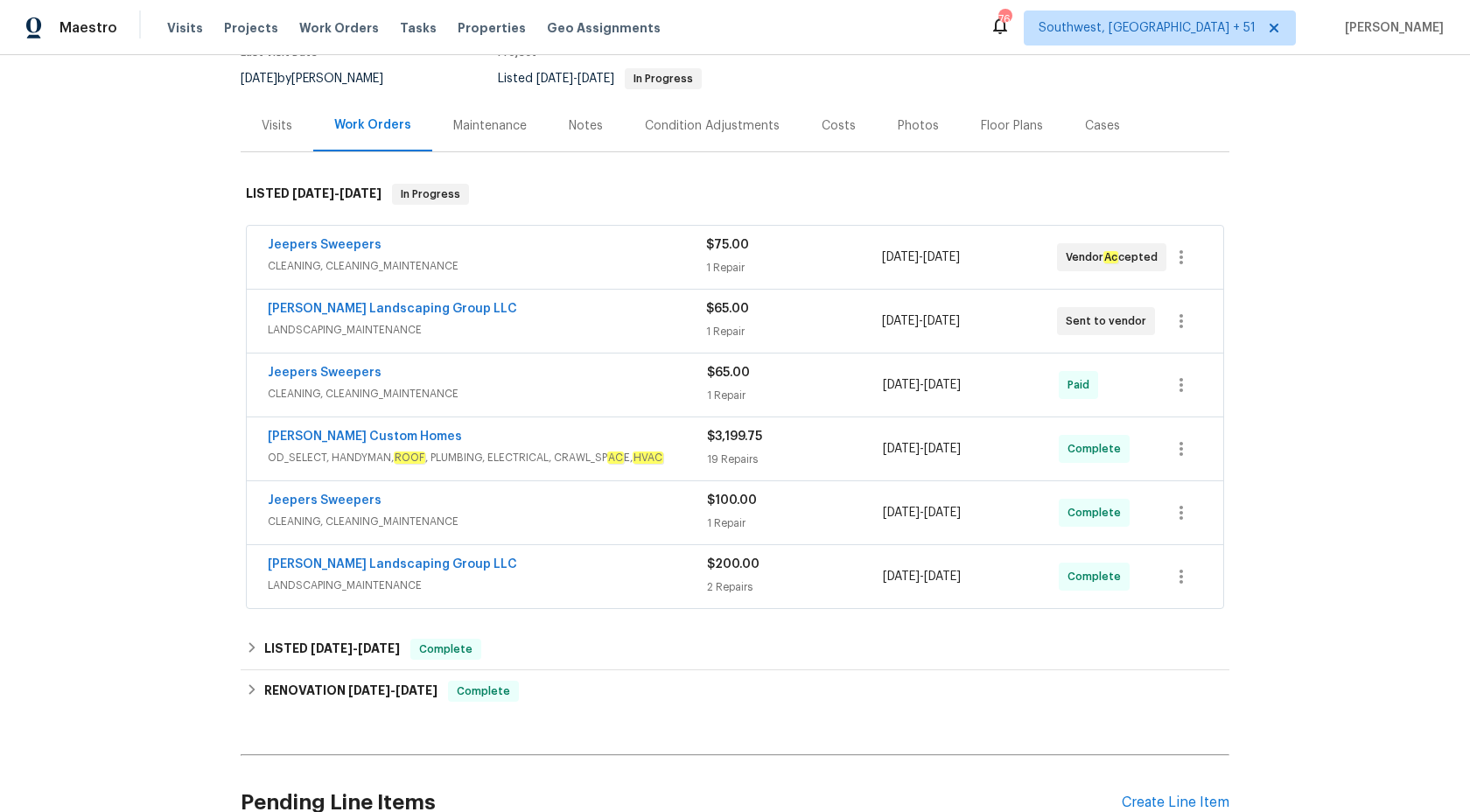
click at [669, 321] on span "LANDSCAPING_MAINTENANCE" at bounding box center [487, 330] width 439 height 18
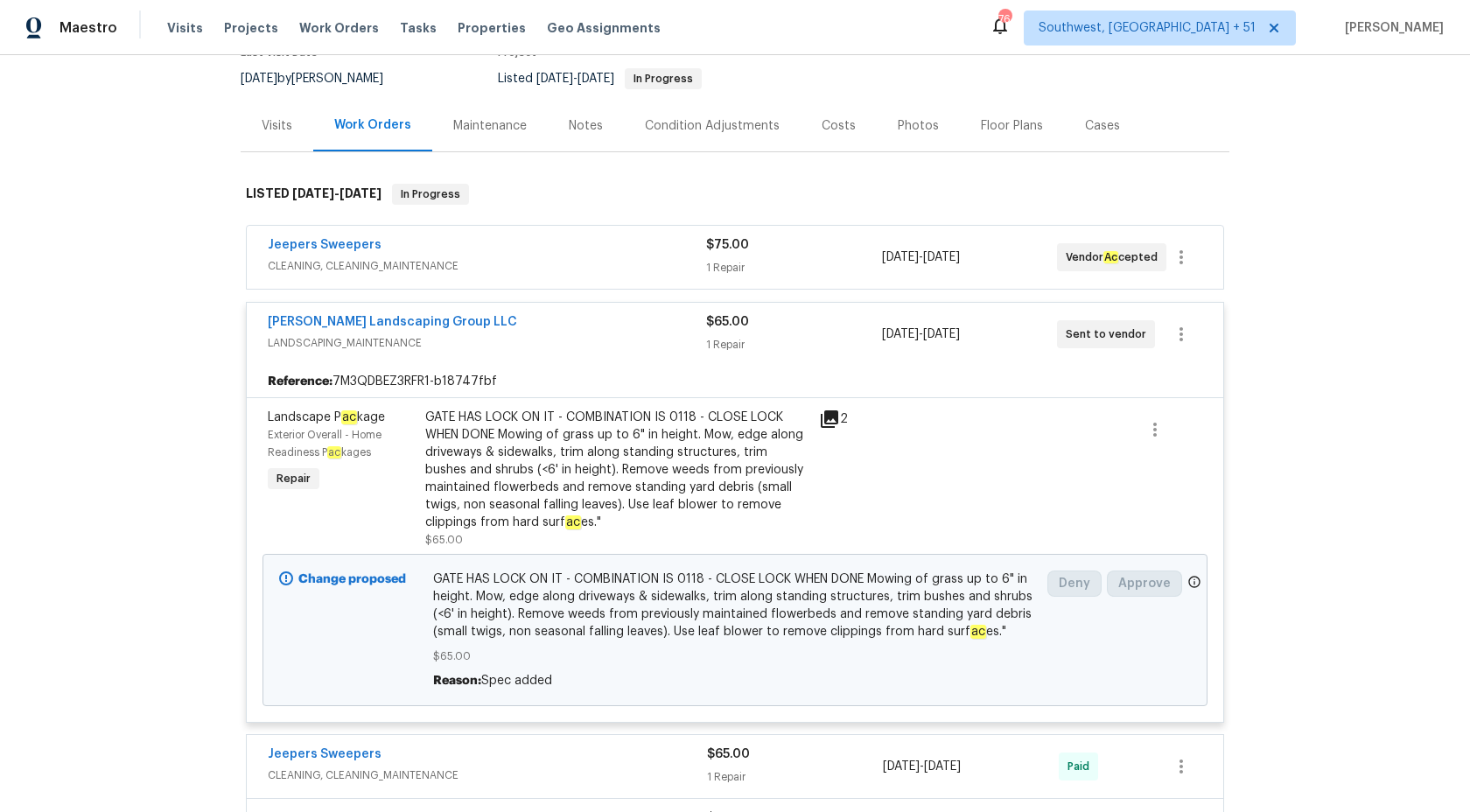
click at [658, 270] on span "CLEANING, CLEANING_MAINTENANCE" at bounding box center [487, 266] width 439 height 18
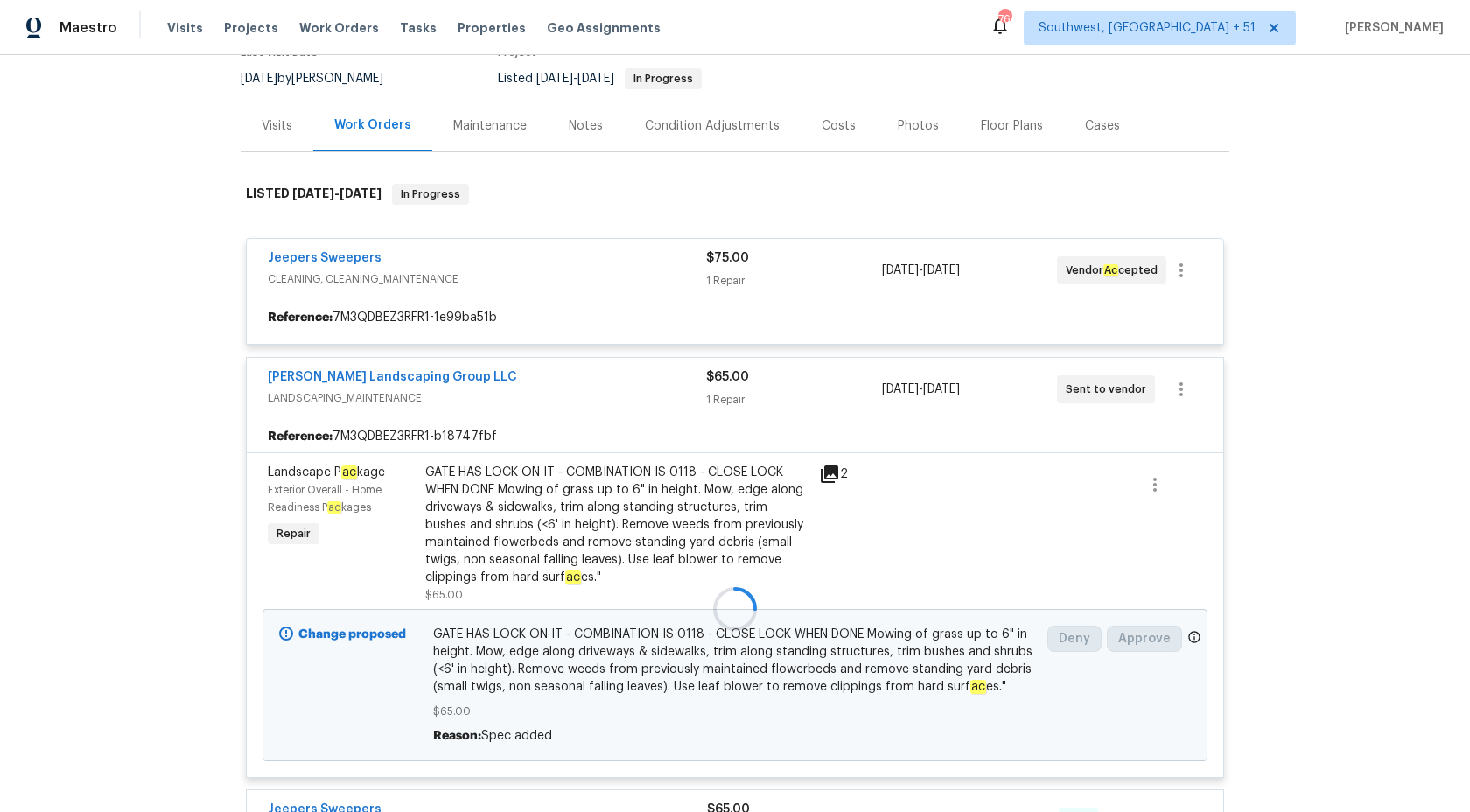
click at [657, 269] on div at bounding box center [735, 609] width 989 height 885
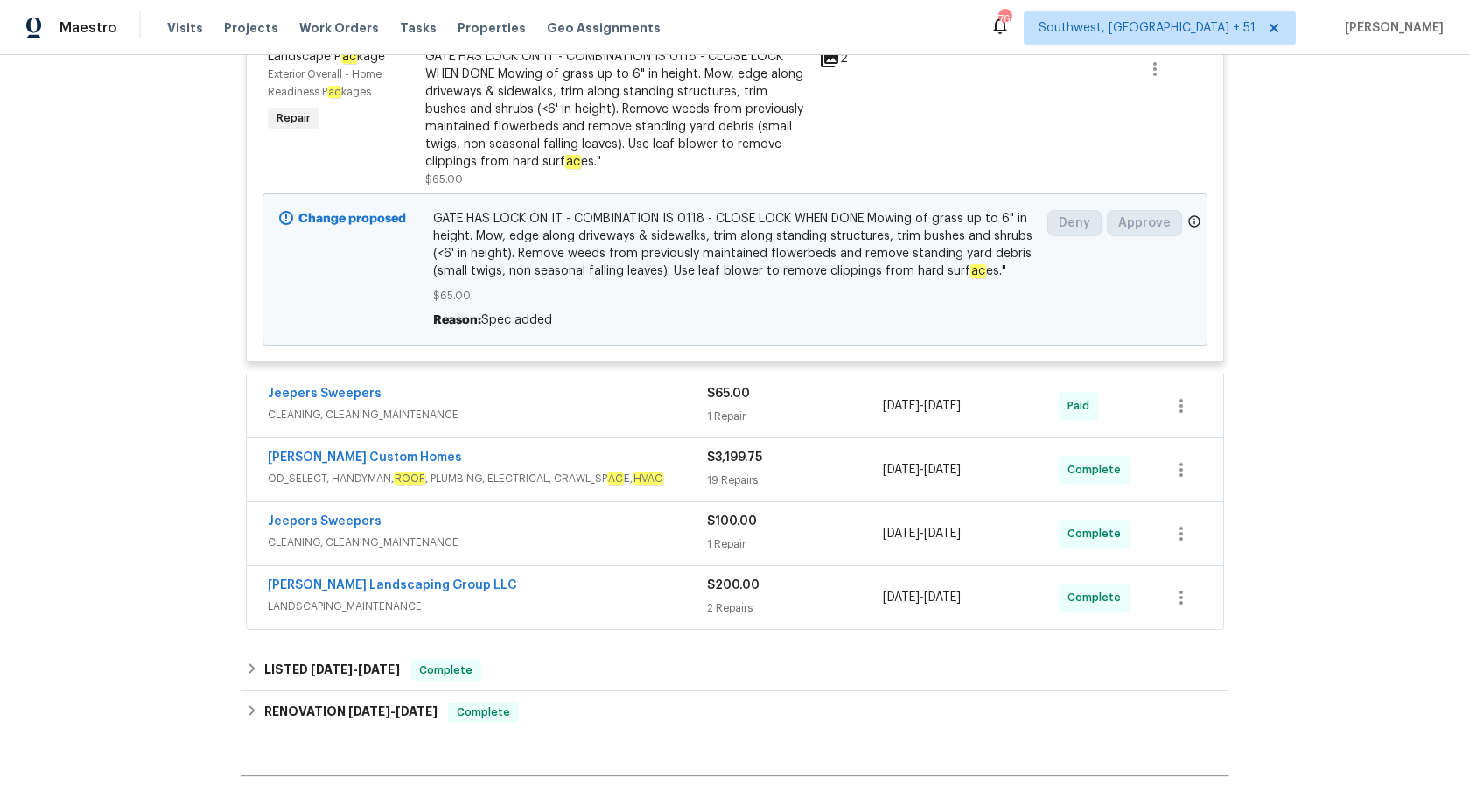
scroll to position [781, 0]
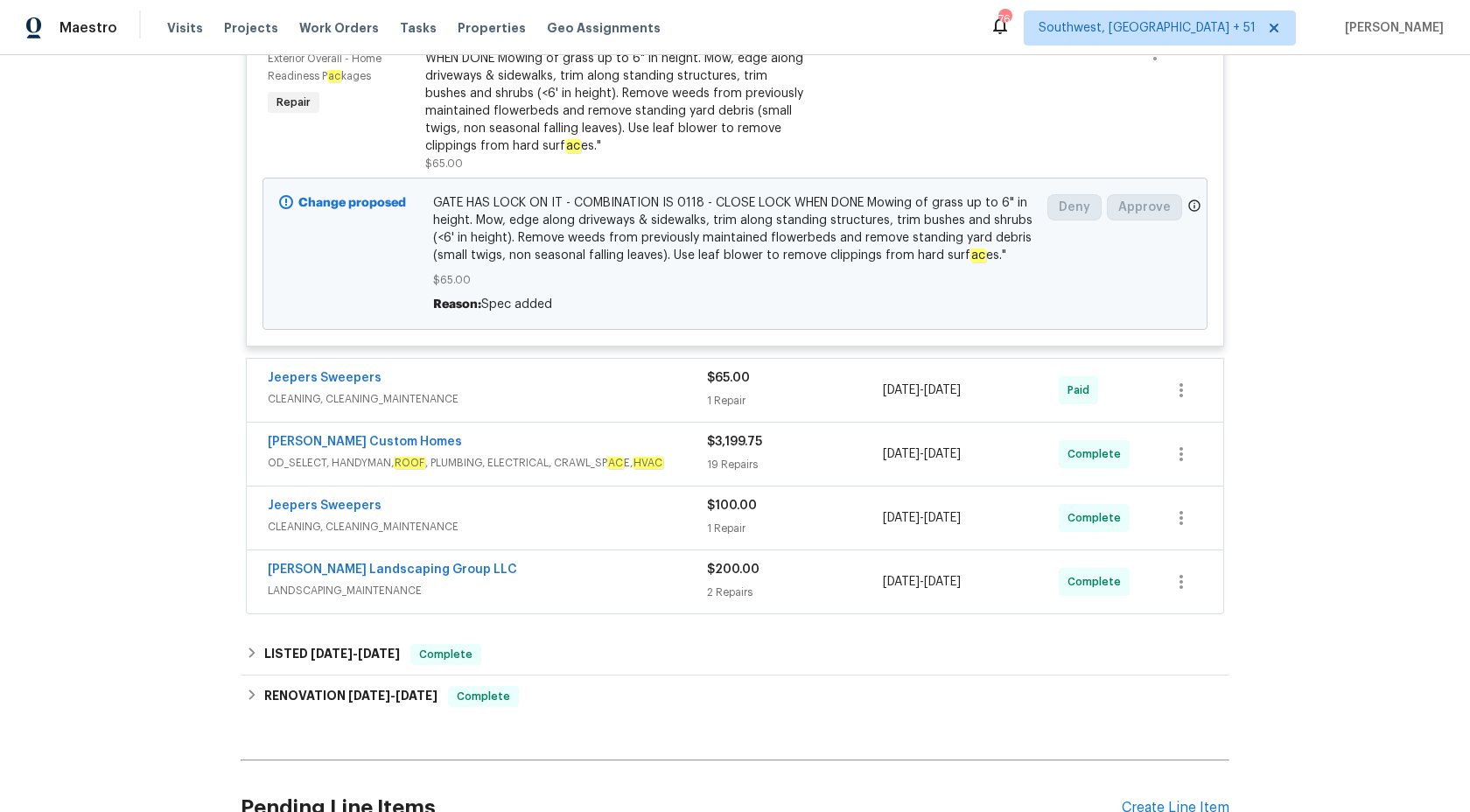
click at [629, 396] on span "CLEANING, CLEANING_MAINTENANCE" at bounding box center [487, 399] width 439 height 18
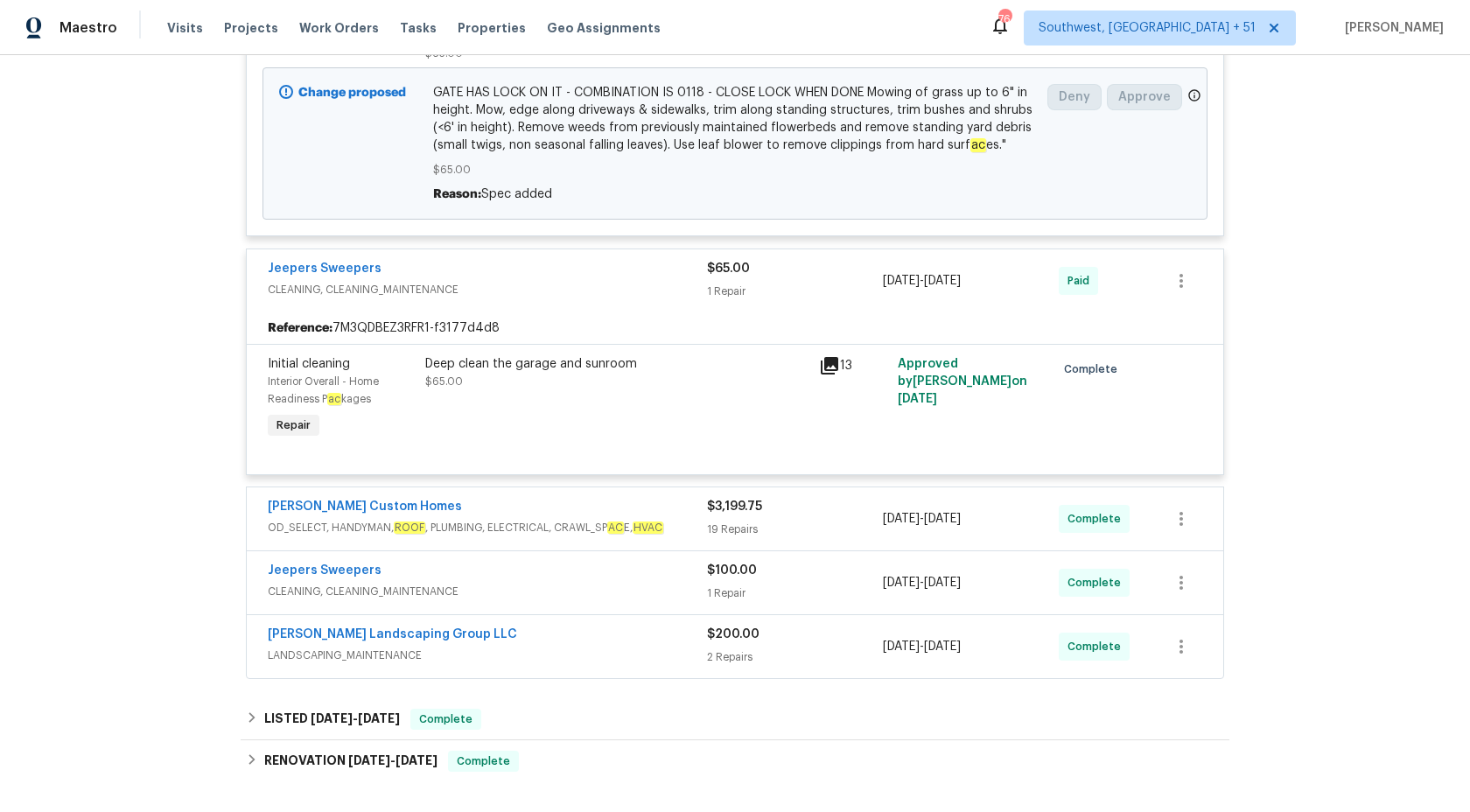
scroll to position [1098, 0]
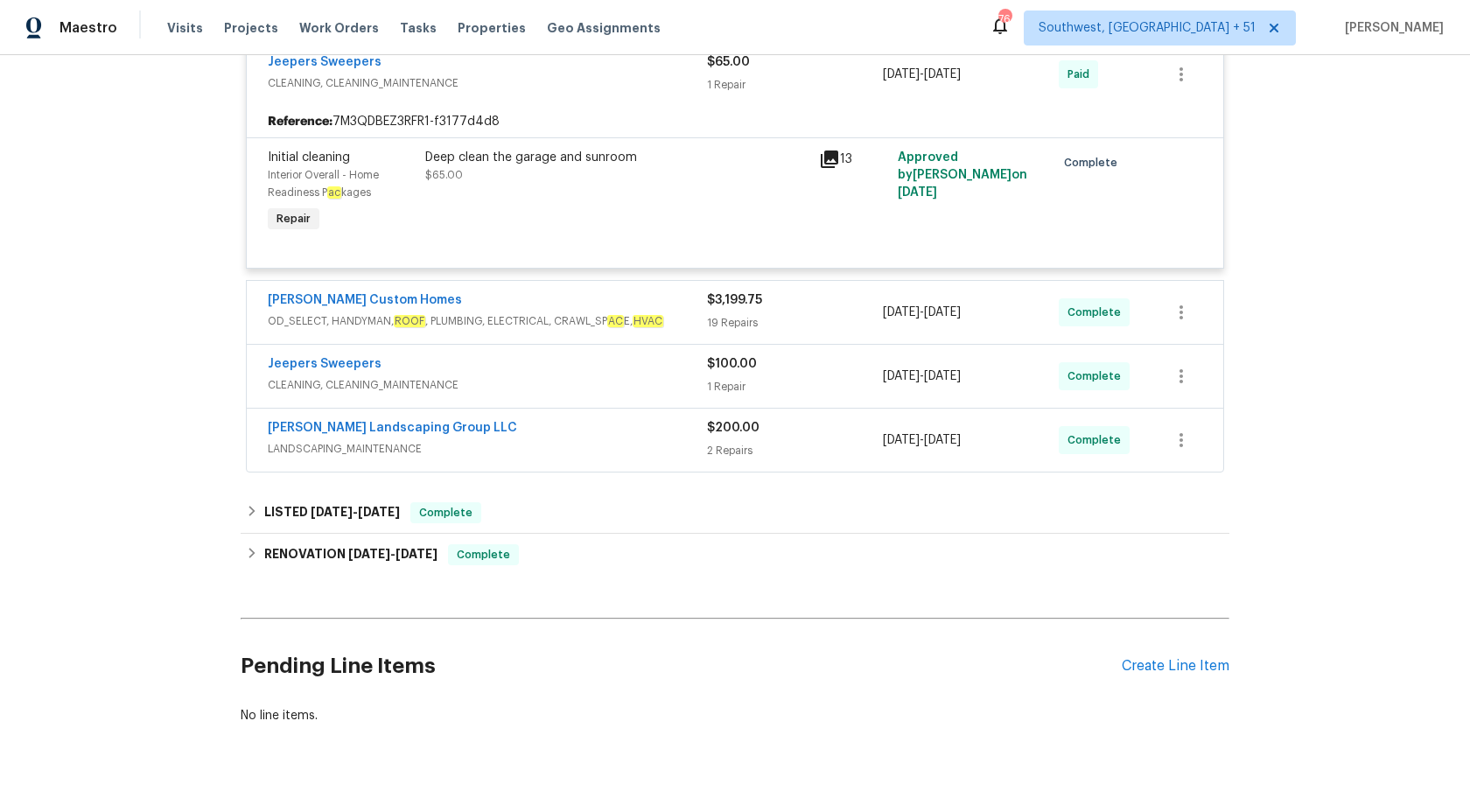
click at [637, 327] on em "HVAC" at bounding box center [647, 321] width 31 height 12
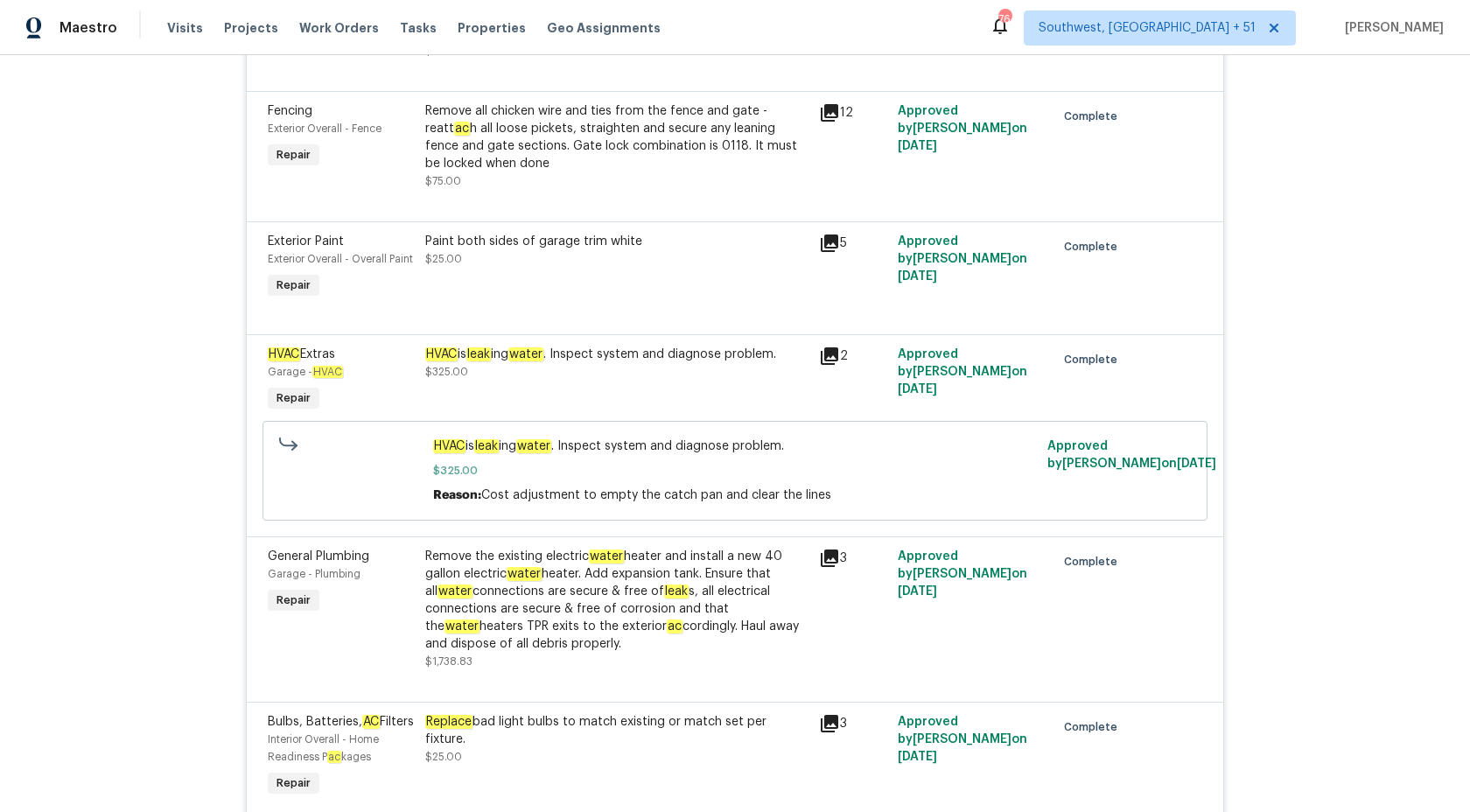
scroll to position [2240, 0]
click at [107, 34] on span "Maestro" at bounding box center [89, 28] width 58 height 18
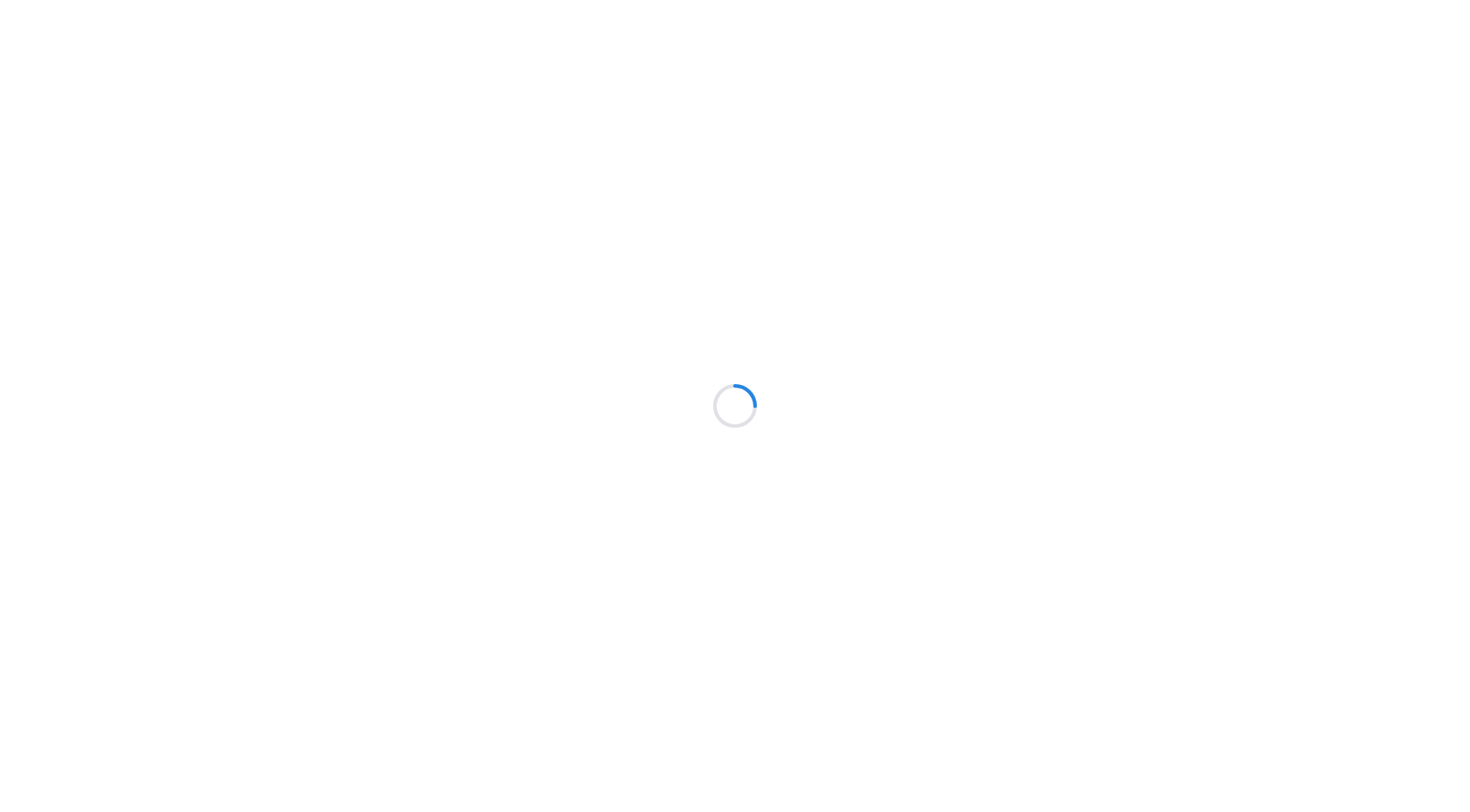
click at [242, 79] on div at bounding box center [735, 406] width 1470 height 812
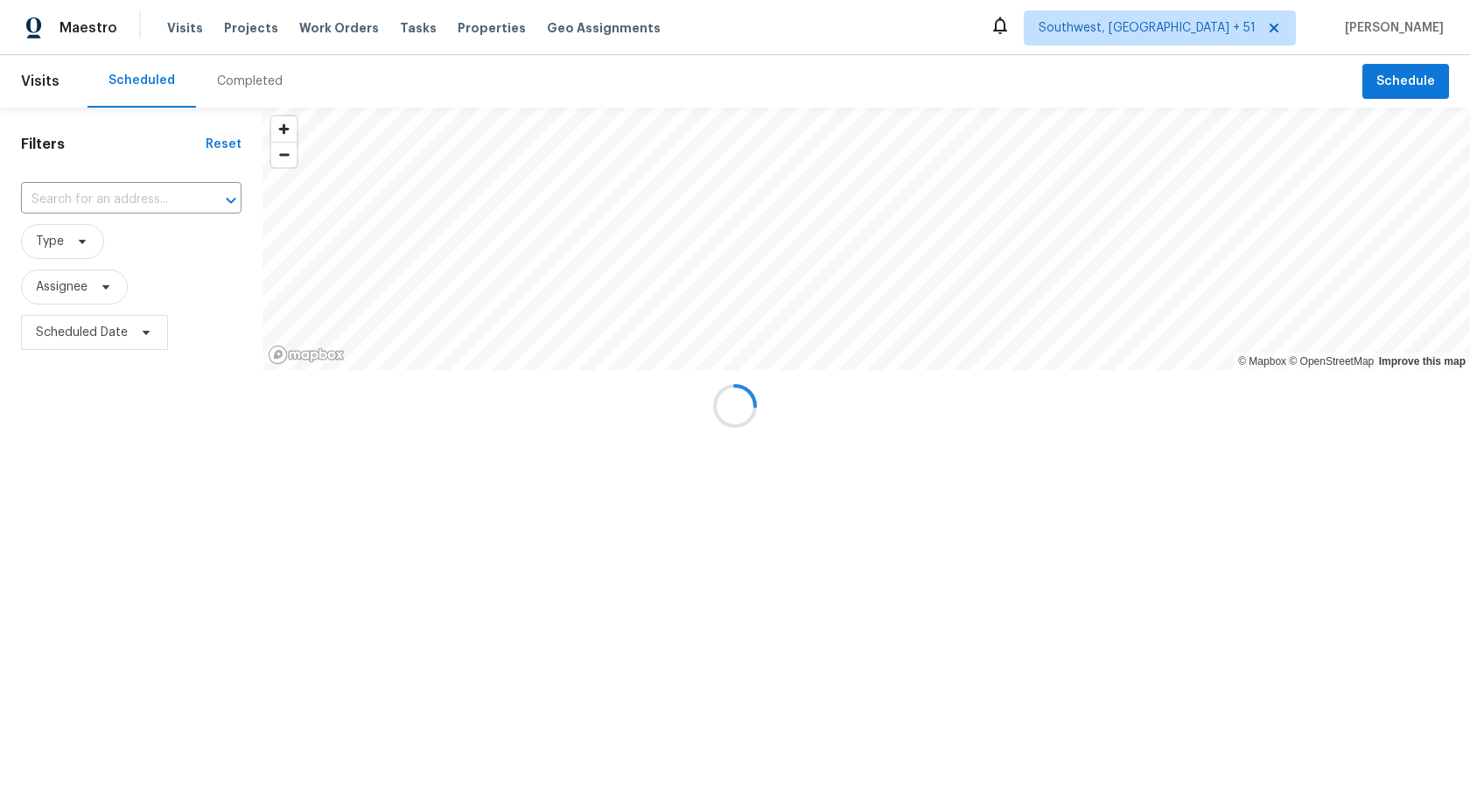
click at [242, 79] on div at bounding box center [735, 406] width 1470 height 812
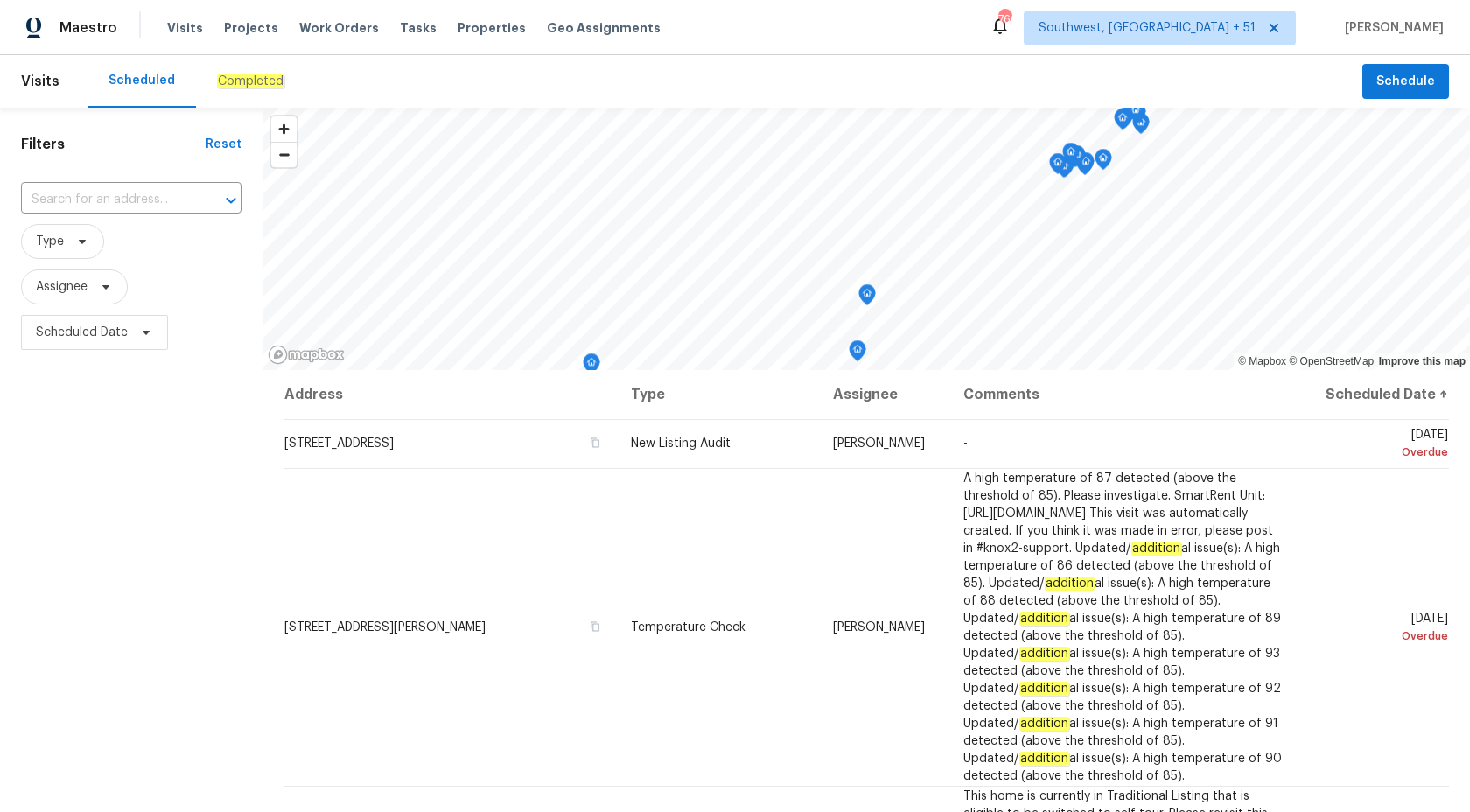
click at [242, 79] on em "Completed" at bounding box center [250, 82] width 68 height 14
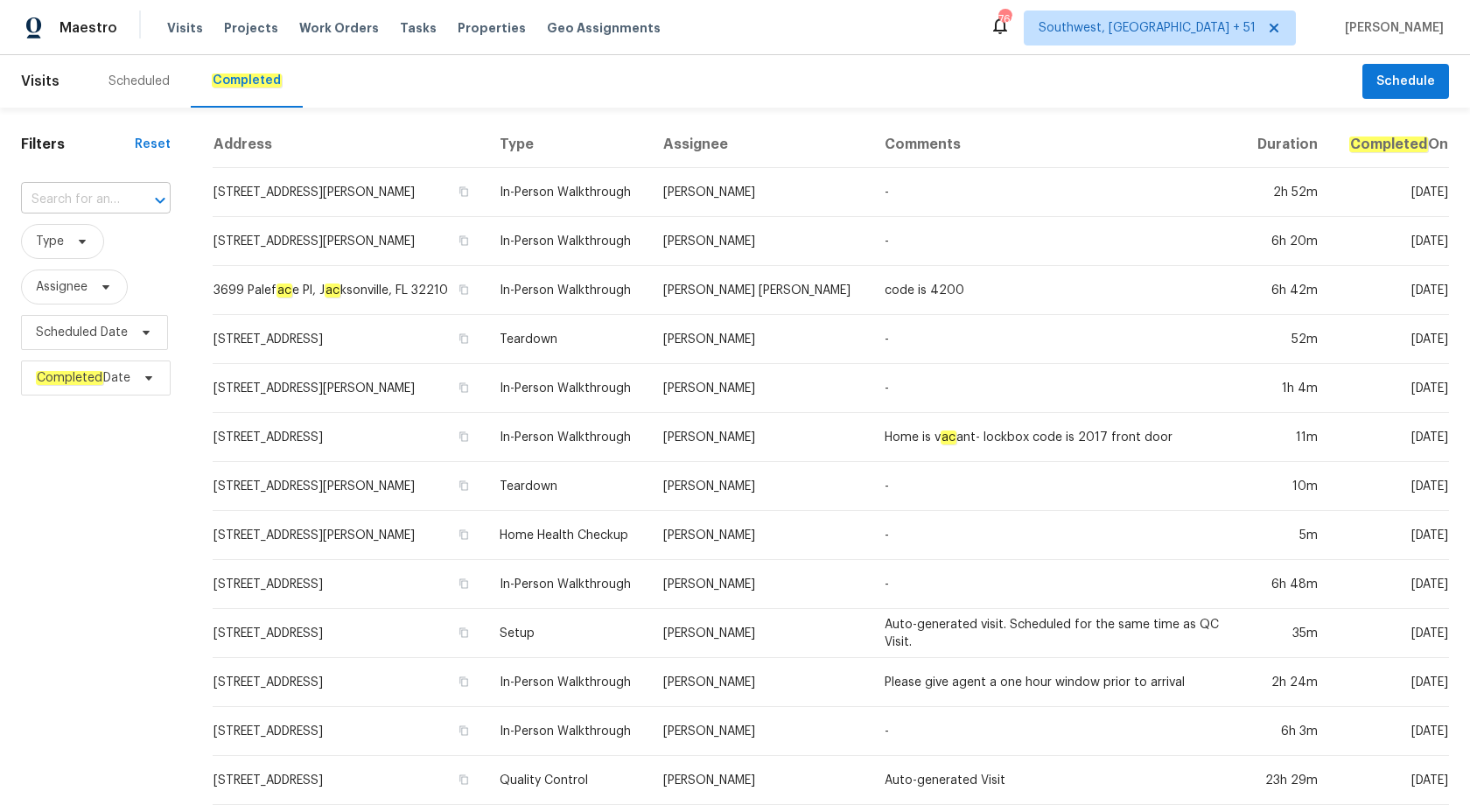
click at [80, 206] on input "text" at bounding box center [71, 200] width 101 height 27
paste input "[STREET_ADDRESS][PERSON_NAME]"
type input "[STREET_ADDRESS][PERSON_NAME]"
click at [132, 250] on li "[STREET_ADDRESS][PERSON_NAME]" at bounding box center [96, 248] width 151 height 47
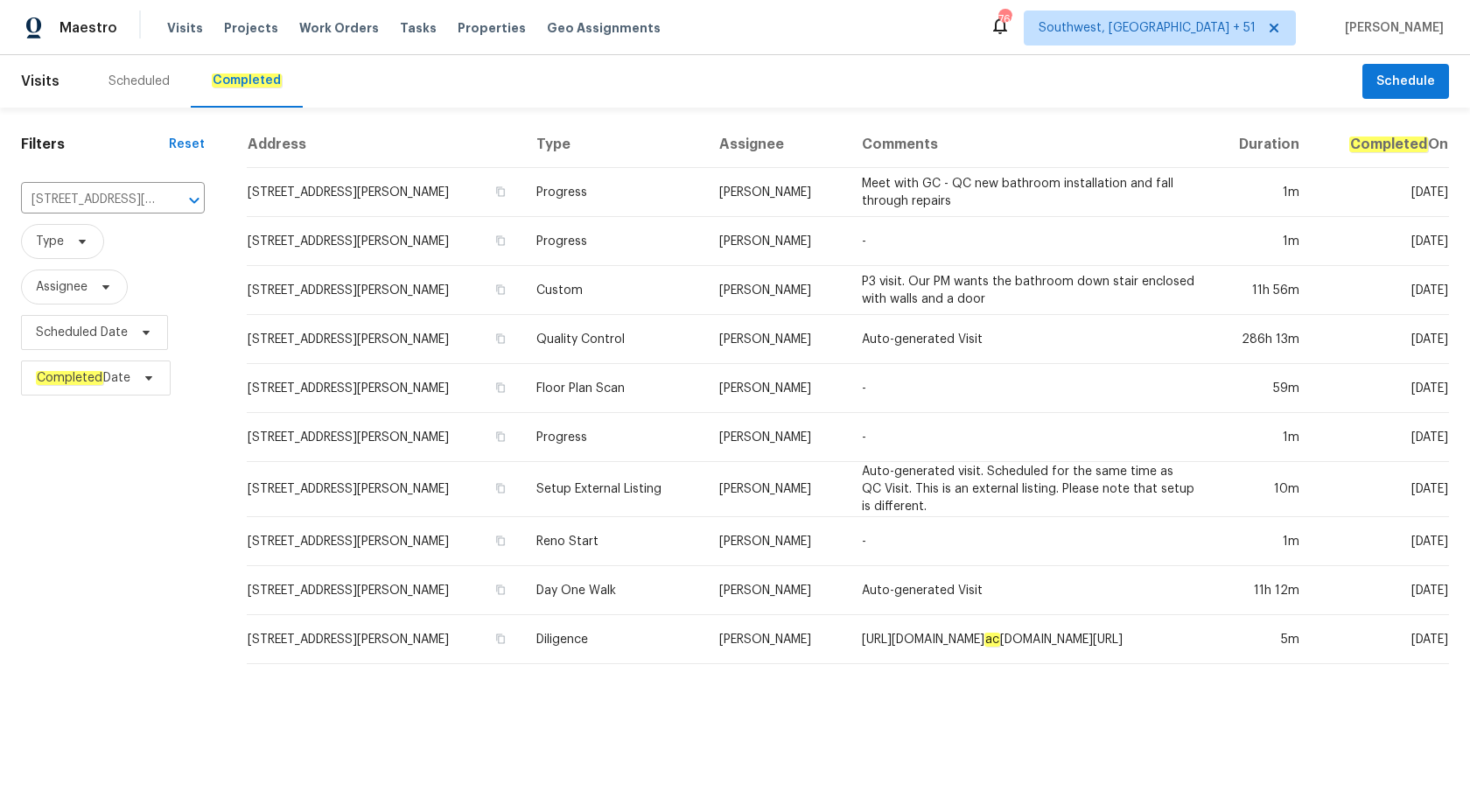
click at [881, 254] on td "-" at bounding box center [1028, 241] width 360 height 49
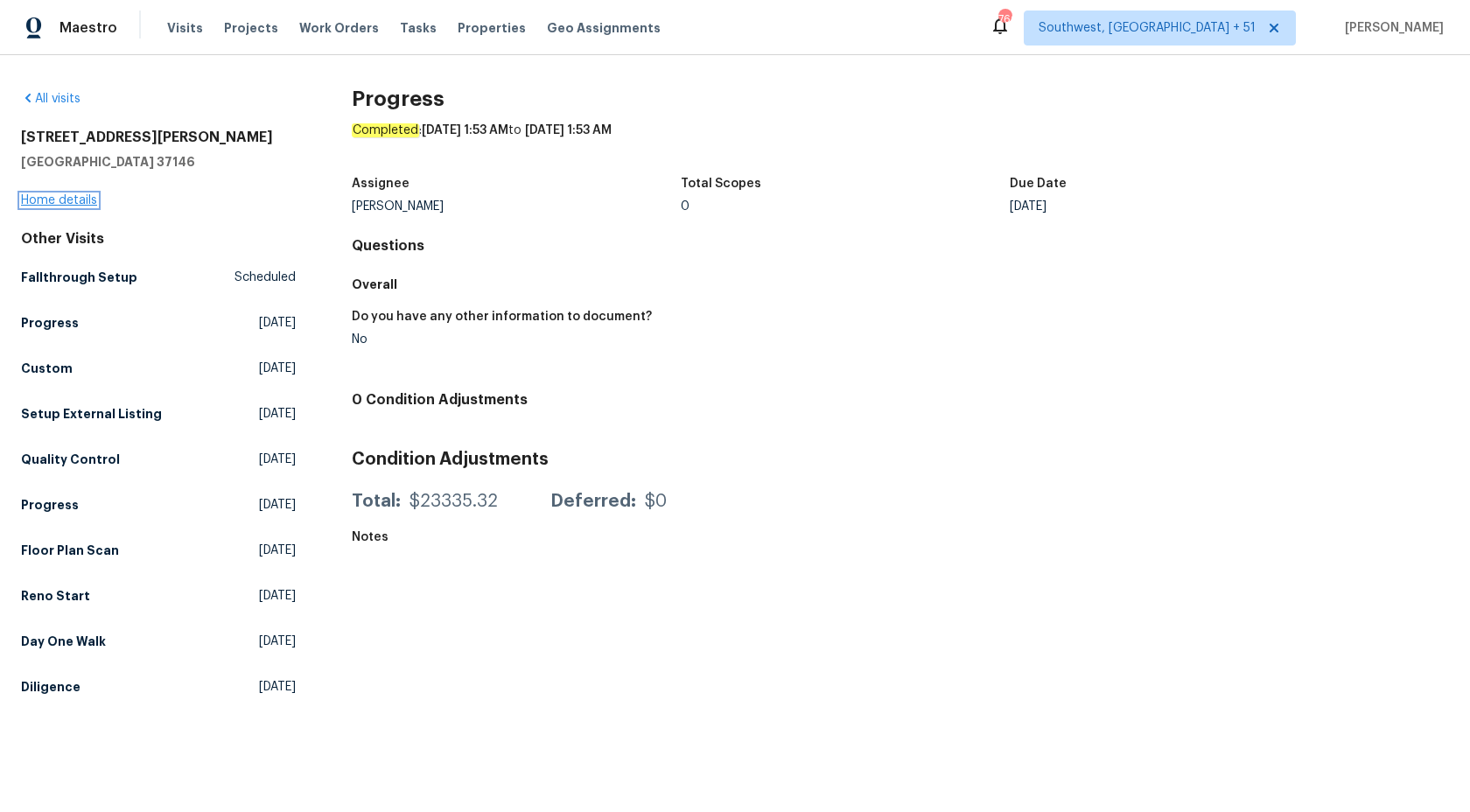
click at [60, 201] on link "Home details" at bounding box center [59, 201] width 76 height 12
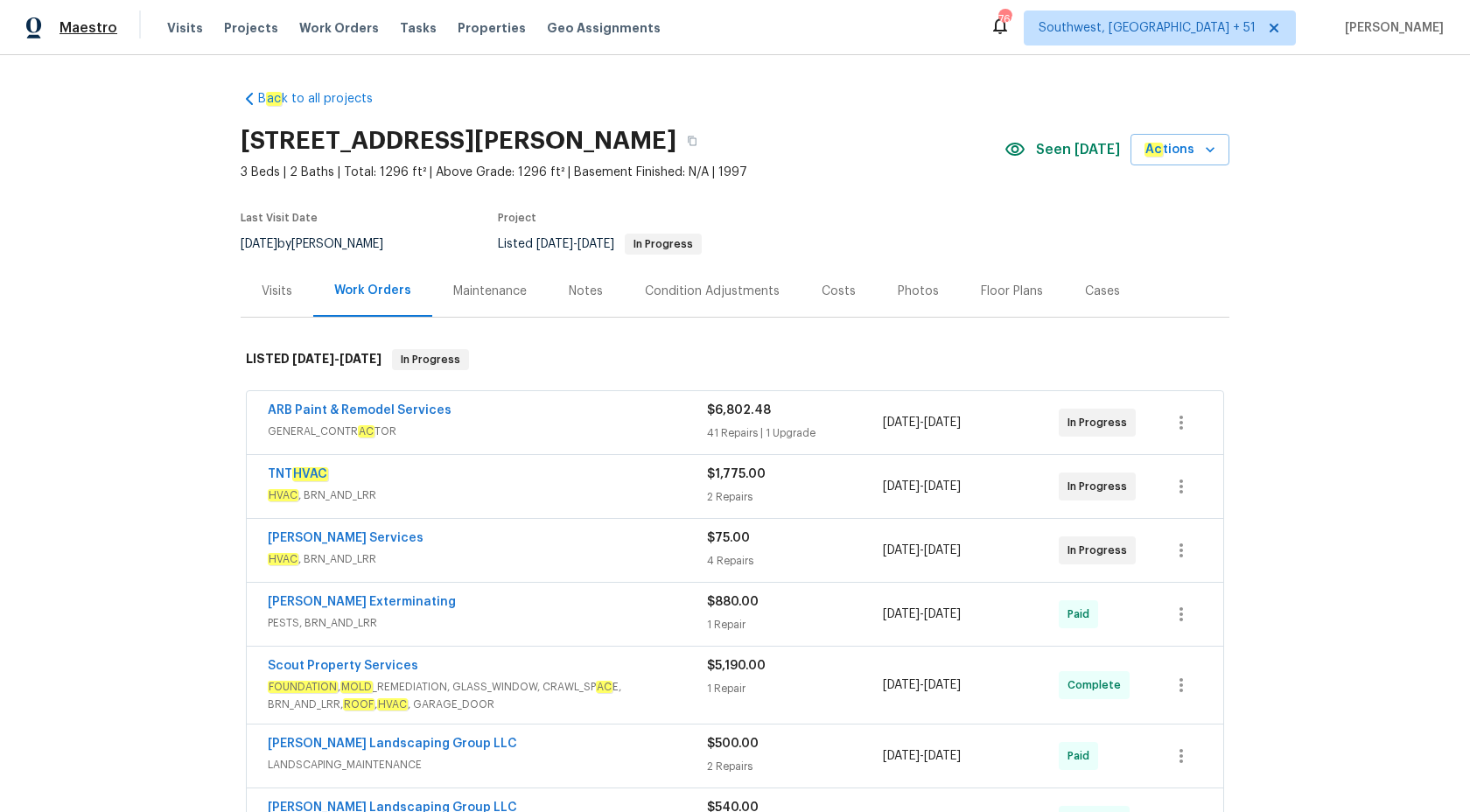
click at [82, 32] on span "Maestro" at bounding box center [89, 28] width 58 height 18
